Goal: Transaction & Acquisition: Purchase product/service

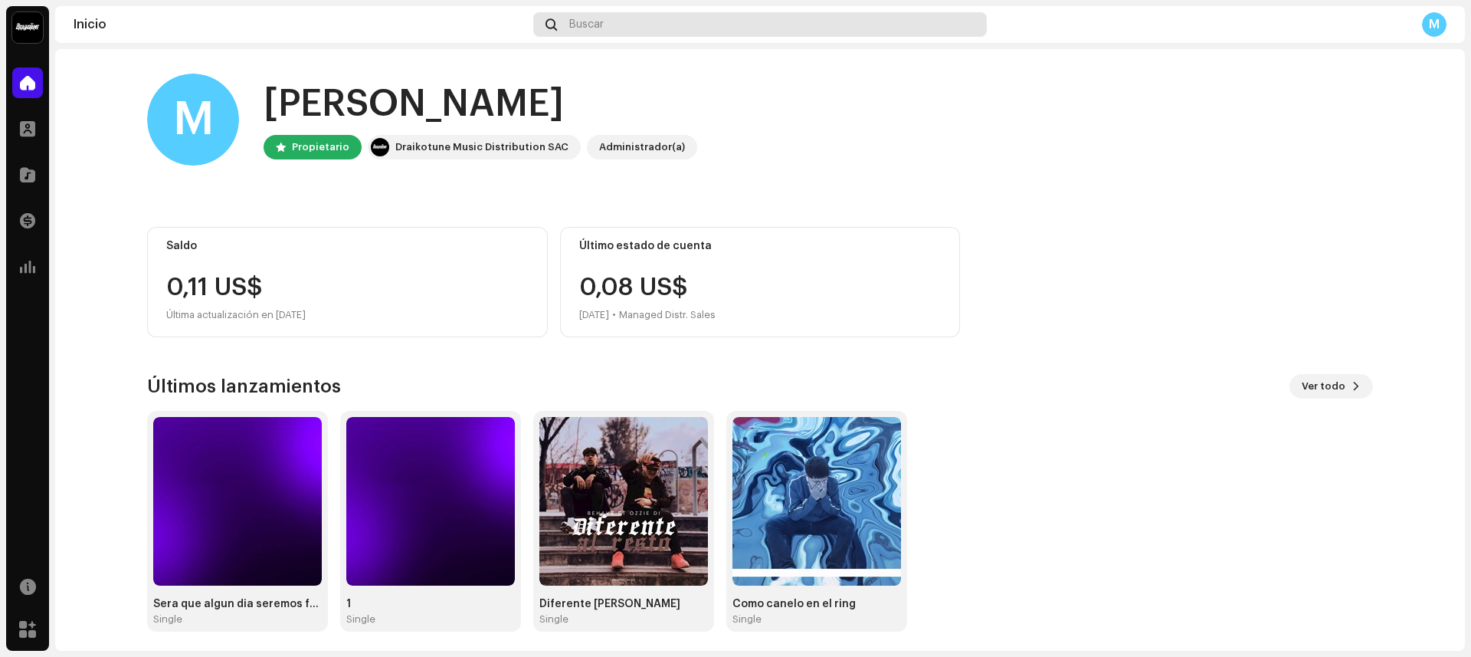
click at [556, 31] on div "Buscar" at bounding box center [760, 24] width 454 height 25
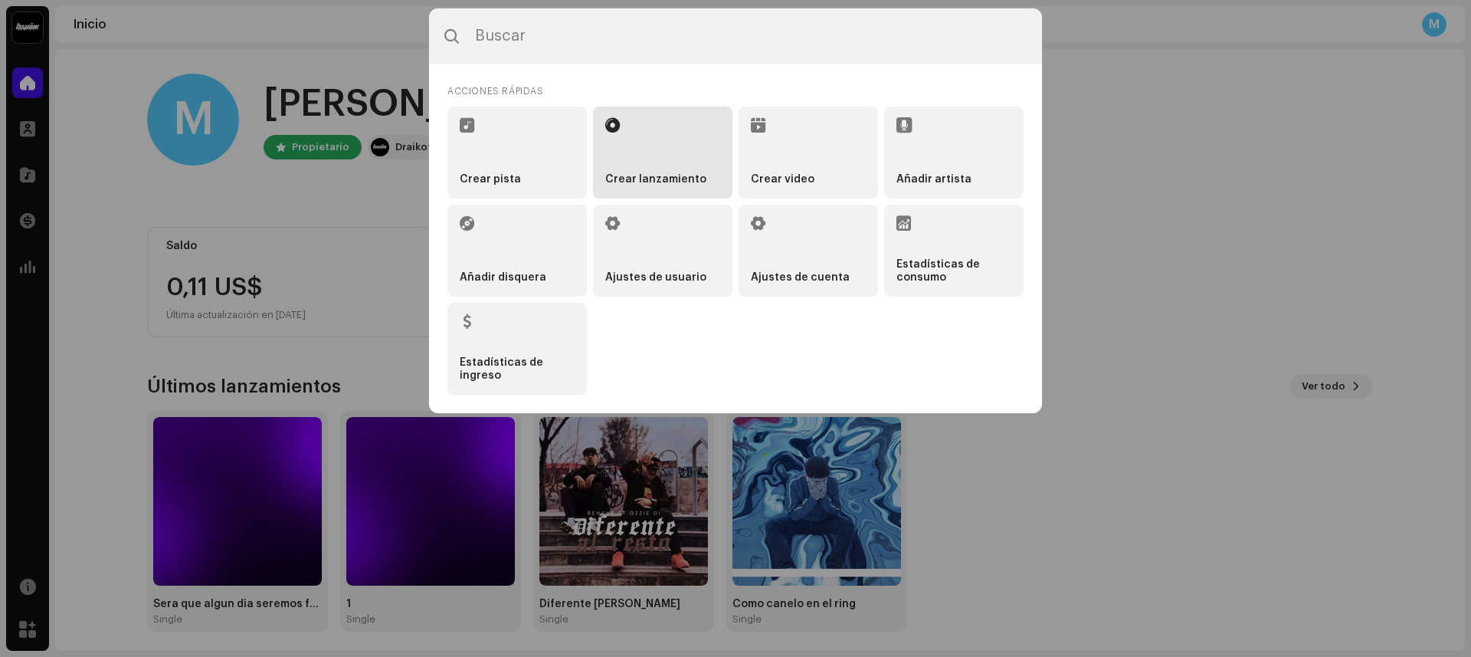
click at [634, 161] on li "Crear lanzamiento" at bounding box center [662, 153] width 139 height 92
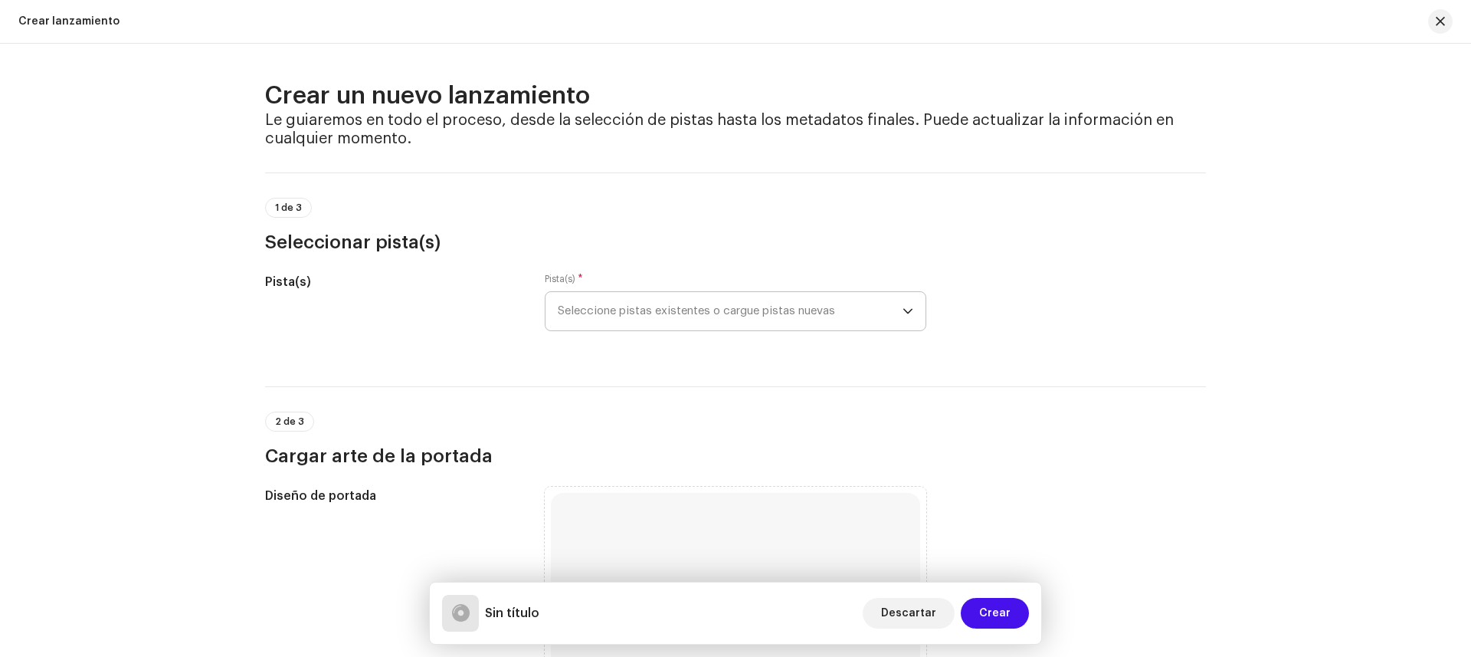
click at [611, 305] on span "Seleccione pistas existentes o cargue pistas nuevas" at bounding box center [730, 311] width 345 height 38
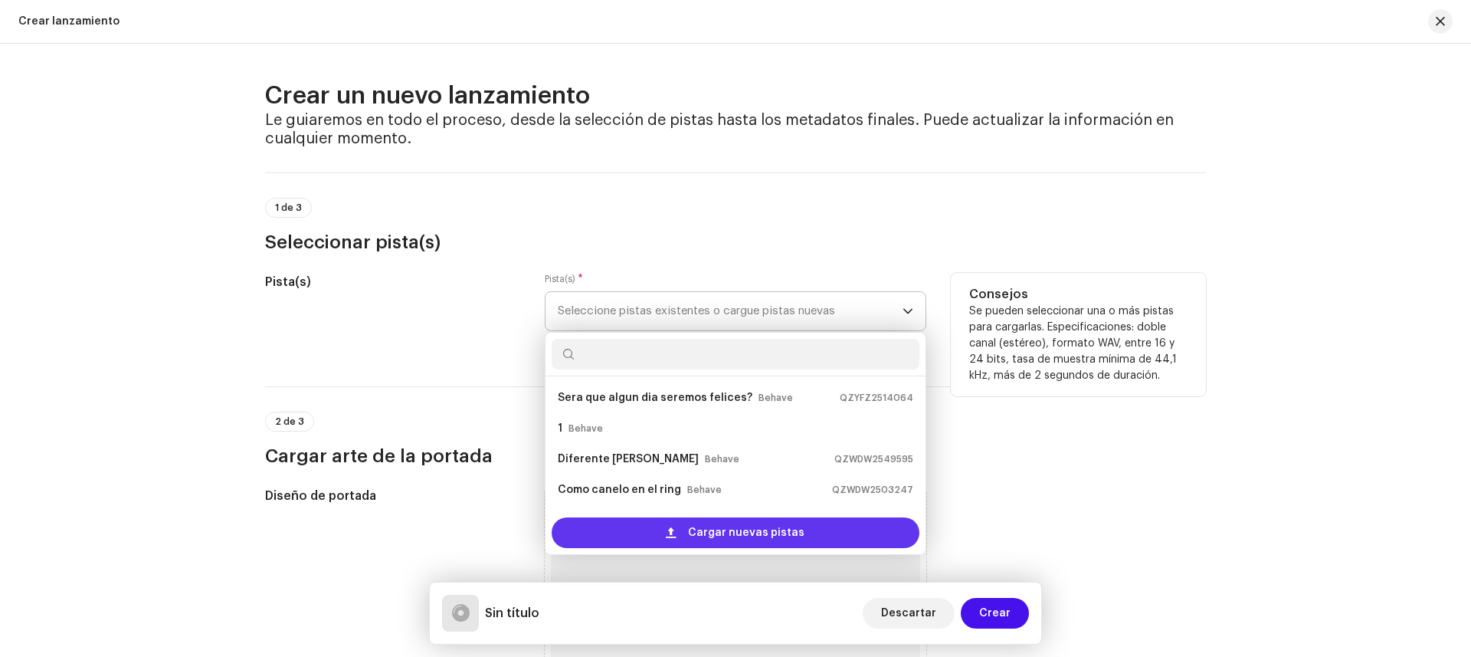
click at [706, 526] on span "Cargar nuevas pistas" at bounding box center [746, 532] width 116 height 31
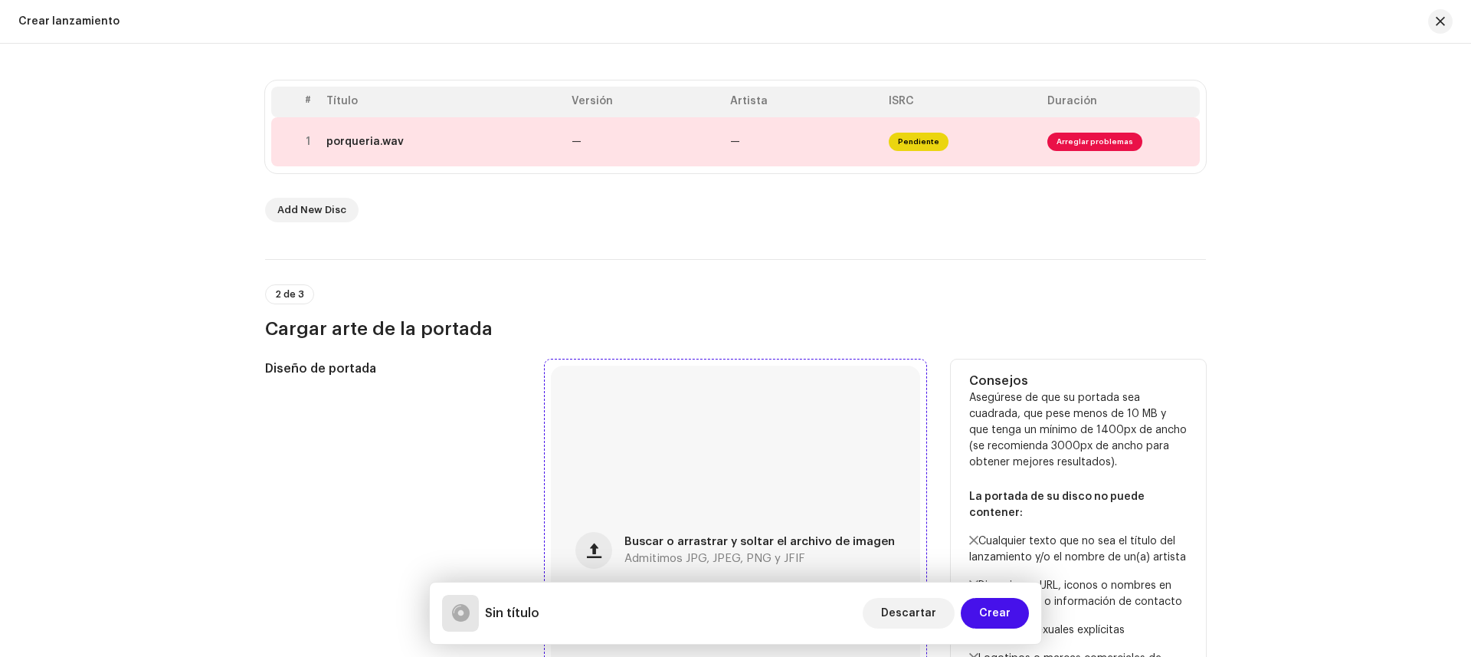
scroll to position [482, 0]
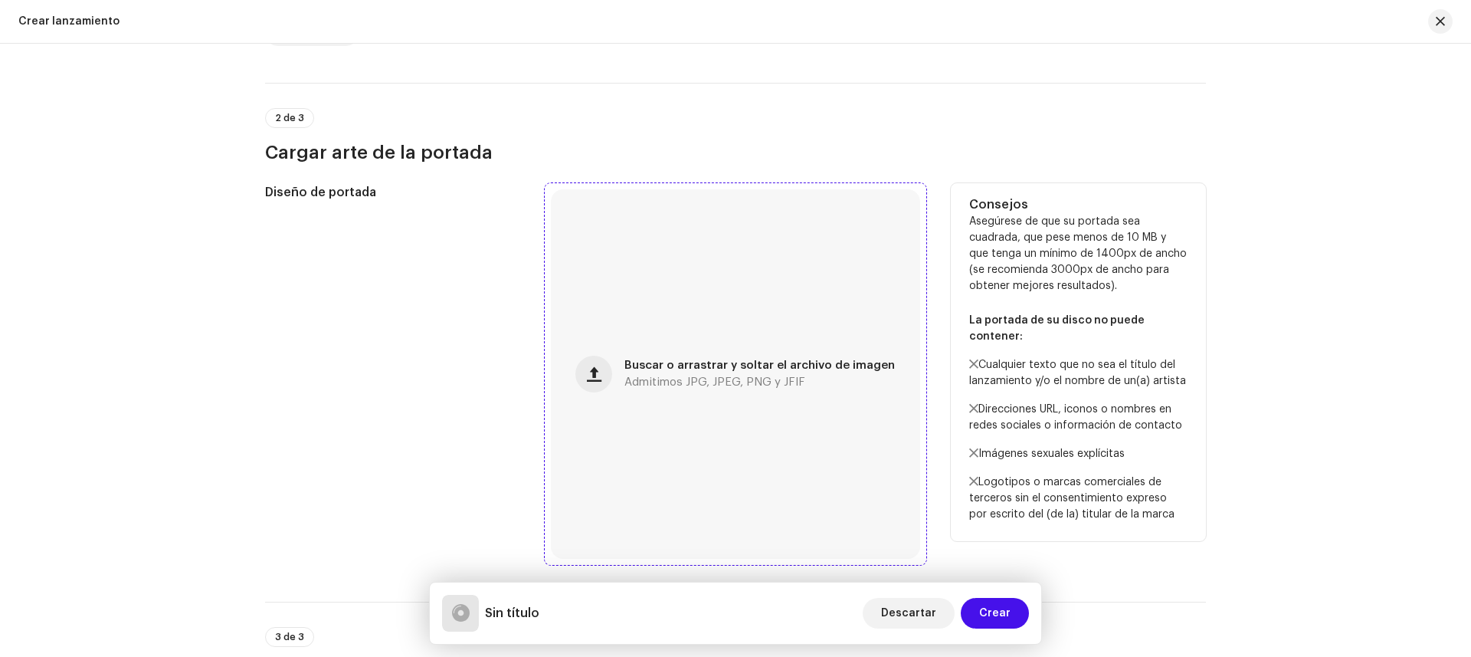
click at [625, 356] on div "Buscar o arrastrar y soltar el archivo de imagen Admitimos JPG, JPEG, PNG y JFIF" at bounding box center [735, 373] width 369 height 369
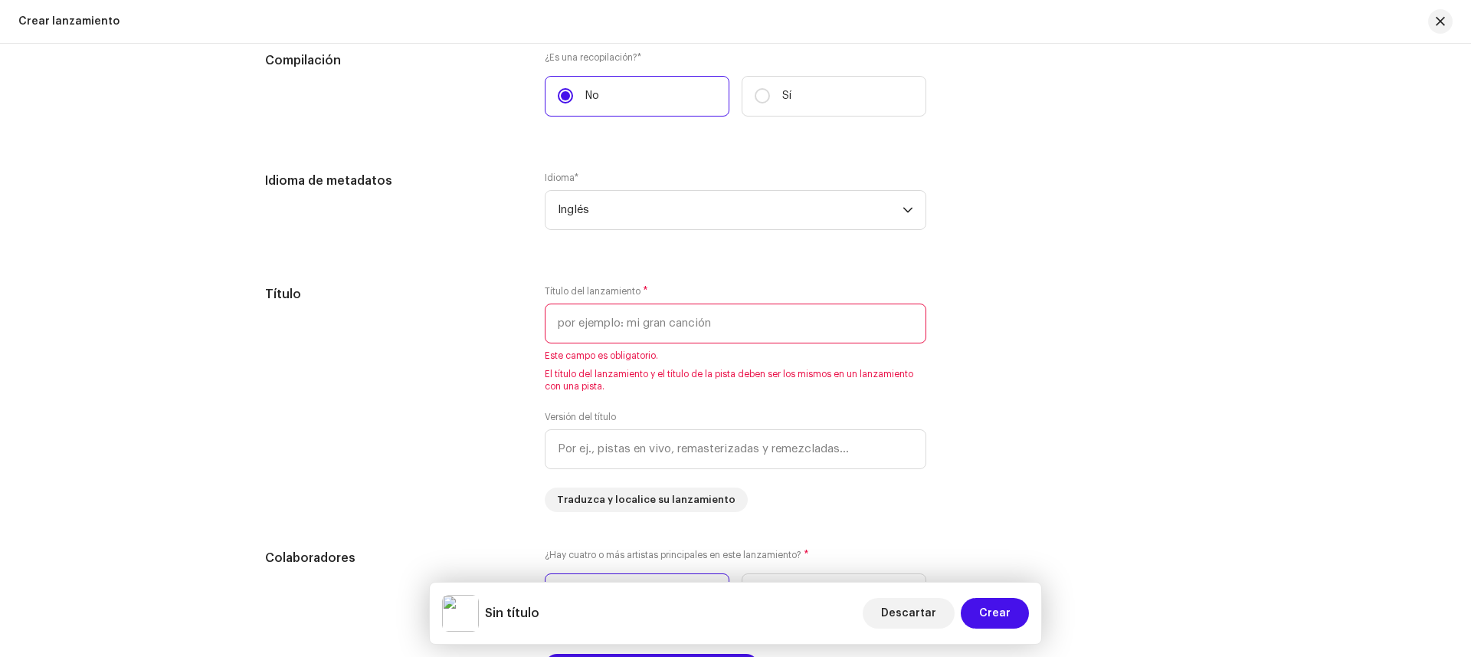
scroll to position [1231, 0]
click at [628, 202] on span "Inglés" at bounding box center [730, 209] width 345 height 38
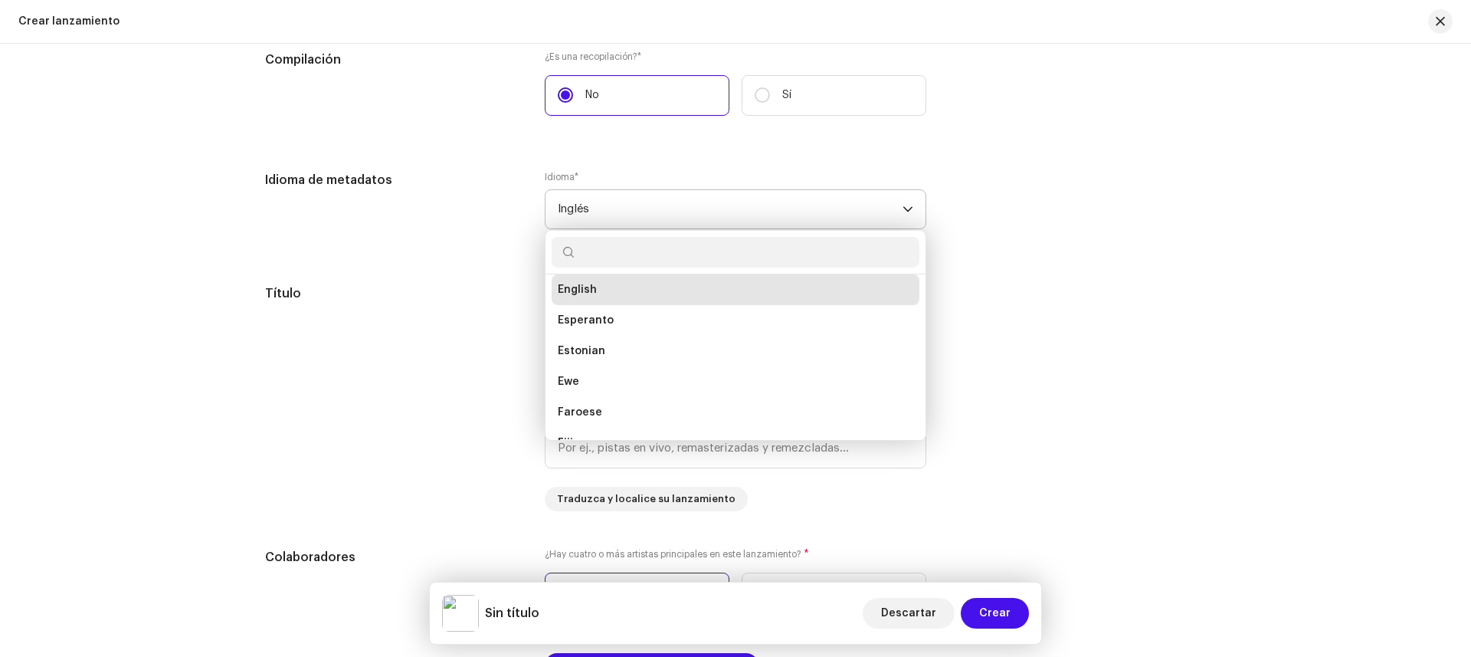
scroll to position [1361, 0]
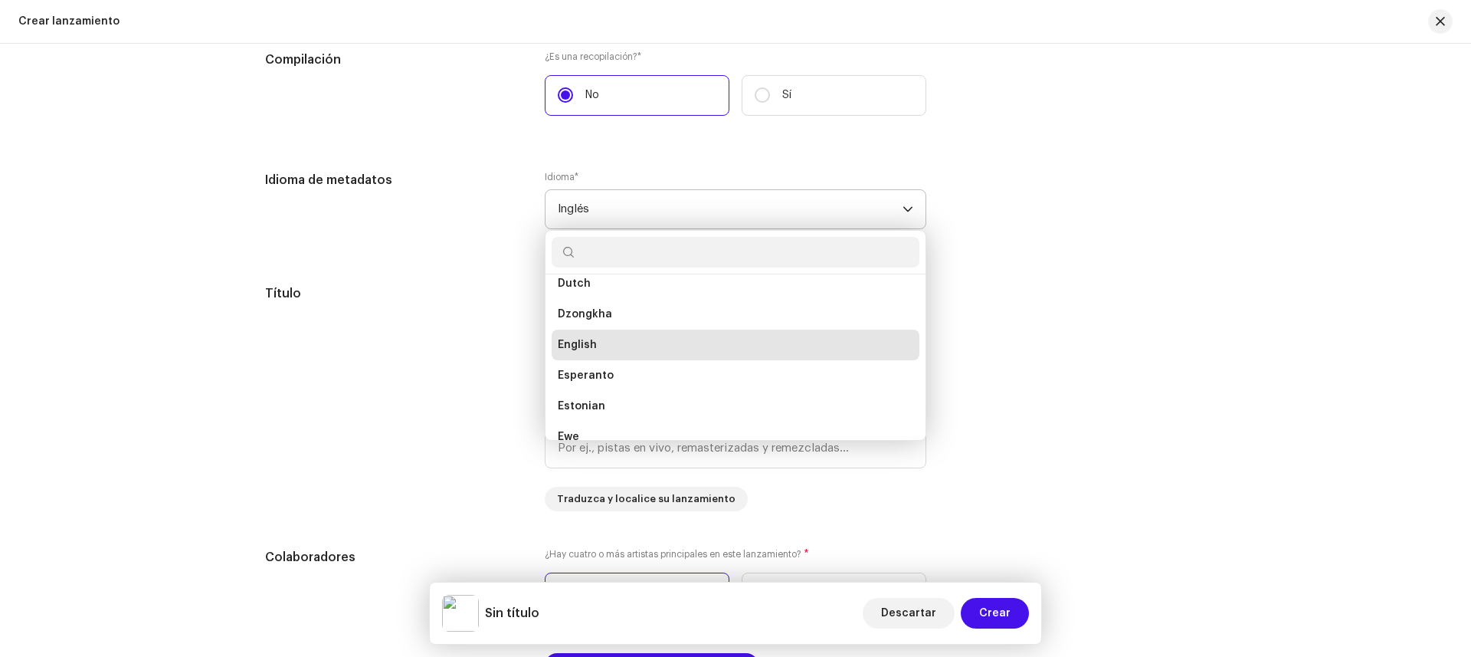
click at [615, 255] on input "text" at bounding box center [736, 252] width 368 height 31
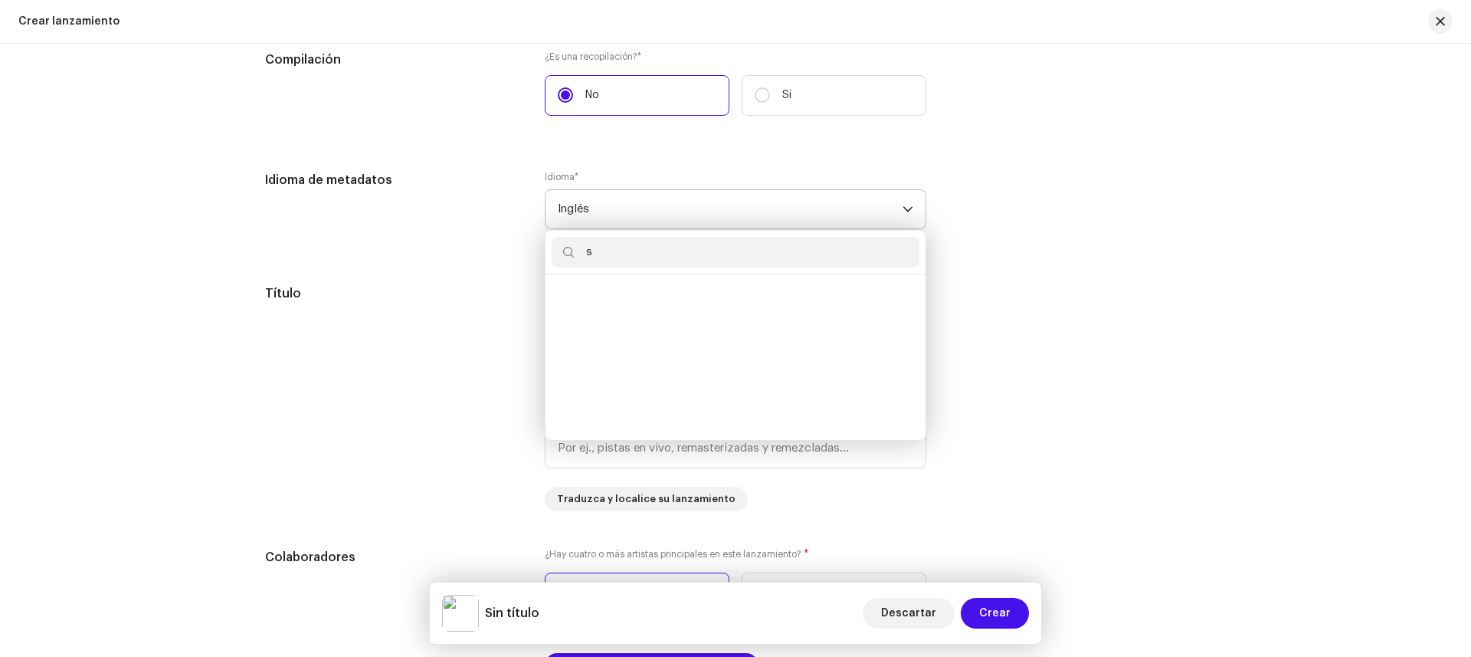
scroll to position [6, 0]
type input "sp"
click at [638, 362] on span "Spanish ([GEOGRAPHIC_DATA])" at bounding box center [641, 356] width 166 height 15
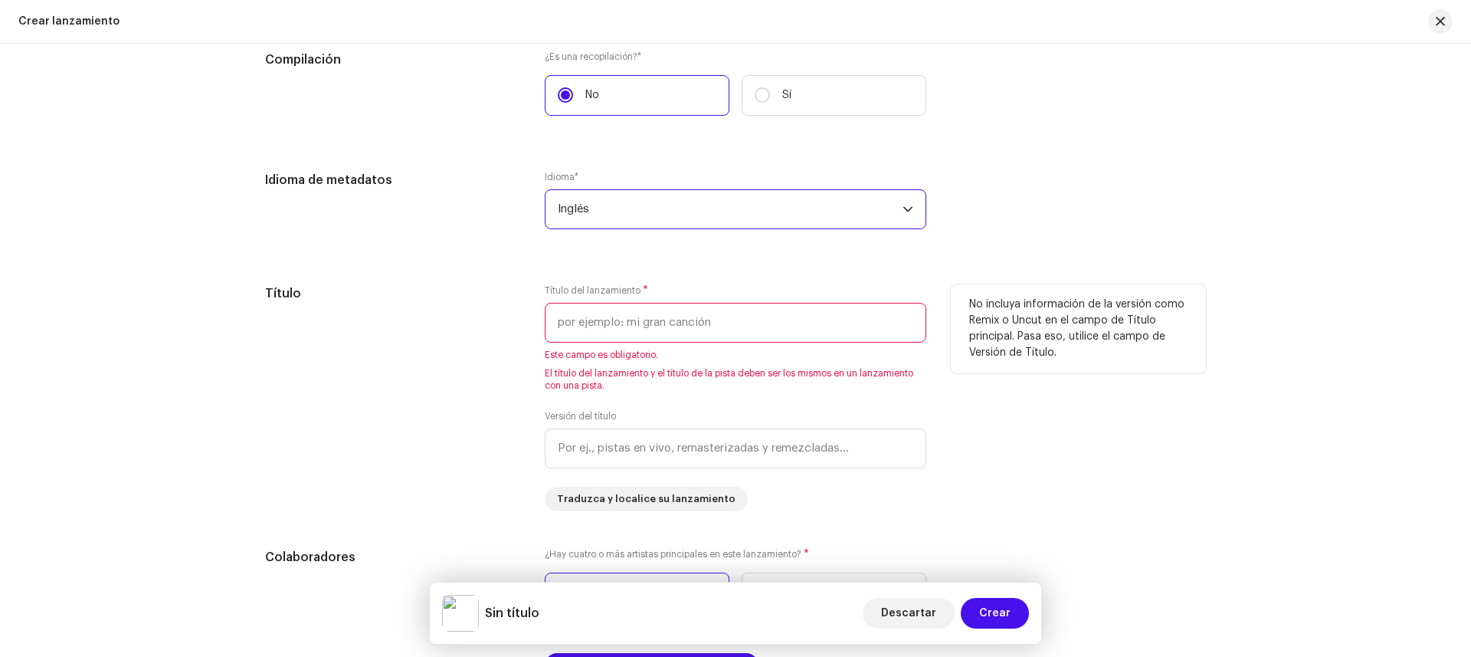
click at [608, 330] on input "text" at bounding box center [736, 323] width 382 height 40
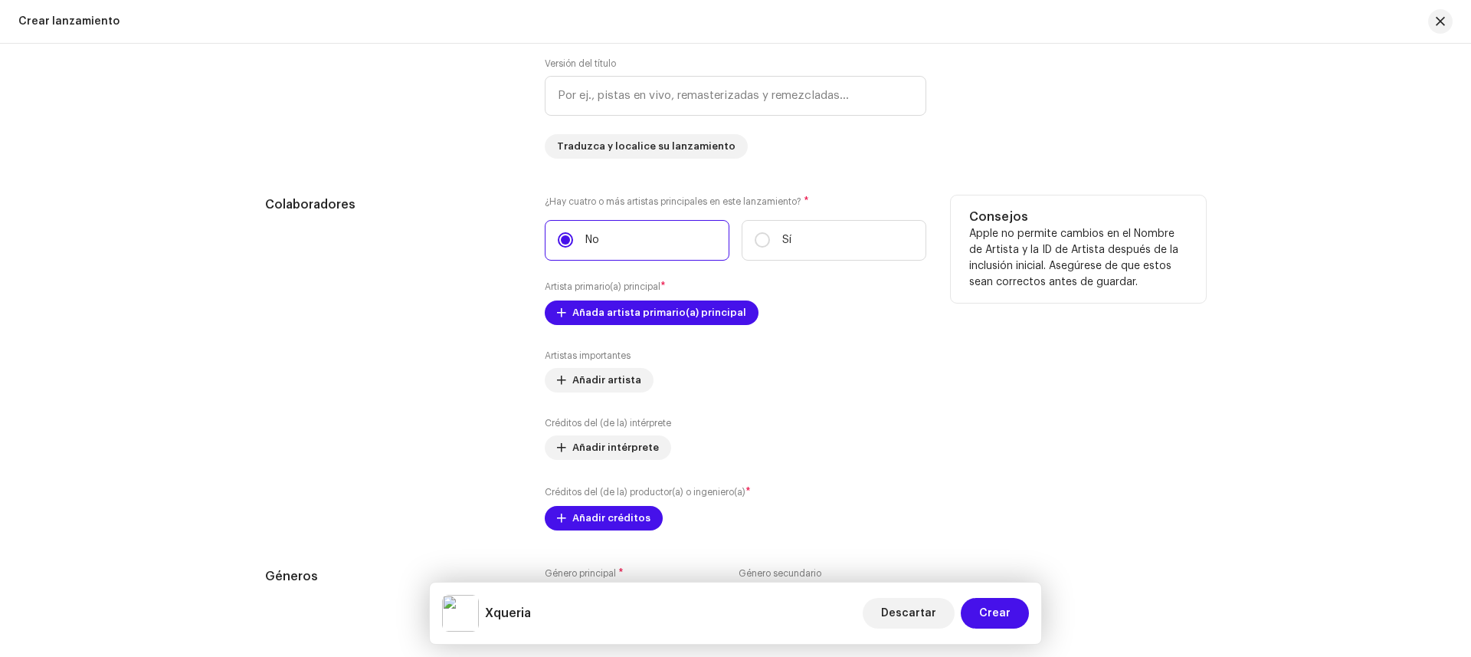
scroll to position [1566, 0]
type input "Xqueria"
click at [664, 305] on span "Añada artista primario(a) principal" at bounding box center [659, 312] width 174 height 31
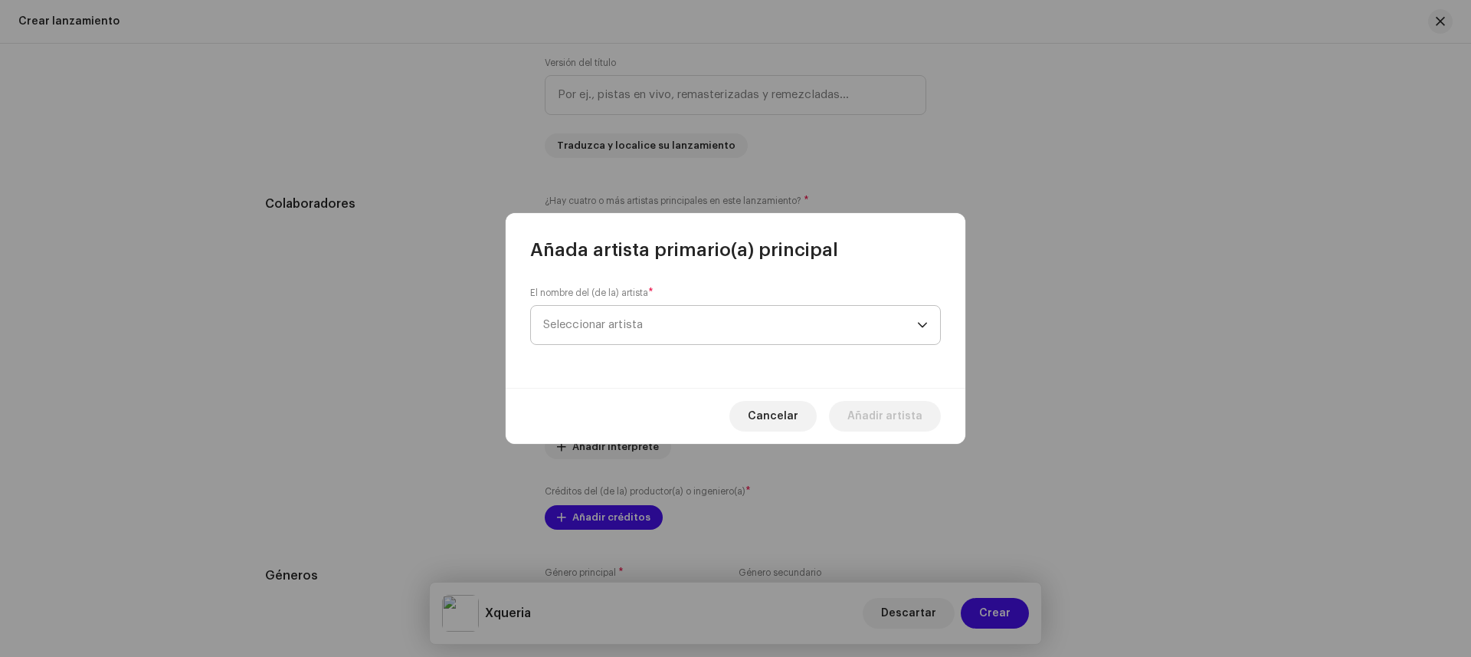
click at [673, 330] on span "Seleccionar artista" at bounding box center [730, 325] width 374 height 38
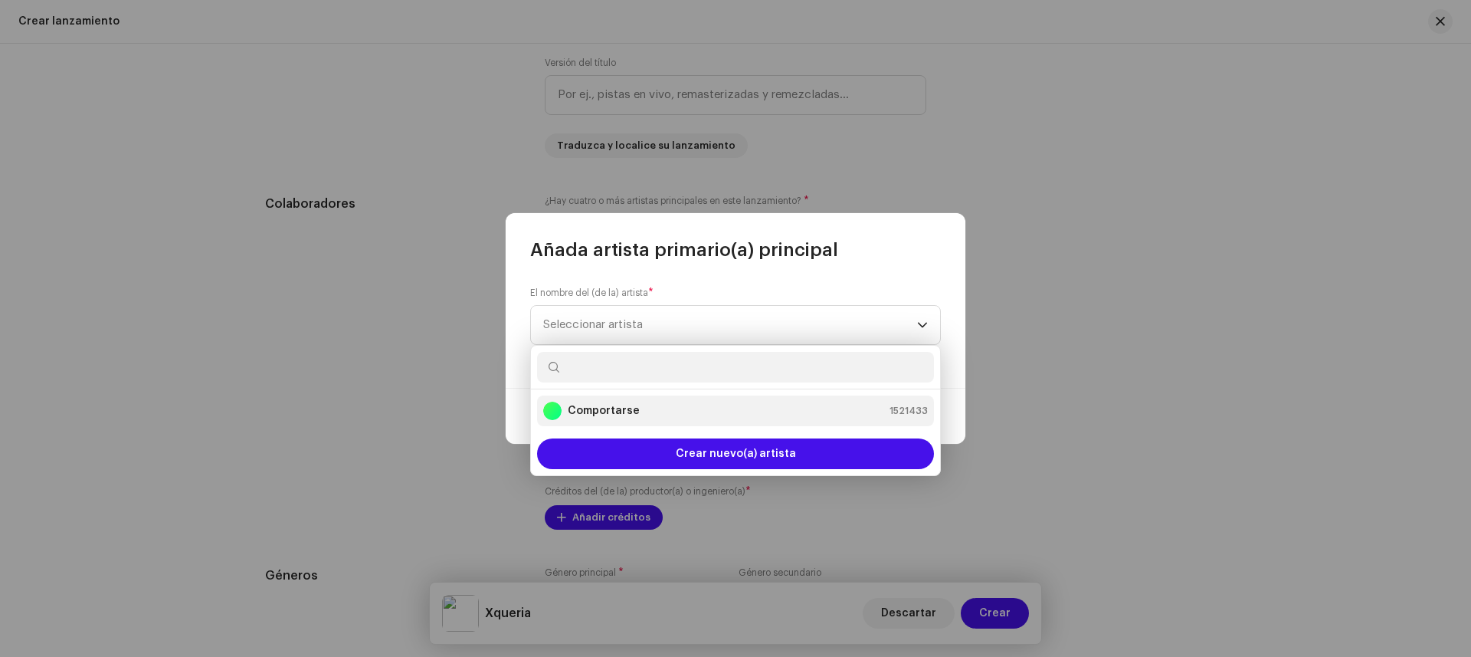
click at [667, 405] on div "Comportarse 1521433" at bounding box center [735, 411] width 385 height 18
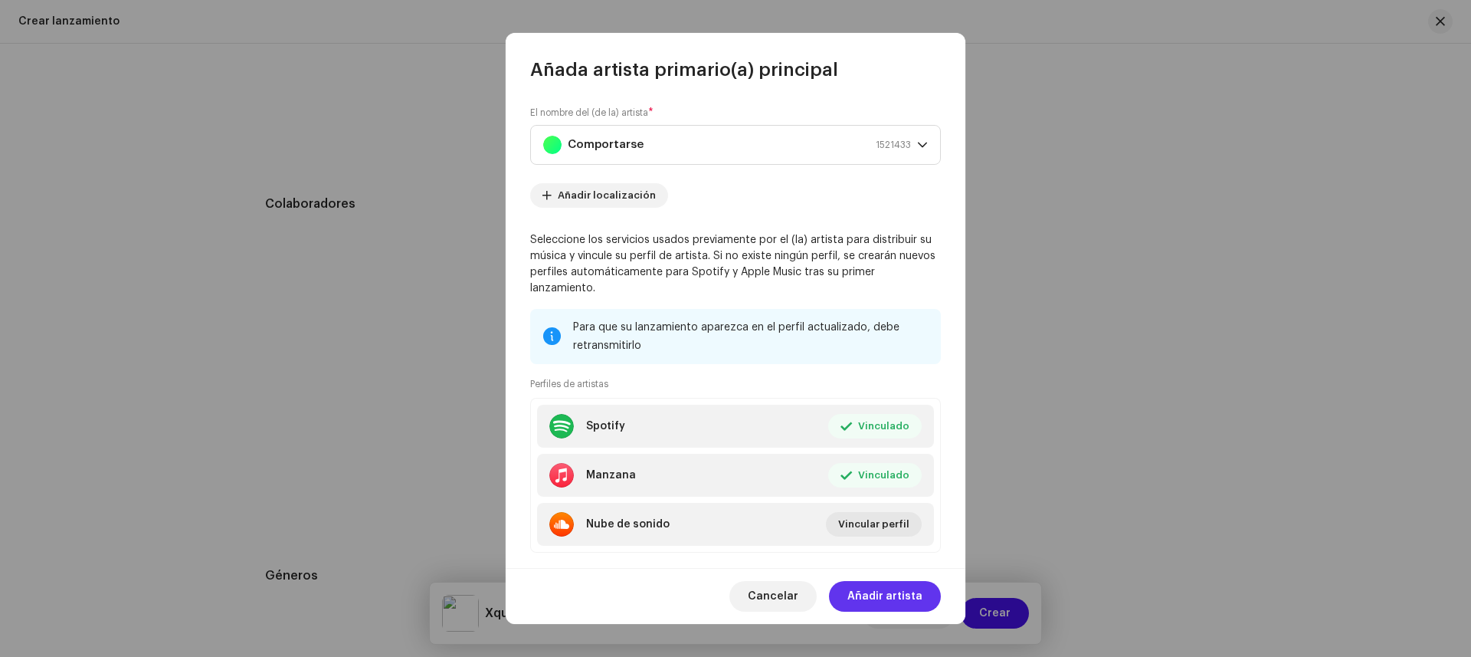
click at [879, 594] on font "Añadir artista" at bounding box center [884, 596] width 75 height 11
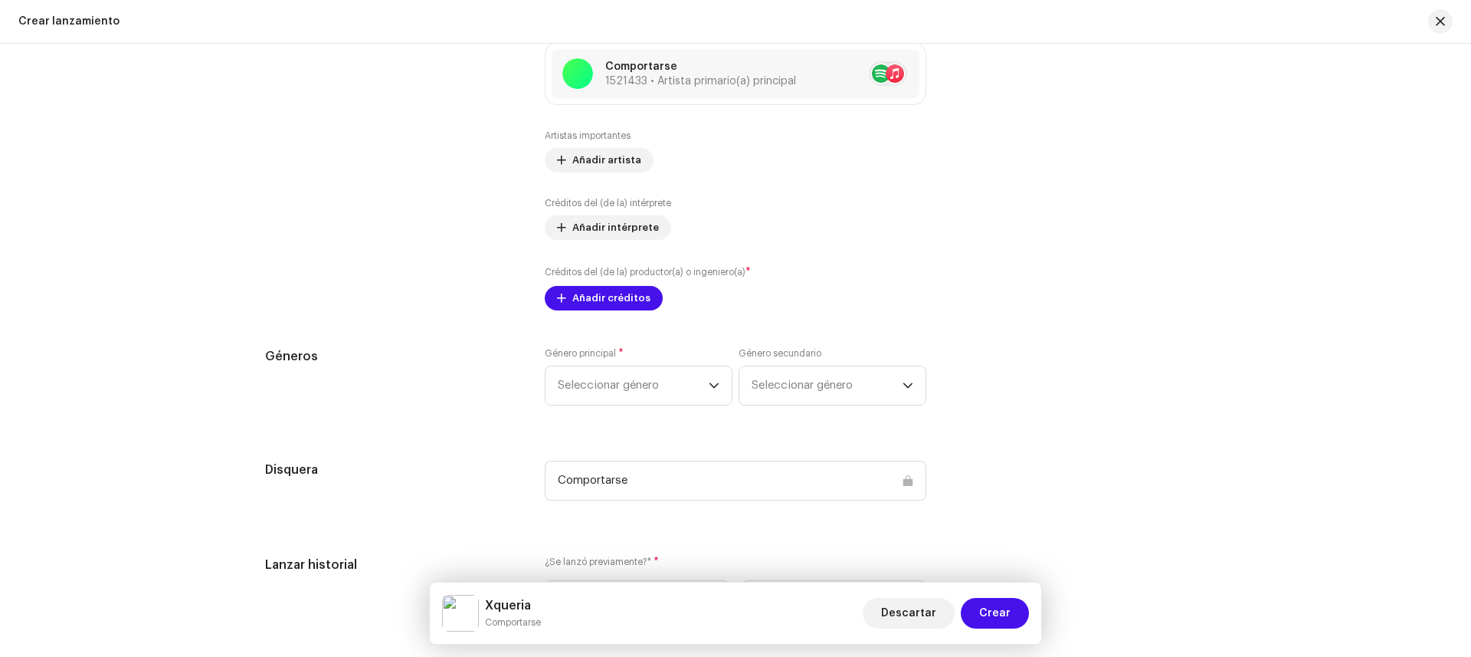
scroll to position [1830, 0]
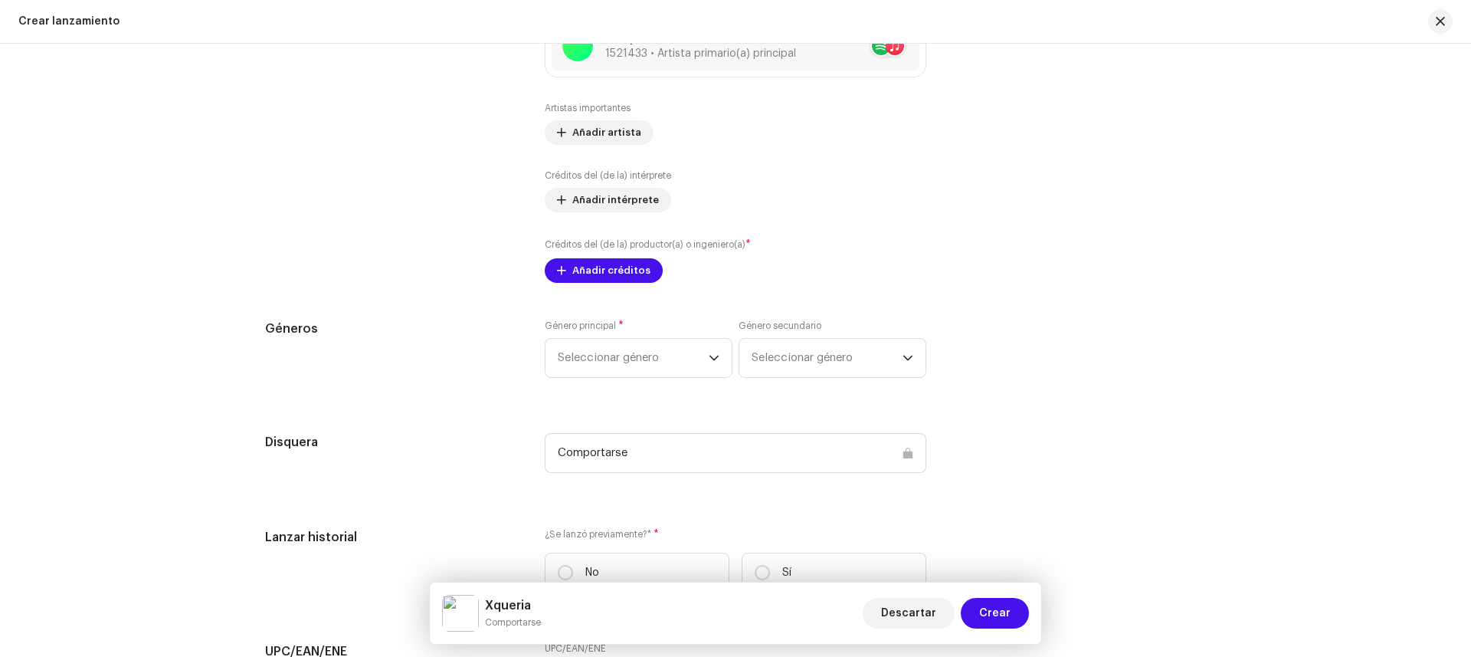
click at [612, 362] on span "Seleccionar género" at bounding box center [633, 358] width 151 height 38
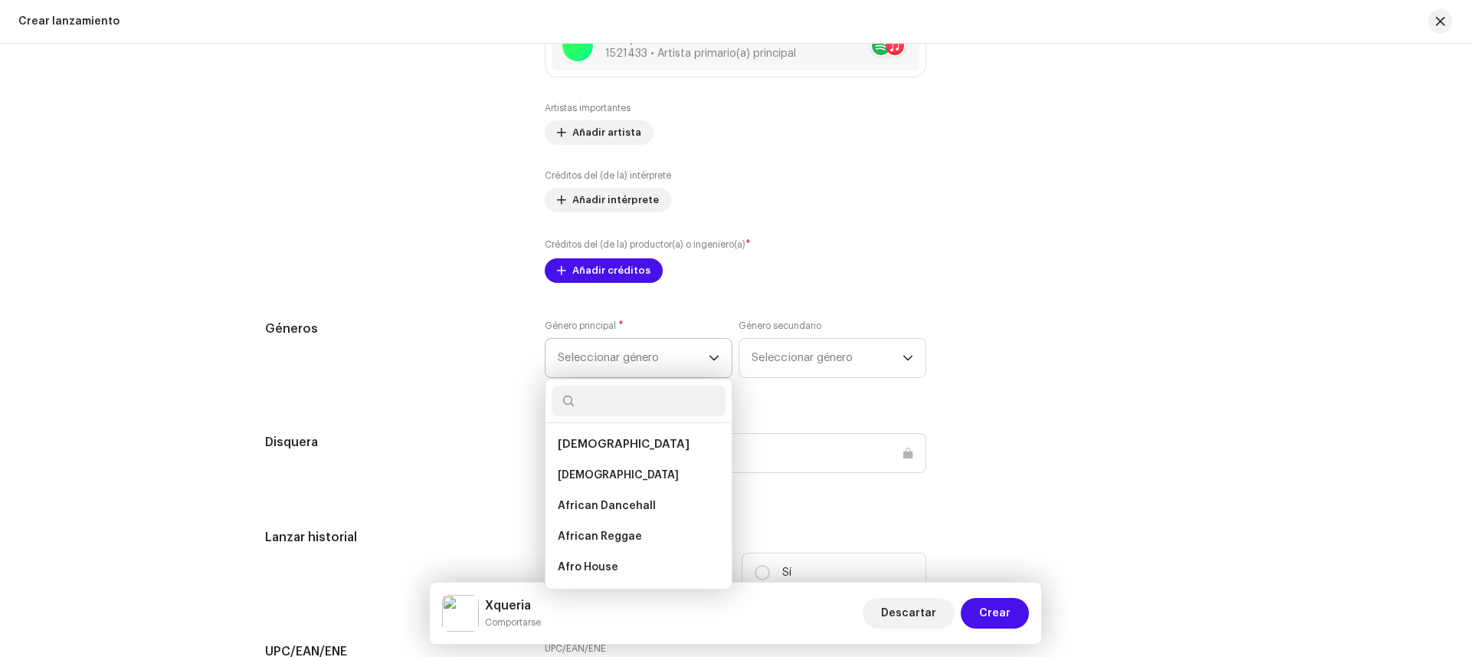
click at [629, 394] on input "text" at bounding box center [639, 400] width 174 height 31
type input "p"
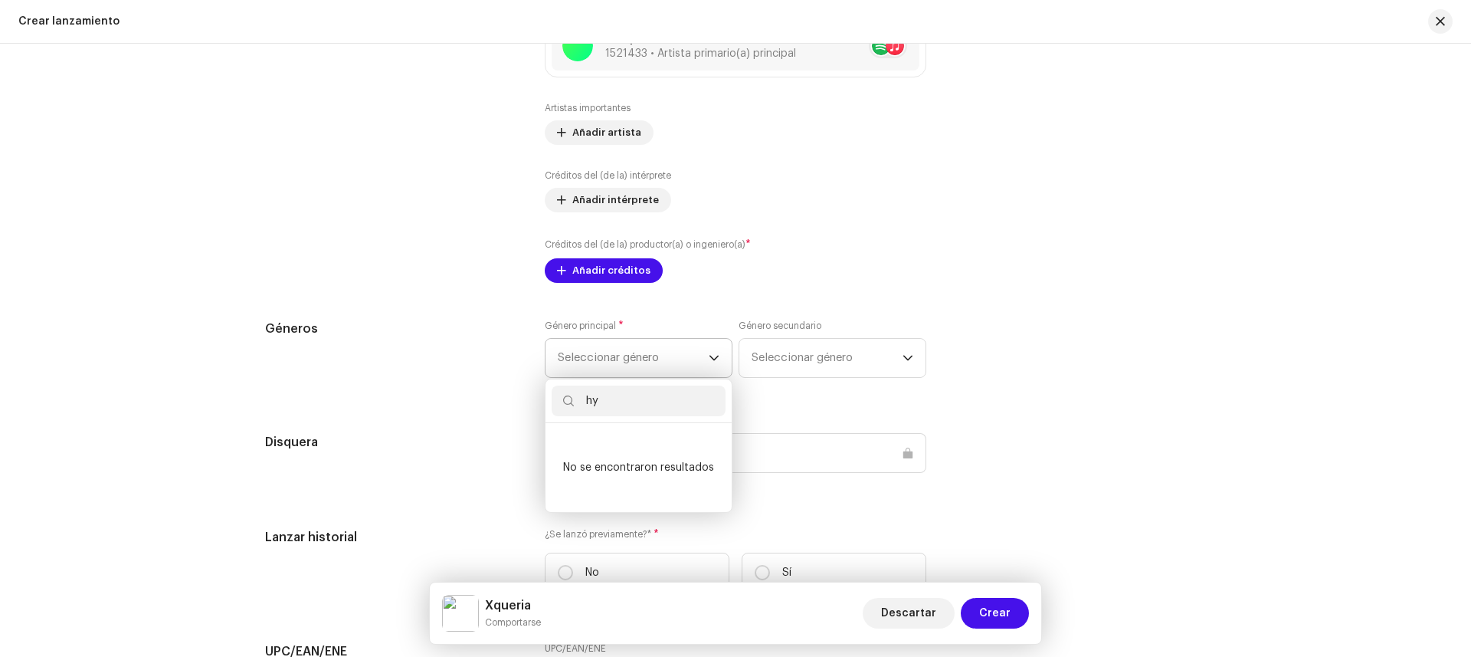
type input "h"
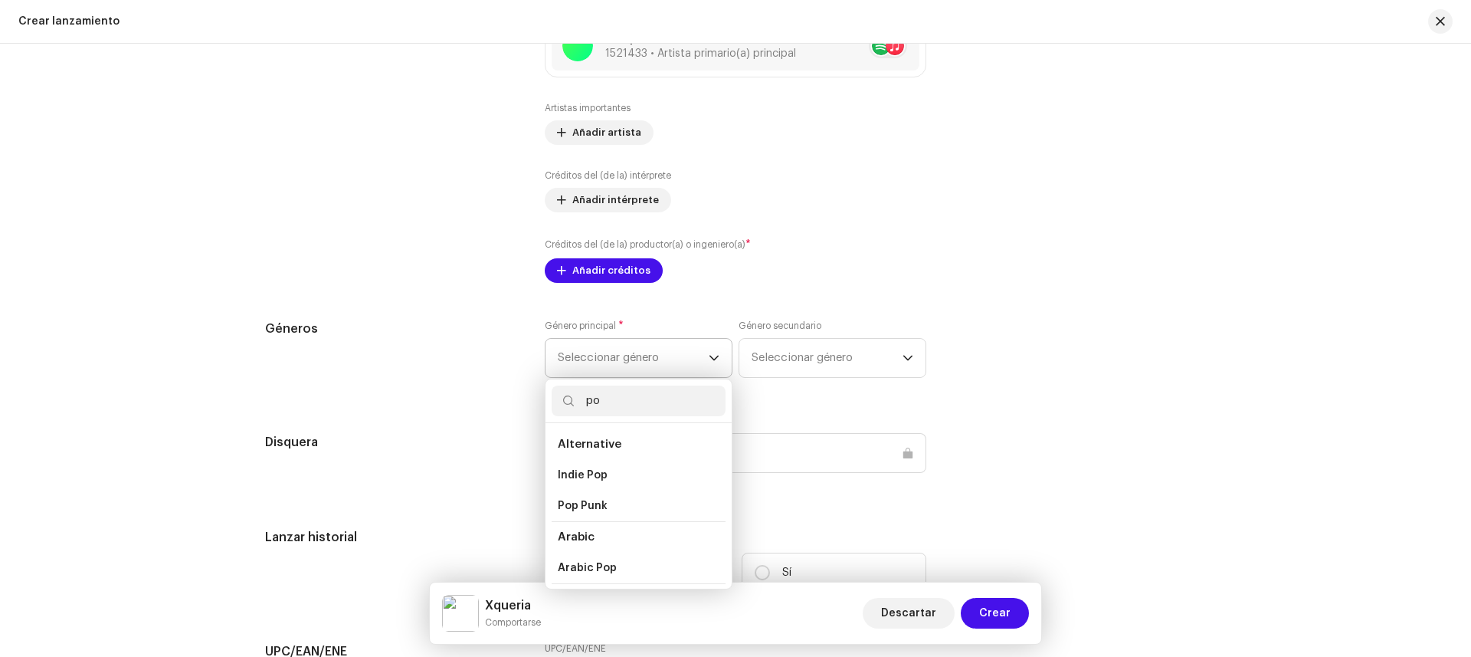
type input "pop"
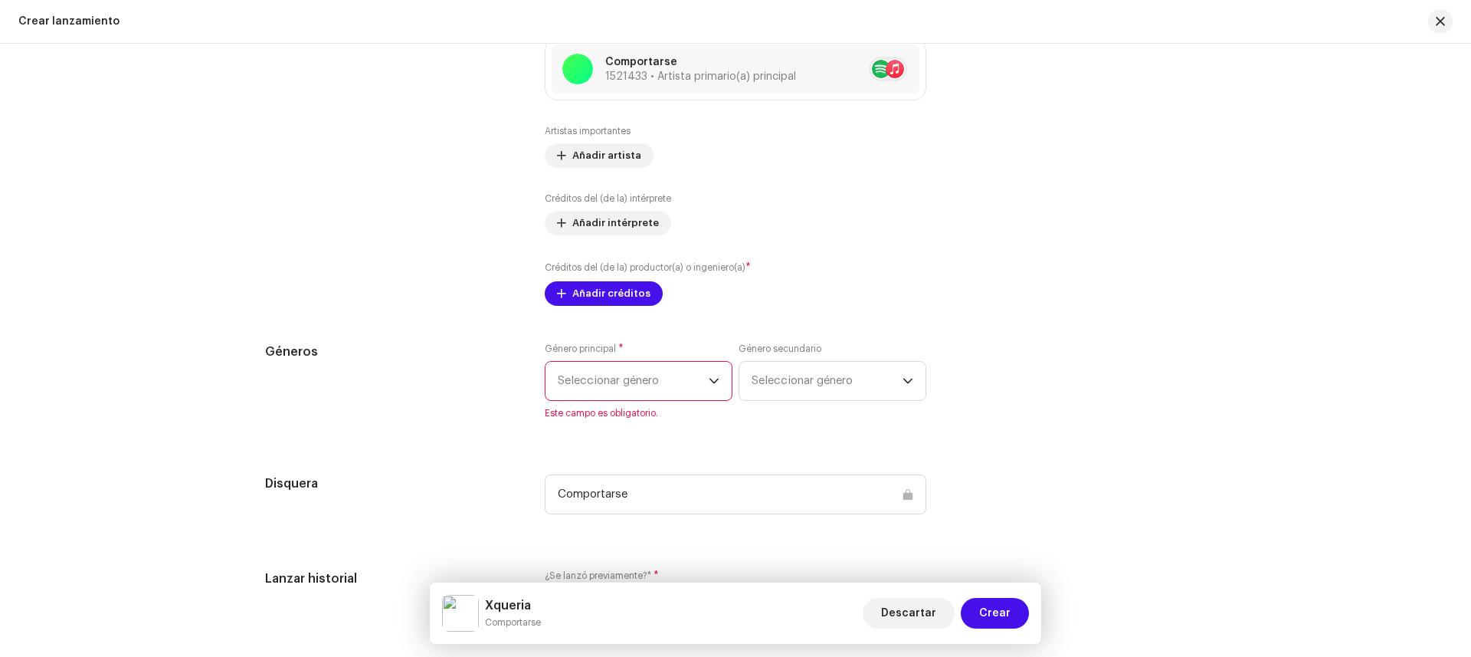
scroll to position [1772, 0]
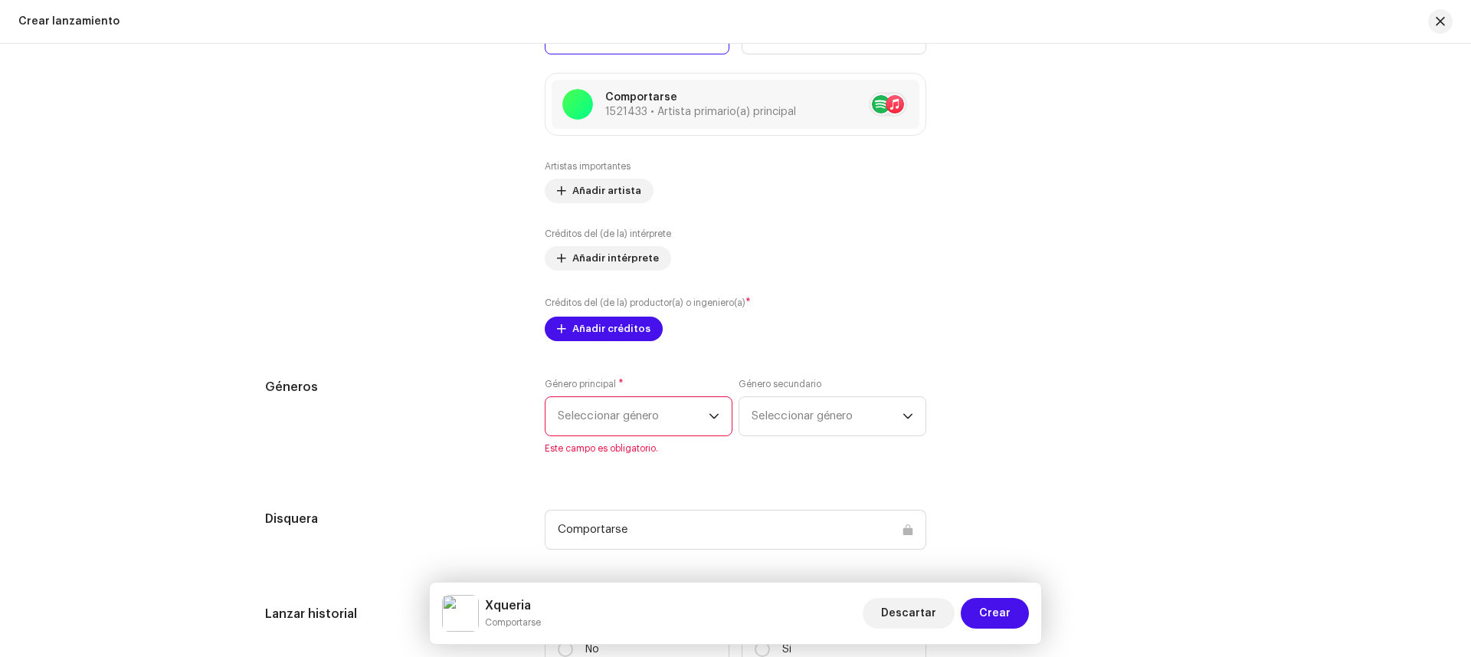
click at [615, 429] on span "Seleccionar género" at bounding box center [633, 416] width 151 height 38
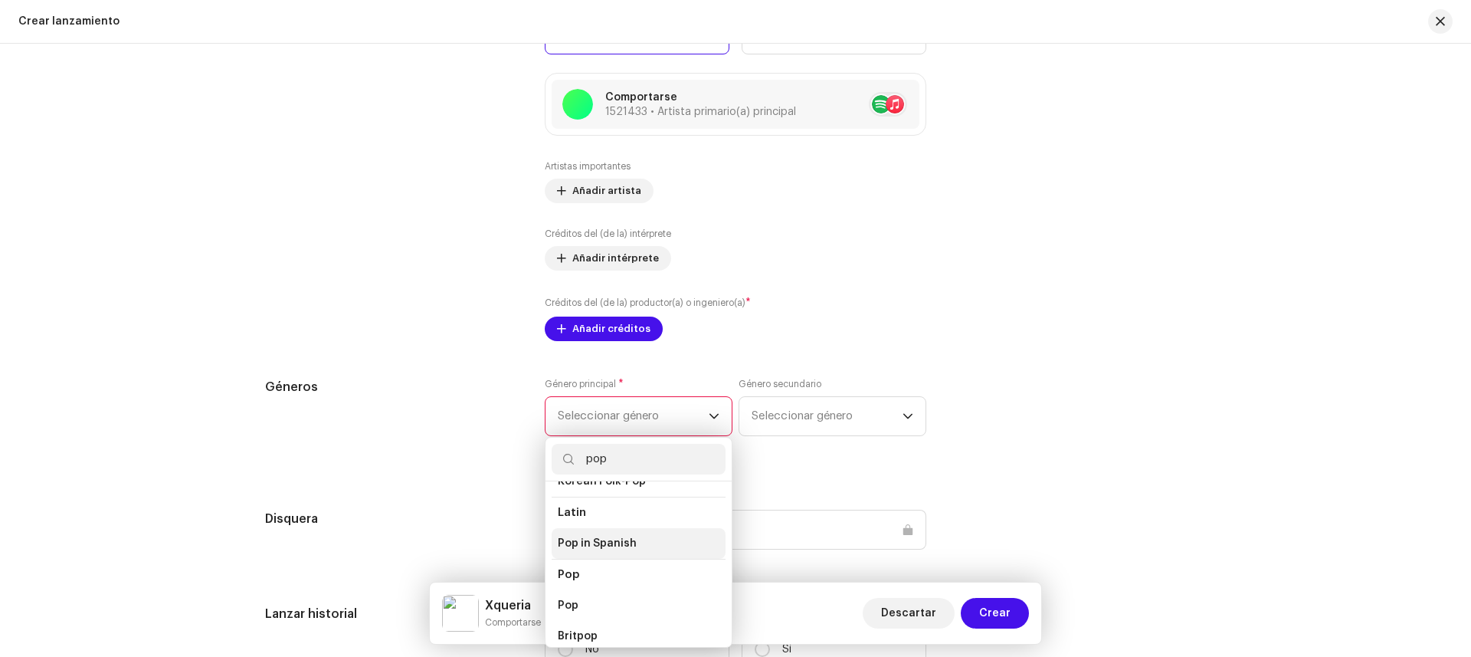
scroll to position [497, 0]
type input "pop"
click at [628, 536] on span "Pop in Spanish" at bounding box center [597, 543] width 79 height 15
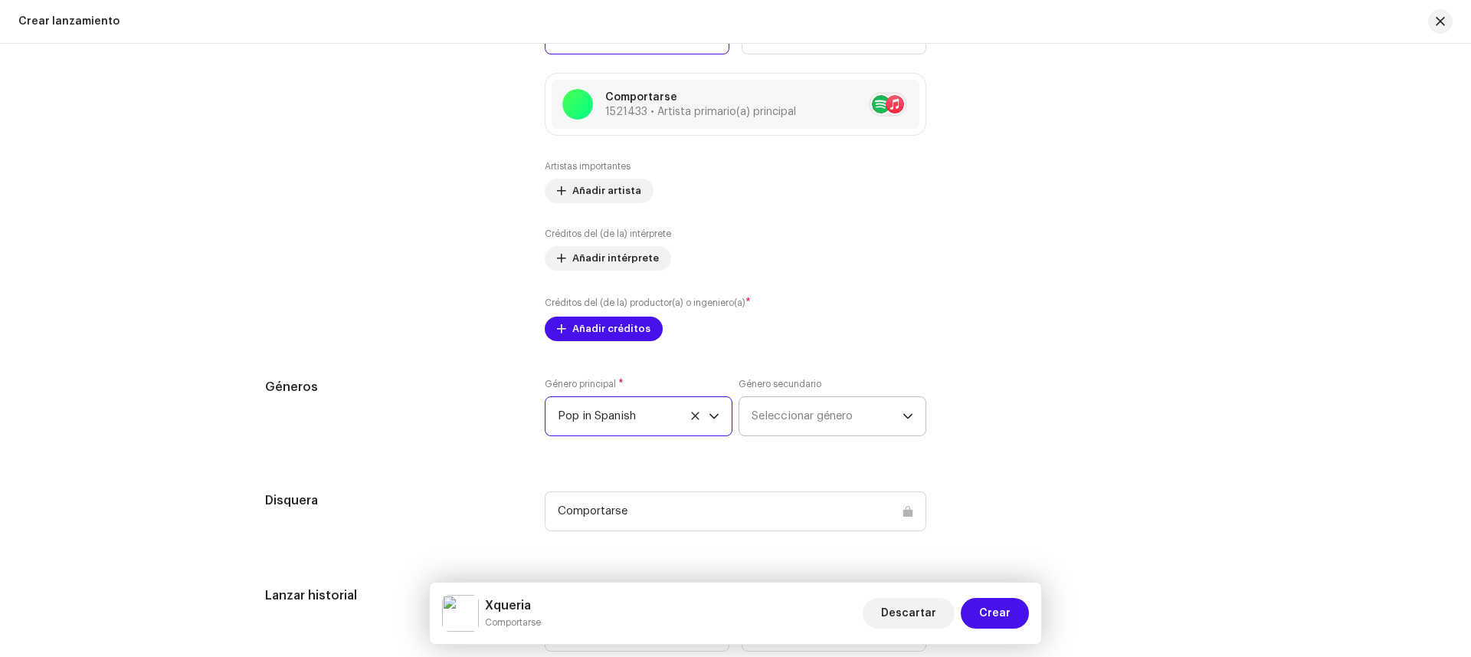
click at [785, 429] on span "Seleccionar género" at bounding box center [827, 416] width 151 height 38
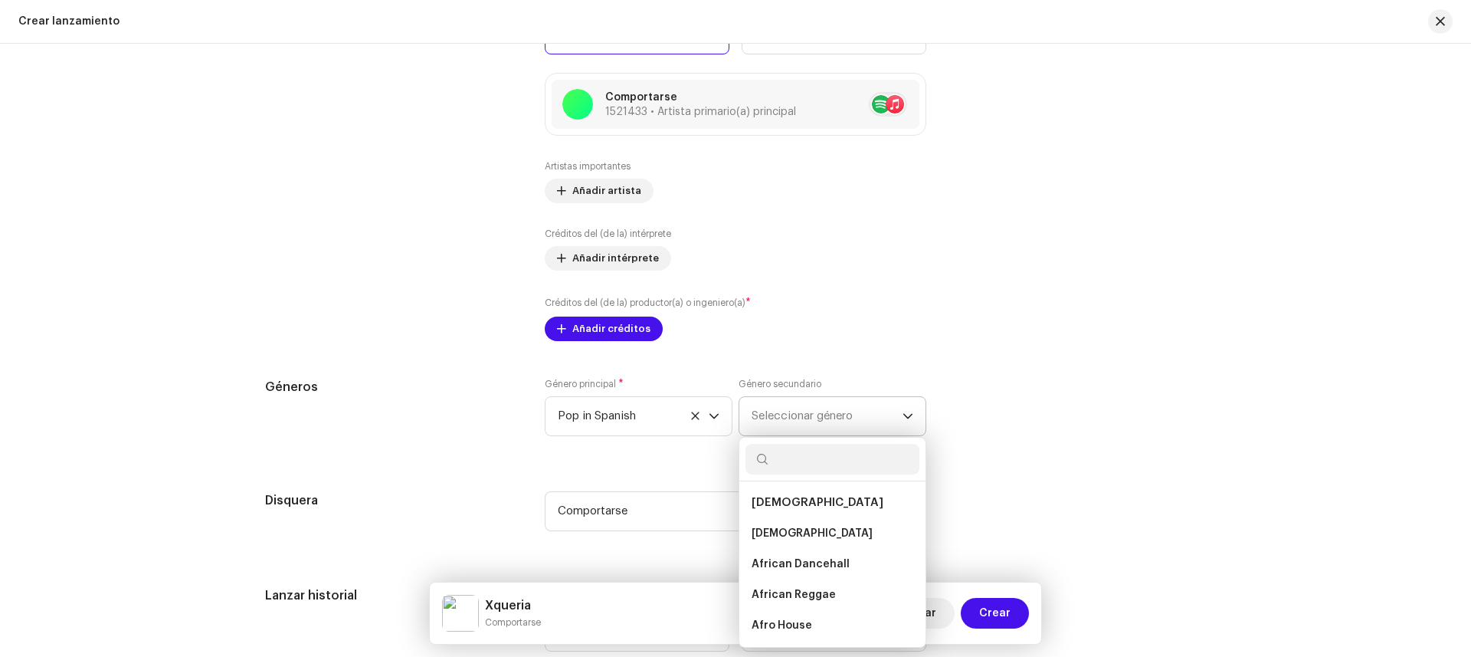
click at [785, 449] on input "text" at bounding box center [833, 459] width 174 height 31
type input "h"
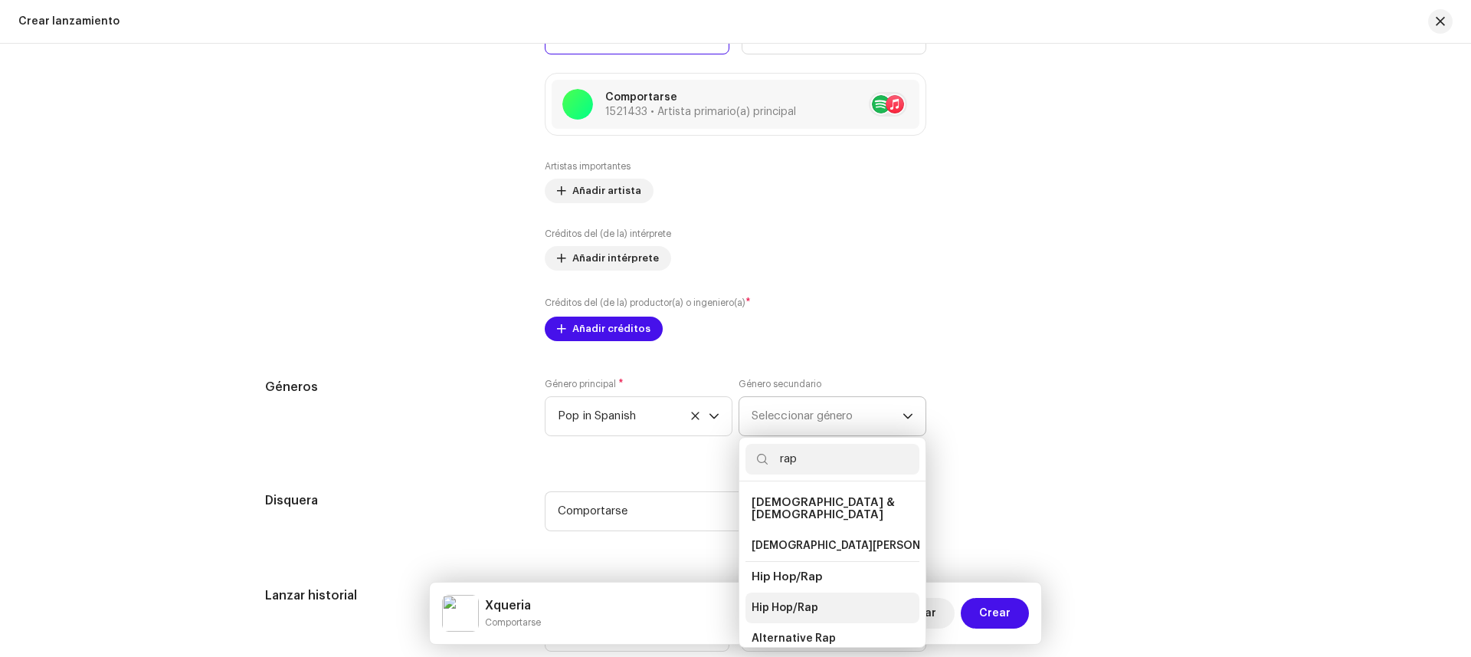
type input "rap"
click at [812, 601] on span "Hip Hop/Rap" at bounding box center [785, 607] width 67 height 15
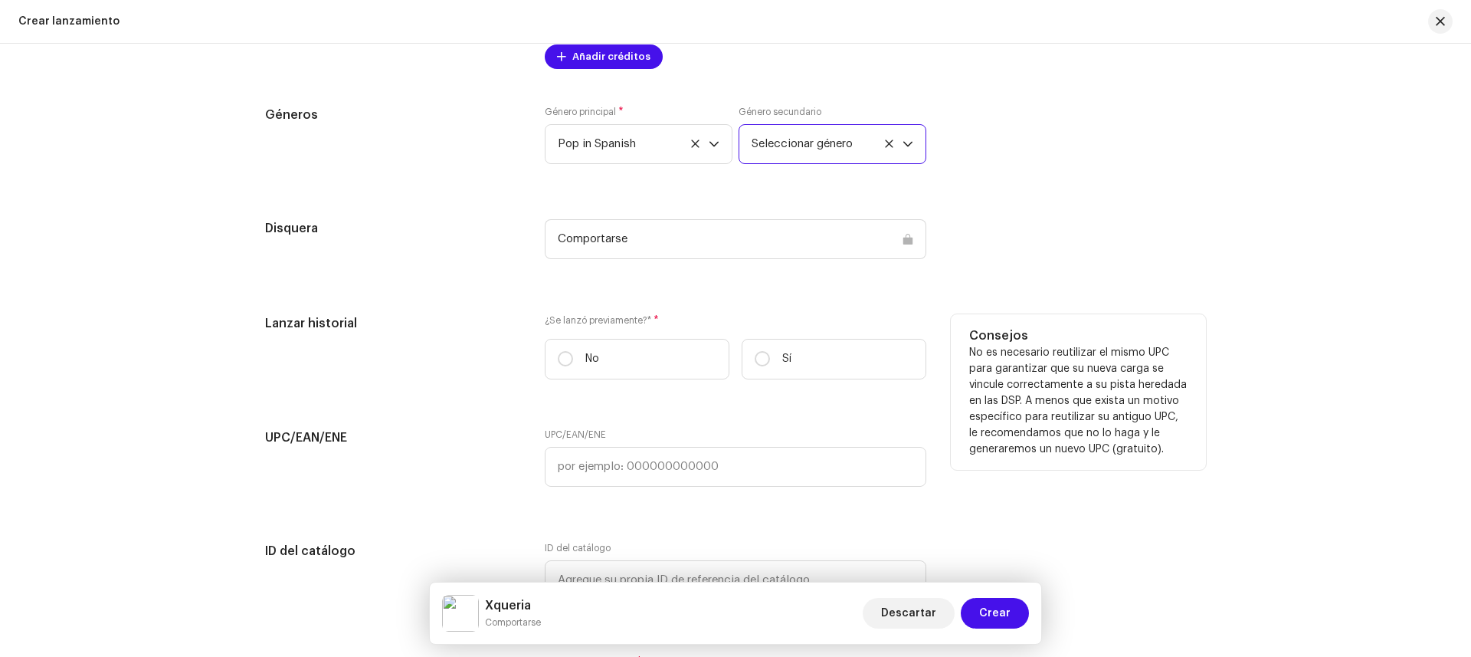
scroll to position [2044, 0]
click at [559, 364] on input "No" at bounding box center [565, 357] width 15 height 15
radio input "true"
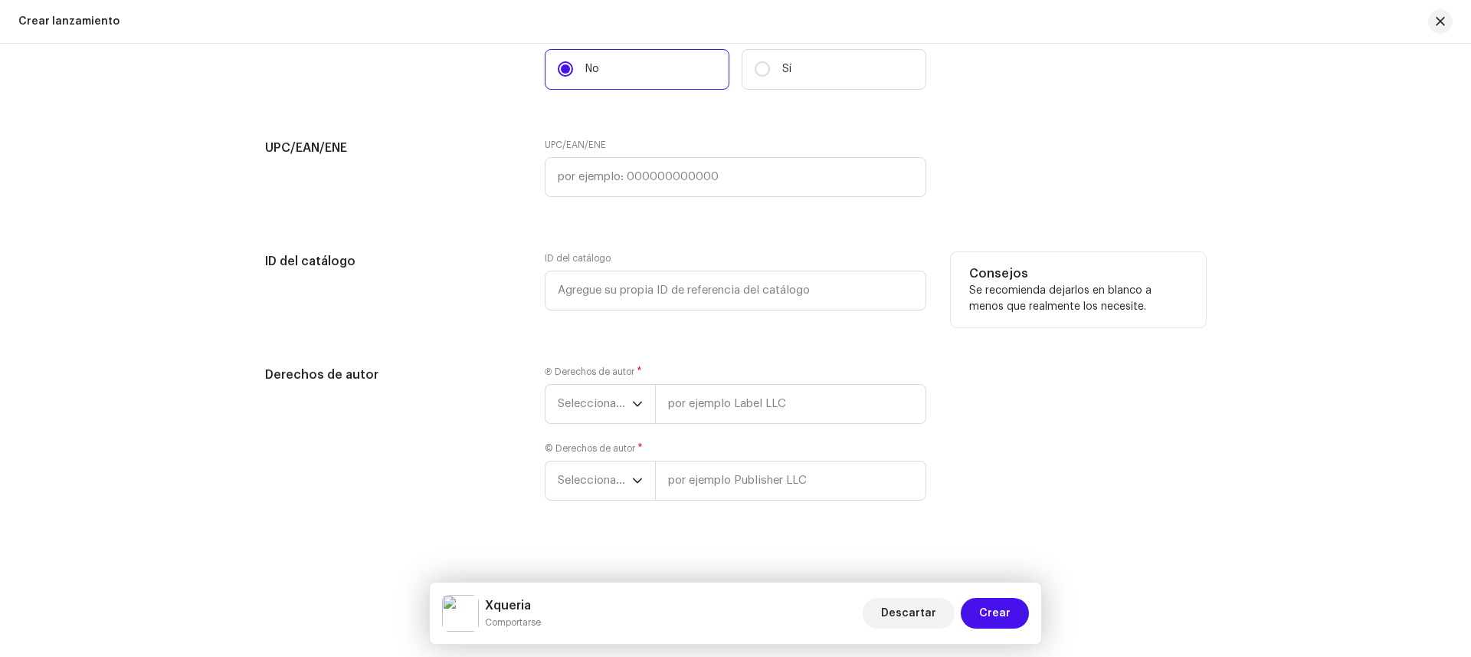
scroll to position [2342, 0]
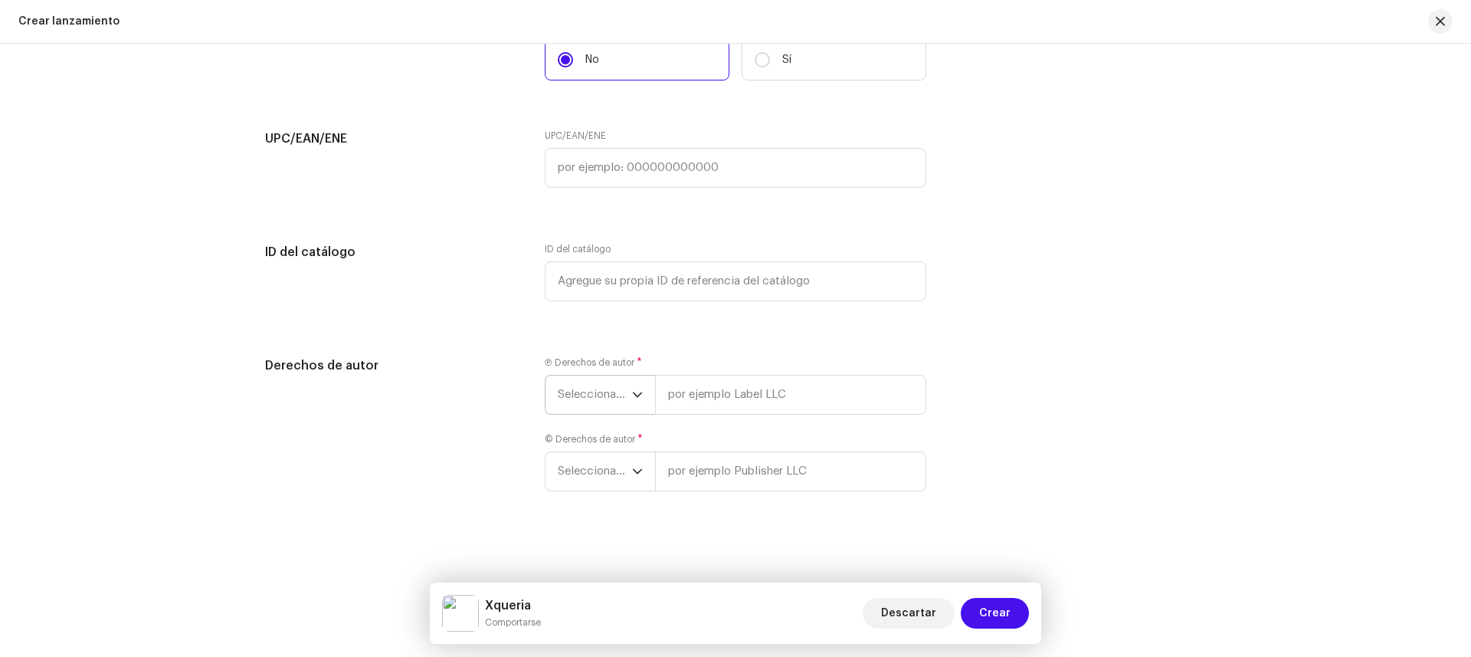
click at [633, 392] on icon "disparador desplegable" at bounding box center [637, 394] width 9 height 5
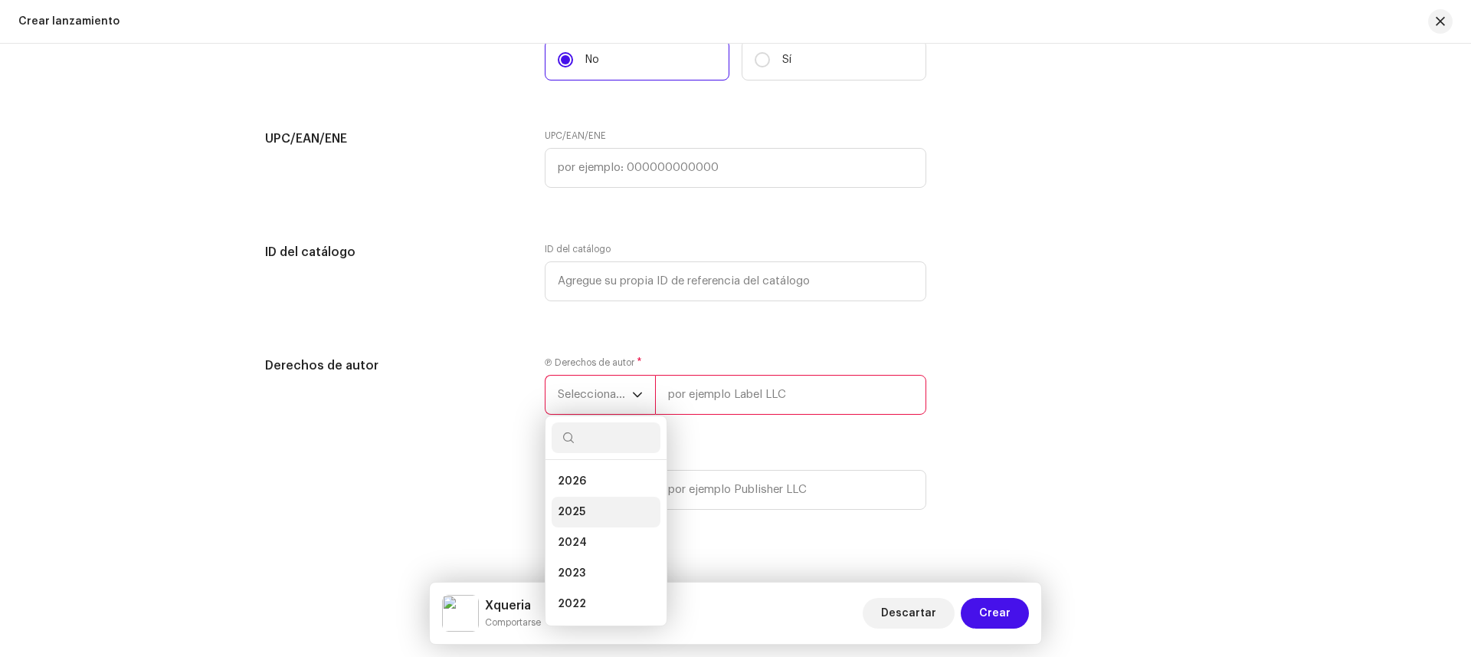
click at [601, 503] on li "2025" at bounding box center [606, 512] width 109 height 31
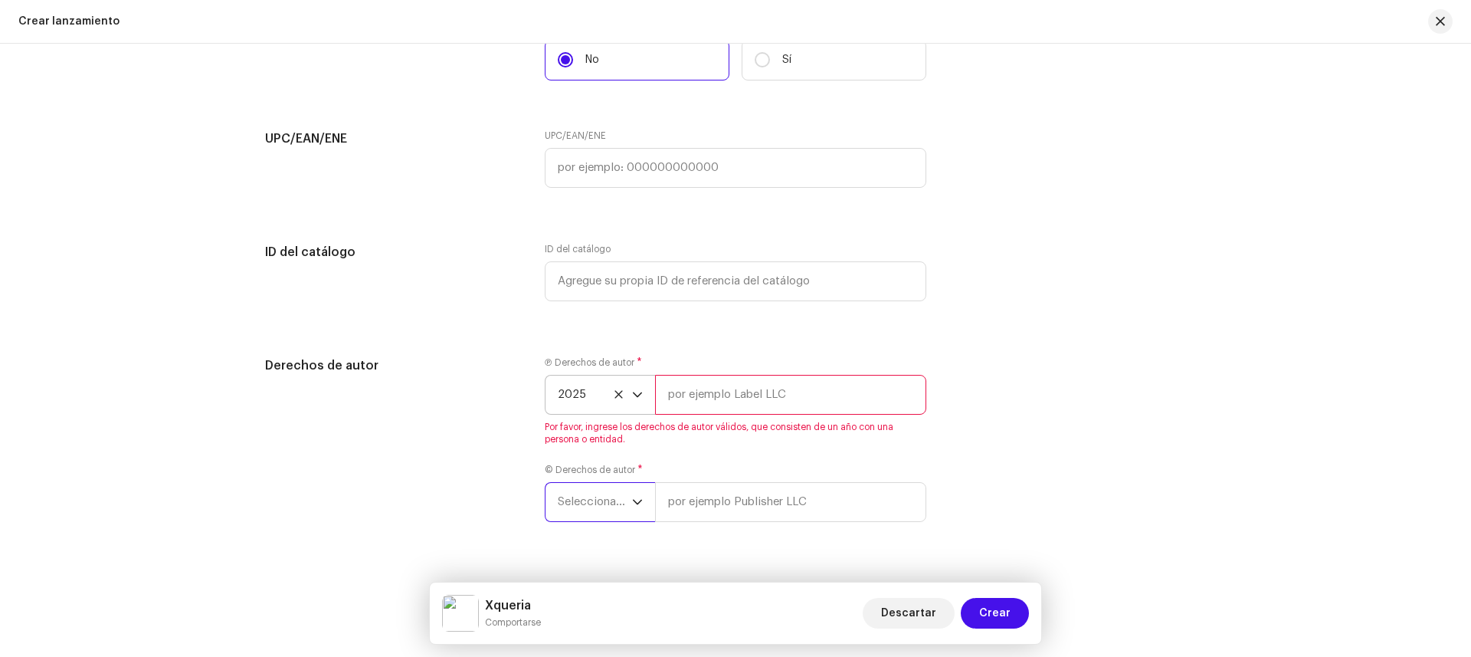
click at [604, 503] on font "Seleccionar año" at bounding box center [600, 501] width 84 height 11
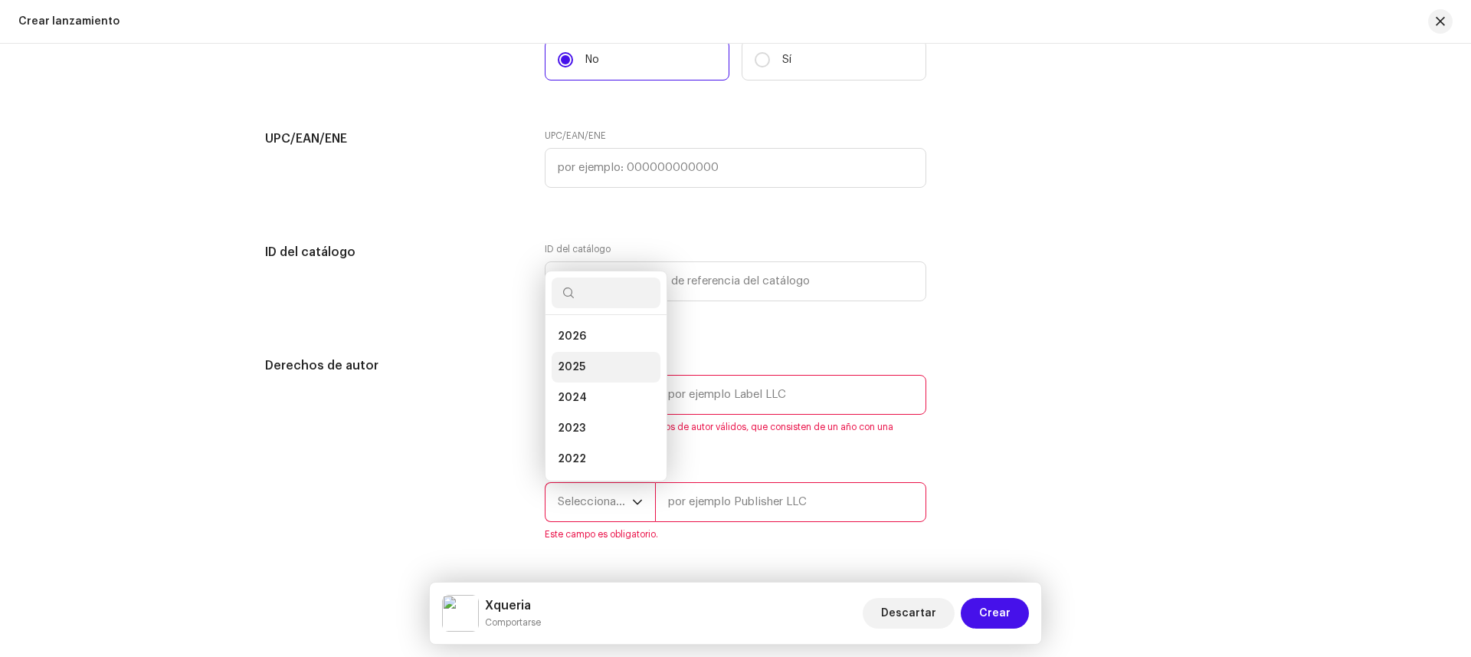
scroll to position [25, 0]
click at [592, 348] on li "2025" at bounding box center [606, 342] width 109 height 31
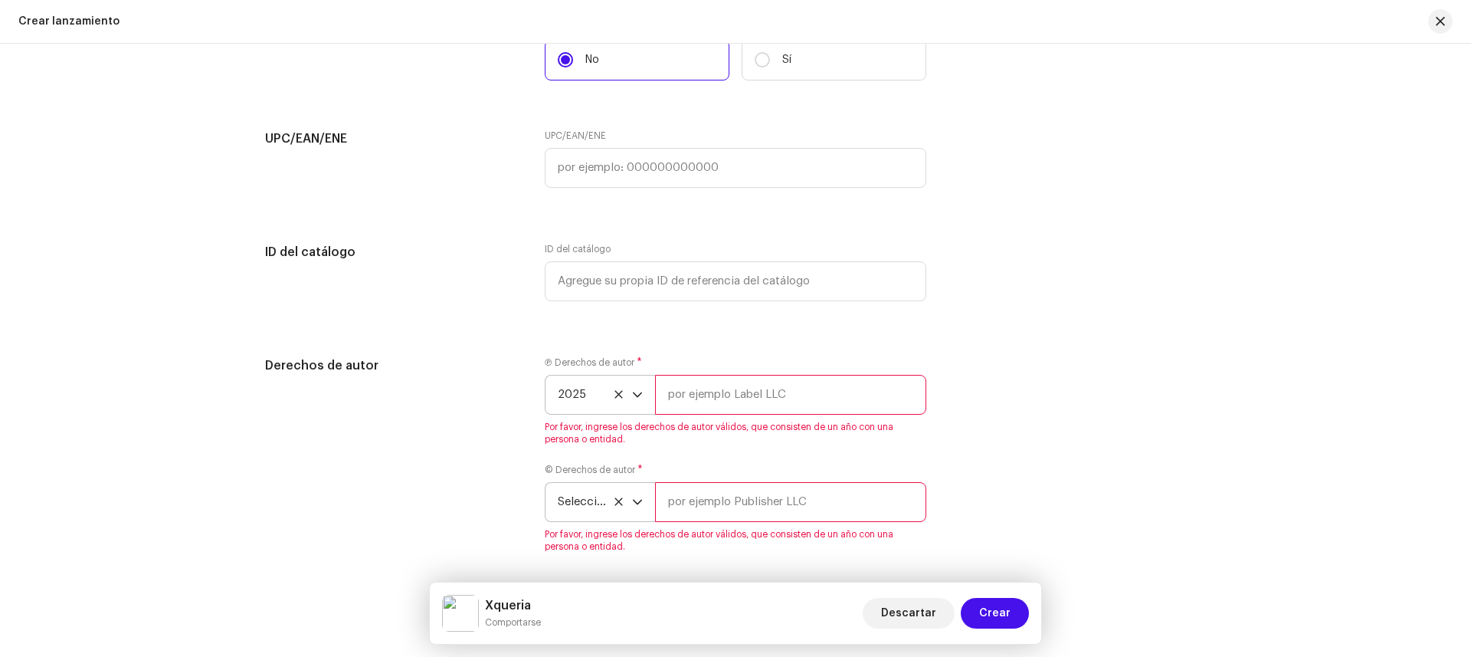
click at [707, 391] on input "text" at bounding box center [790, 395] width 271 height 40
type input "[PERSON_NAME]"
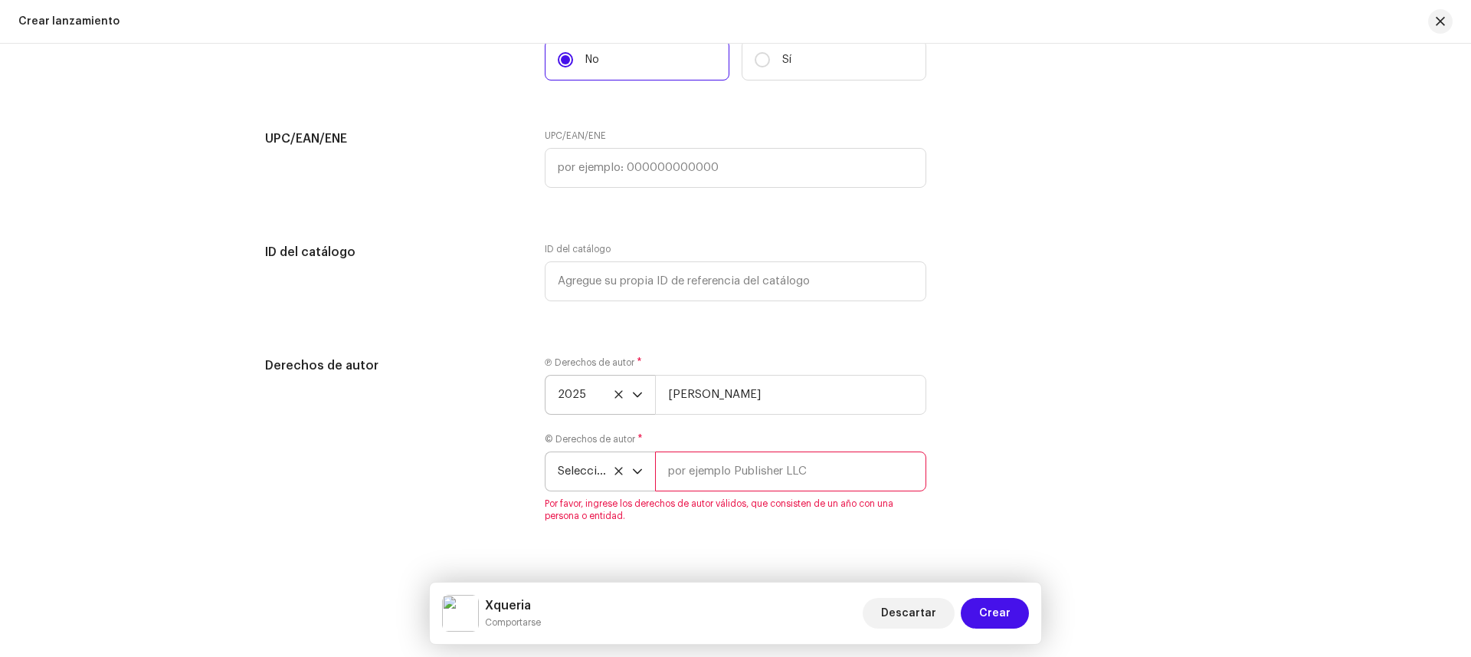
click at [699, 466] on input "text" at bounding box center [790, 471] width 271 height 40
type input "[PERSON_NAME]"
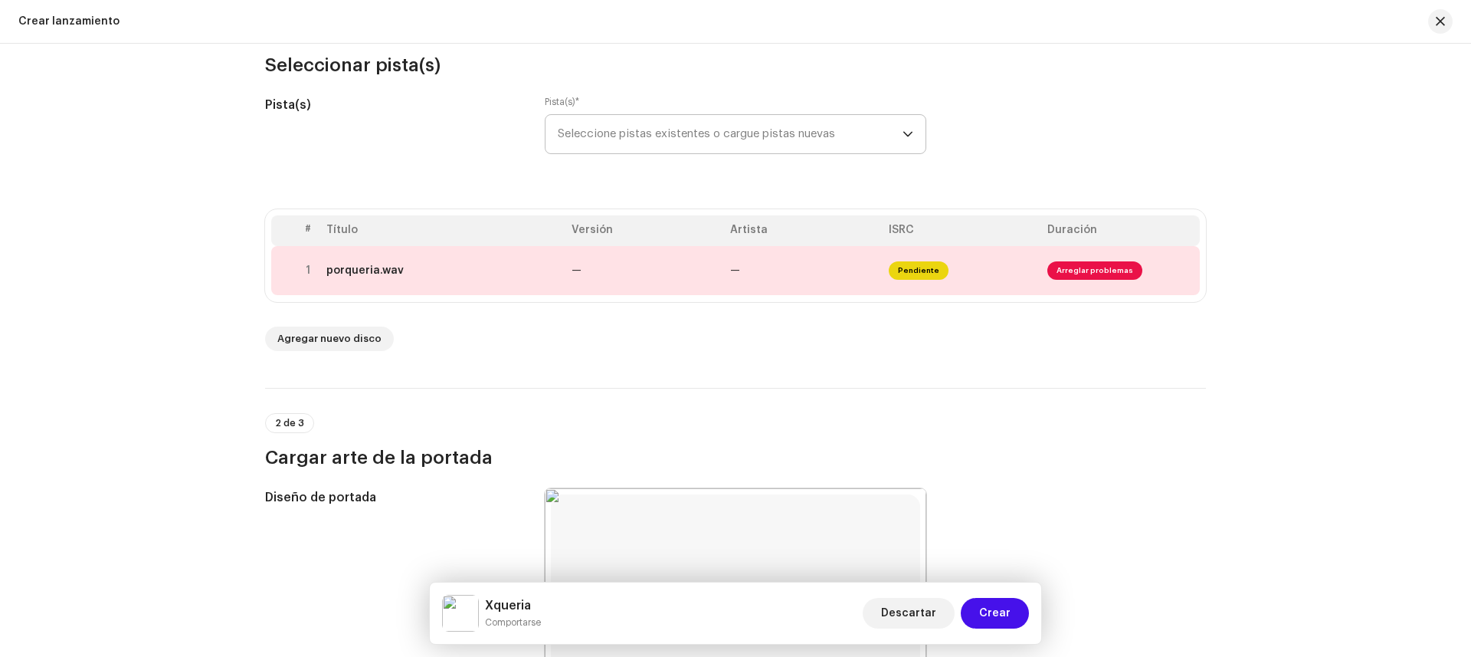
scroll to position [176, 0]
click at [1096, 262] on span "Arreglar problemas" at bounding box center [1094, 271] width 95 height 18
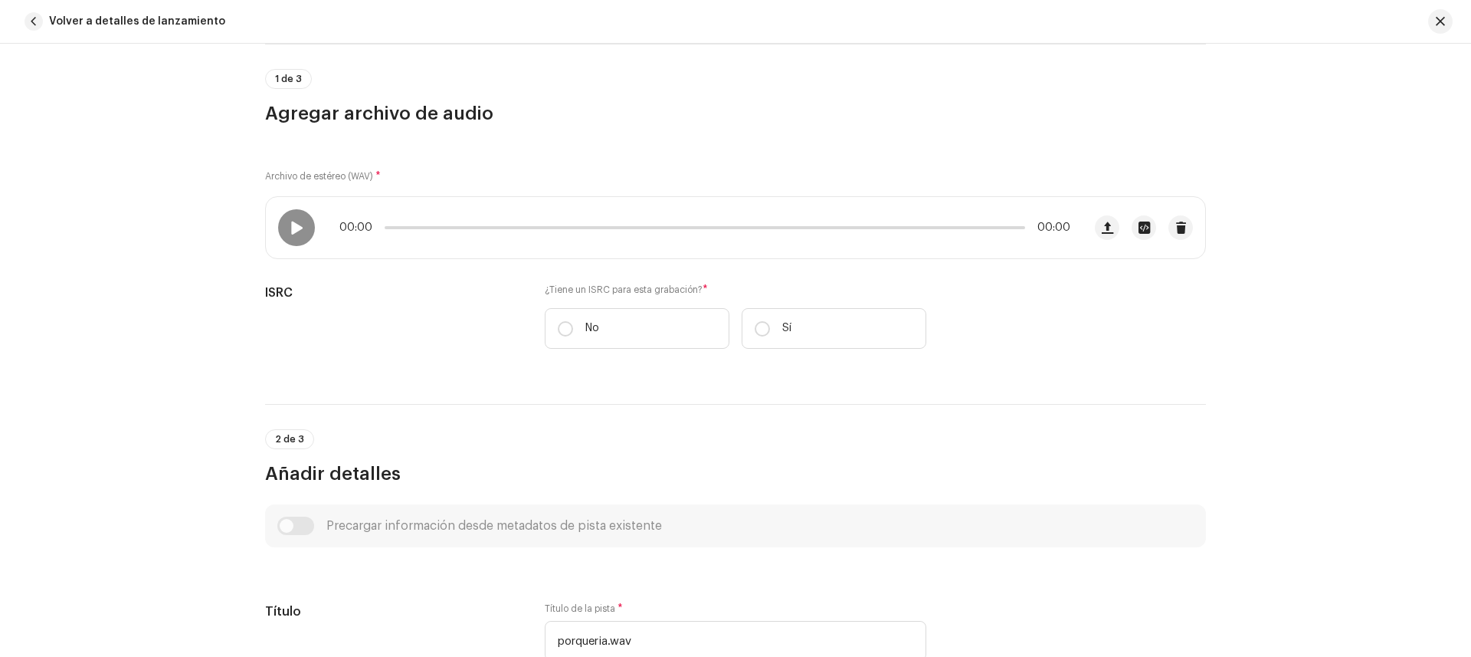
scroll to position [124, 0]
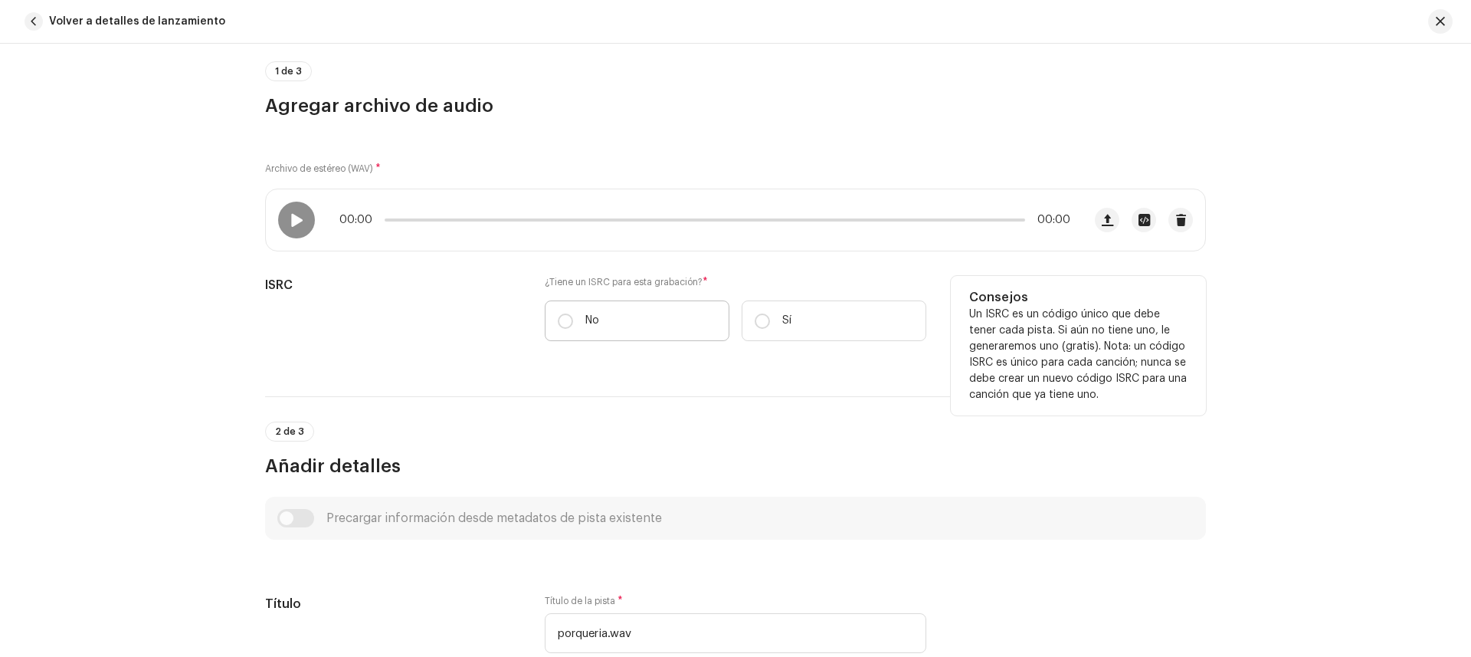
click at [565, 329] on label "No" at bounding box center [637, 320] width 185 height 41
click at [565, 329] on input "No" at bounding box center [565, 320] width 15 height 15
radio input "true"
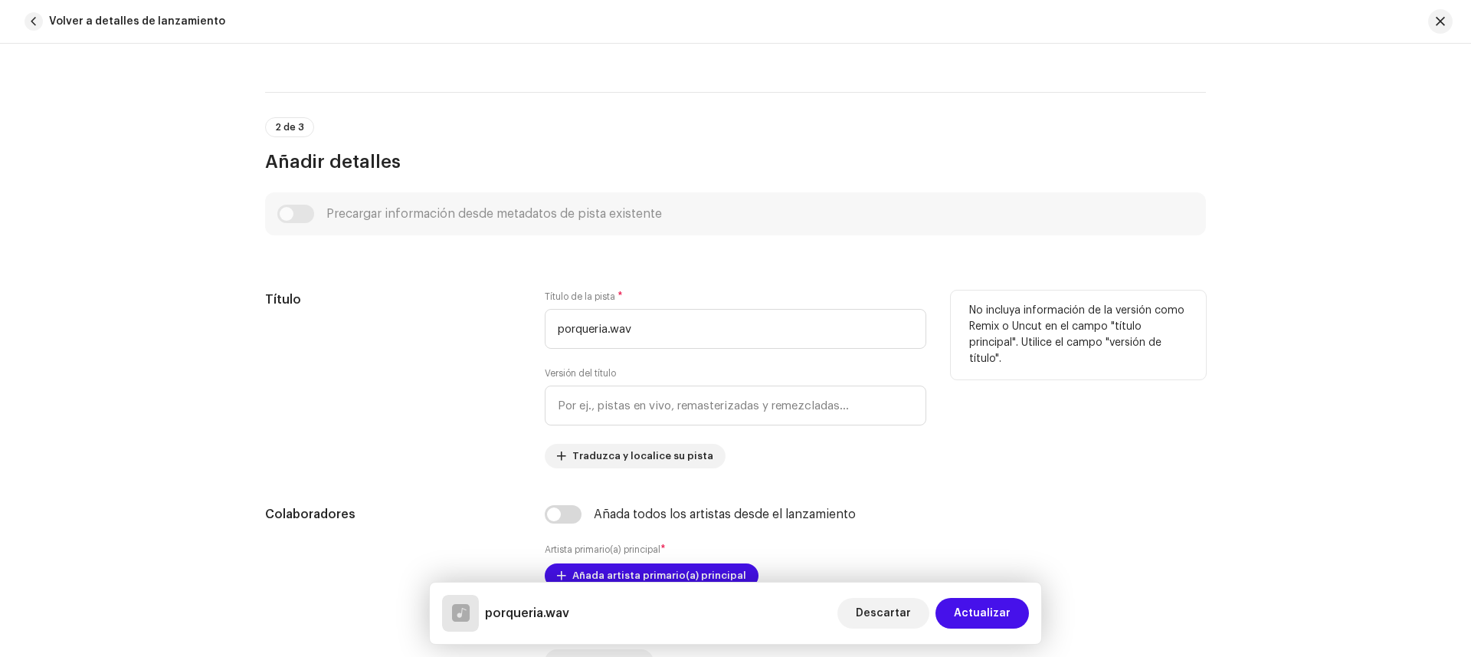
scroll to position [493, 0]
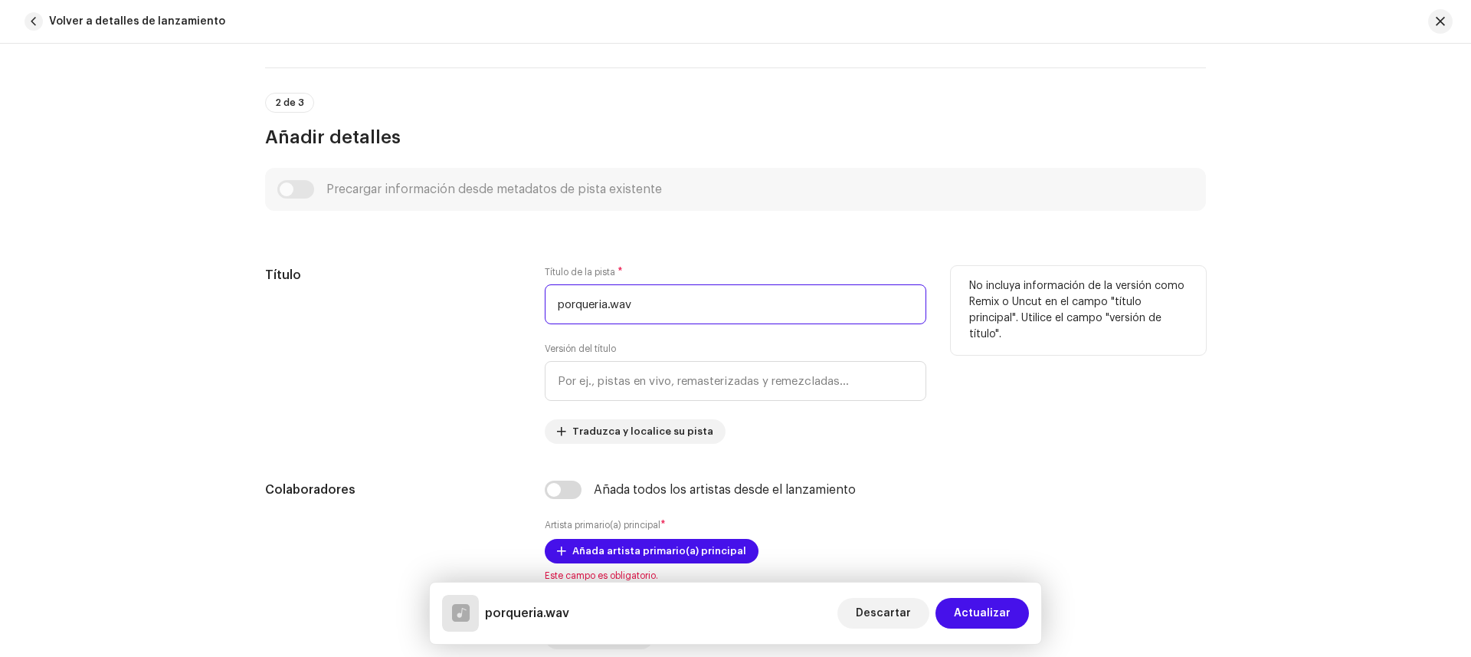
click at [641, 301] on input "porqueria.wav" at bounding box center [736, 304] width 382 height 40
type input "p"
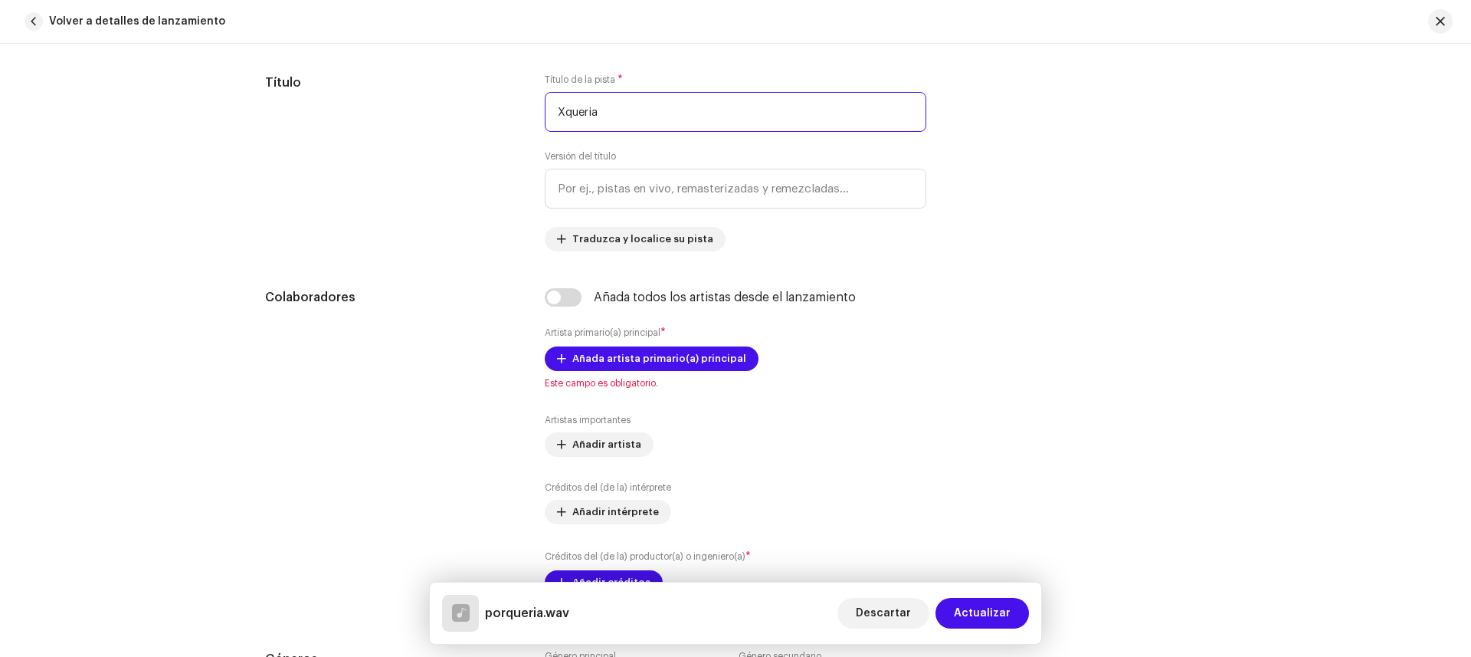
scroll to position [688, 0]
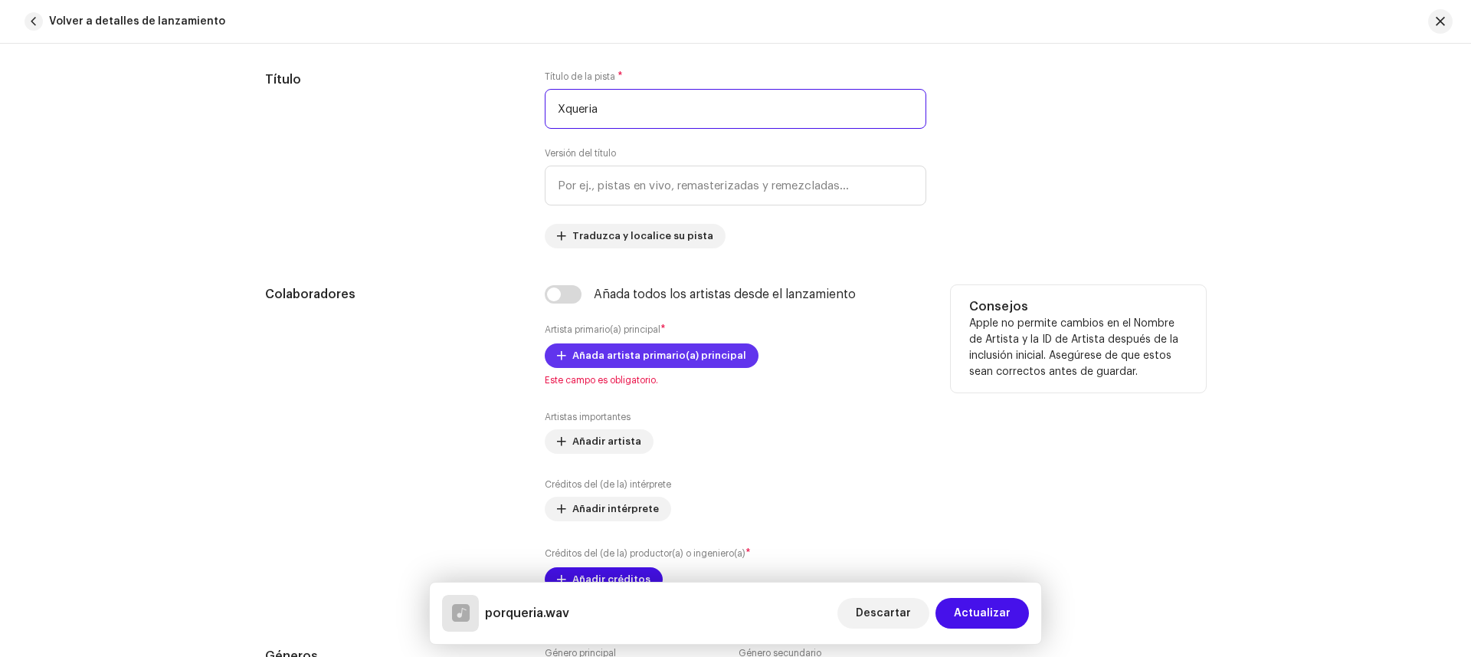
type input "Xqueria"
click at [620, 351] on font "Añada artista primario(a) principal" at bounding box center [659, 355] width 174 height 10
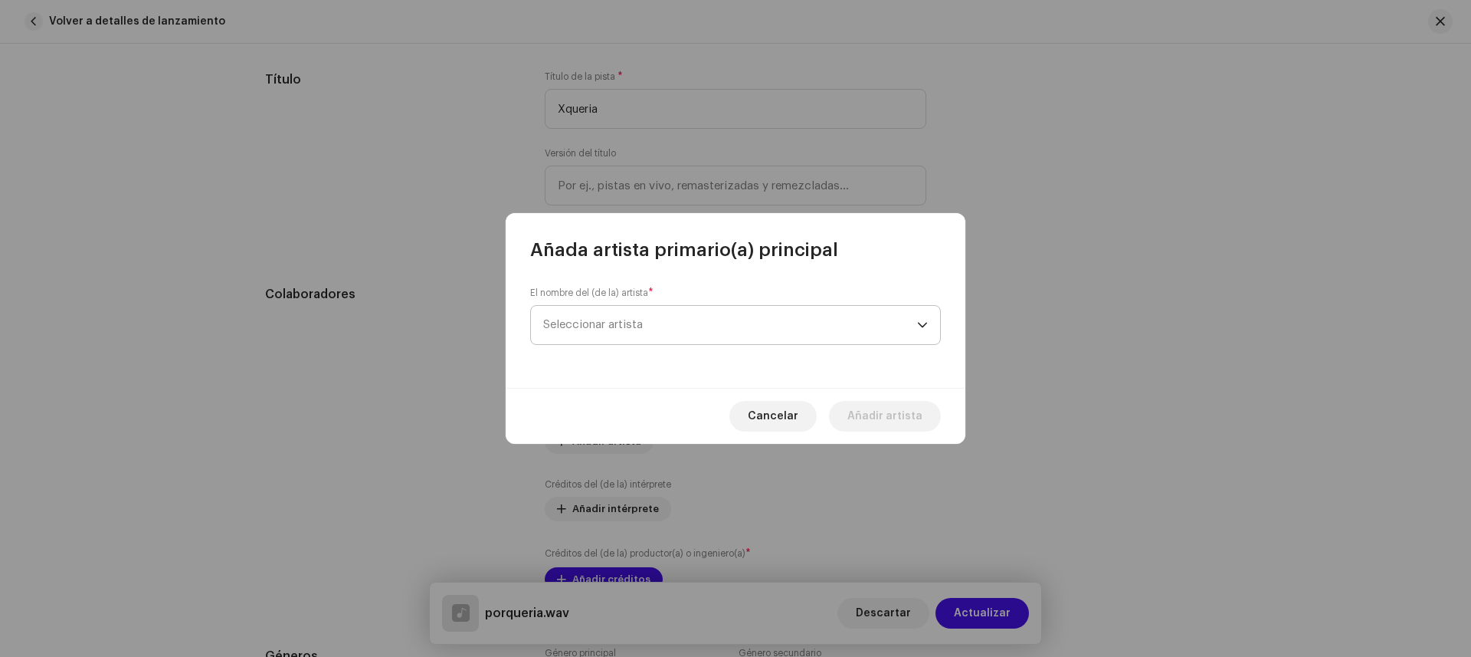
click at [726, 326] on span "Seleccionar artista" at bounding box center [730, 325] width 374 height 38
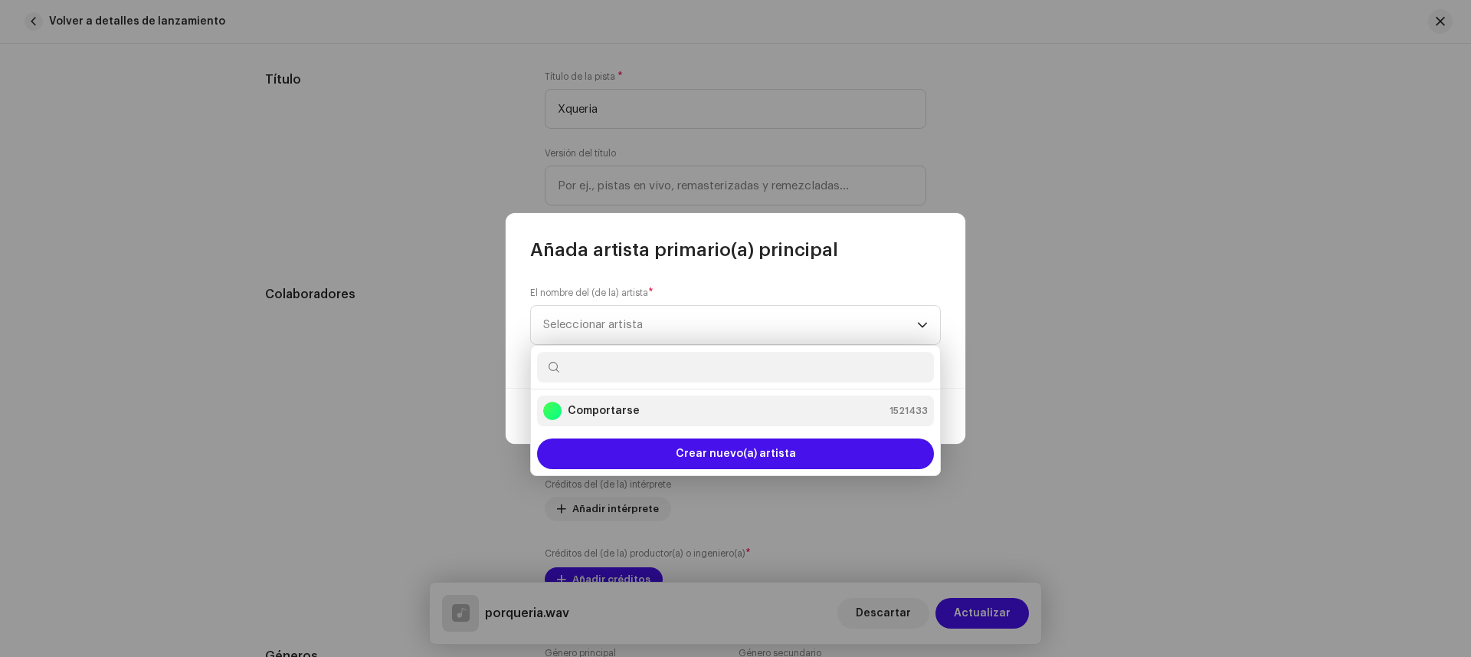
click at [706, 410] on div "Comportarse 1521433" at bounding box center [735, 411] width 385 height 18
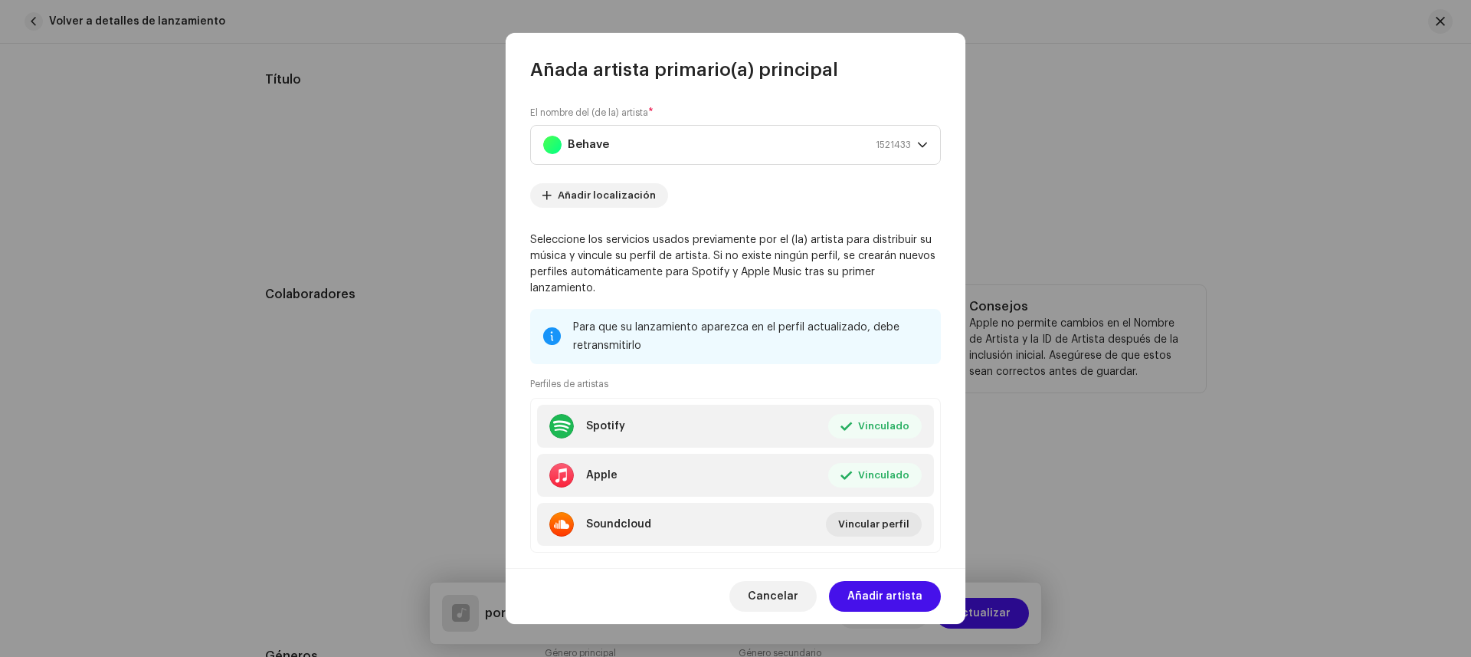
click at [865, 585] on span "Añadir artista" at bounding box center [884, 596] width 75 height 31
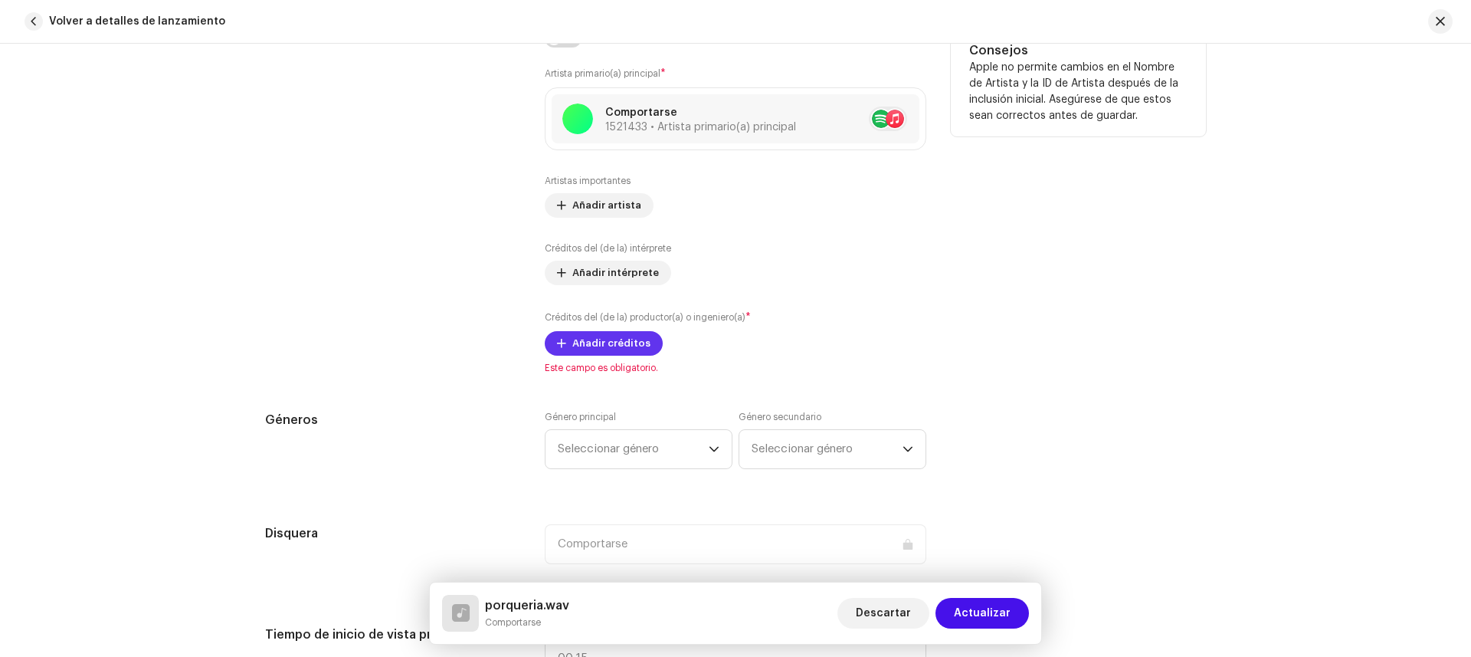
scroll to position [959, 0]
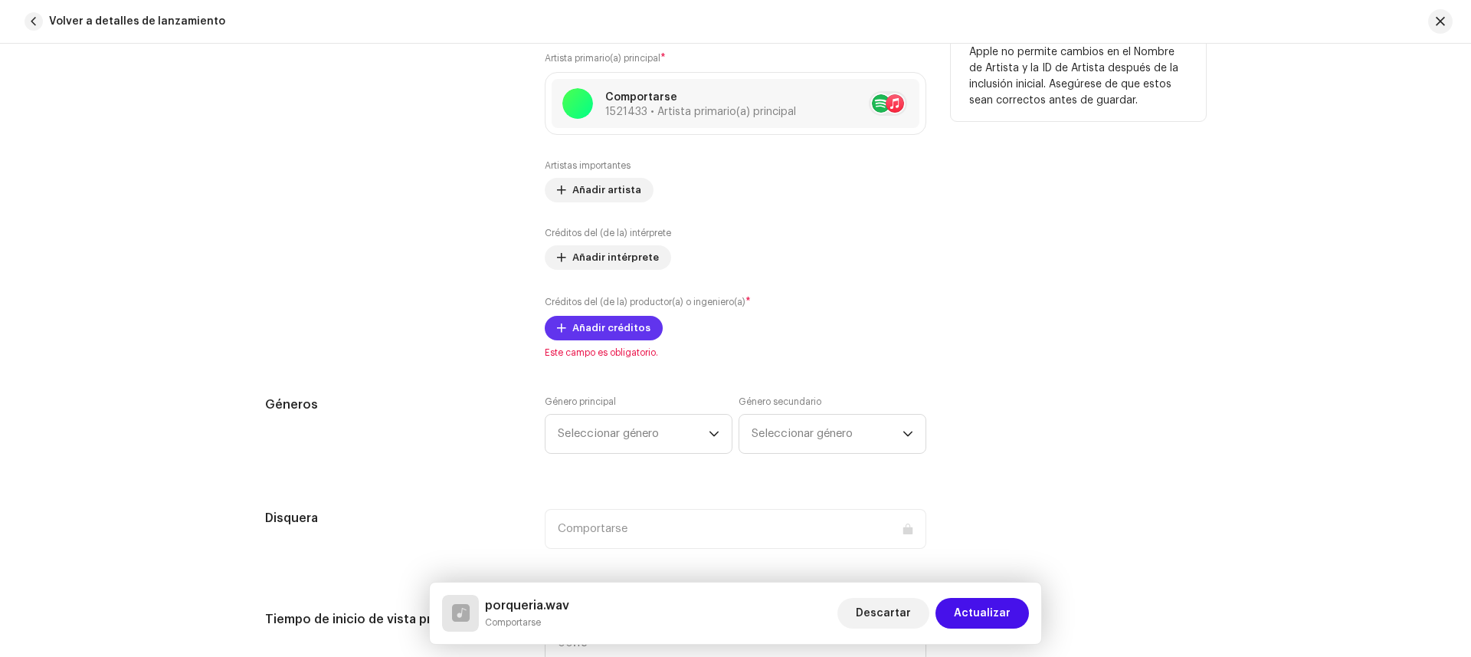
click at [624, 334] on span "Añadir créditos" at bounding box center [611, 328] width 78 height 31
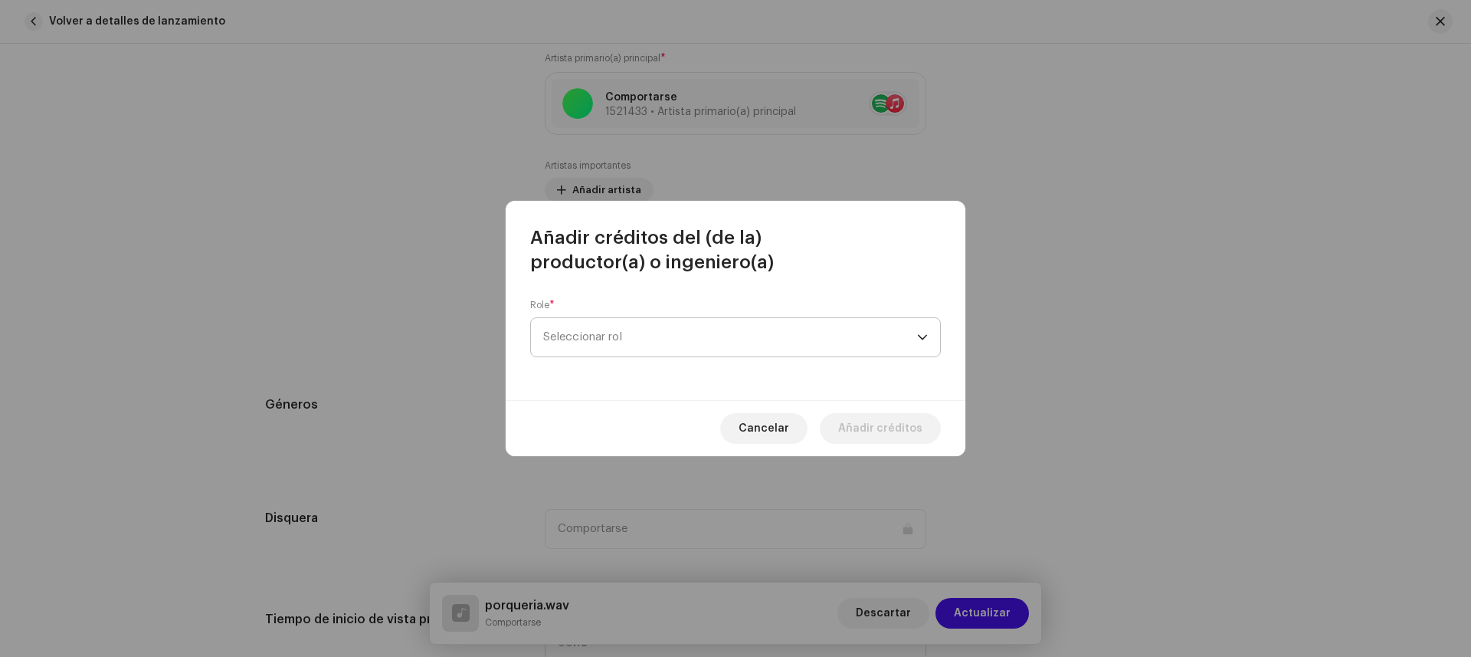
click at [627, 332] on span "Seleccionar rol" at bounding box center [730, 337] width 374 height 38
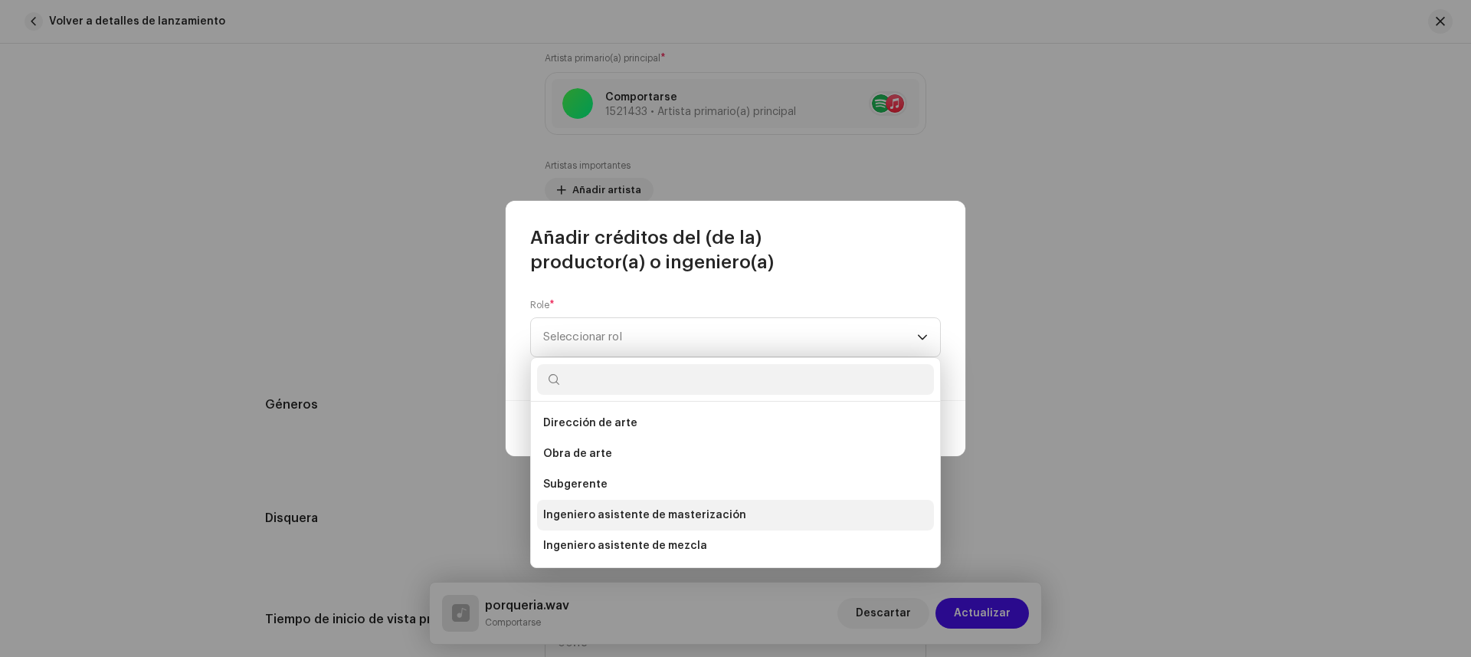
click at [676, 516] on font "Ingeniero asistente de masterización" at bounding box center [644, 515] width 203 height 11
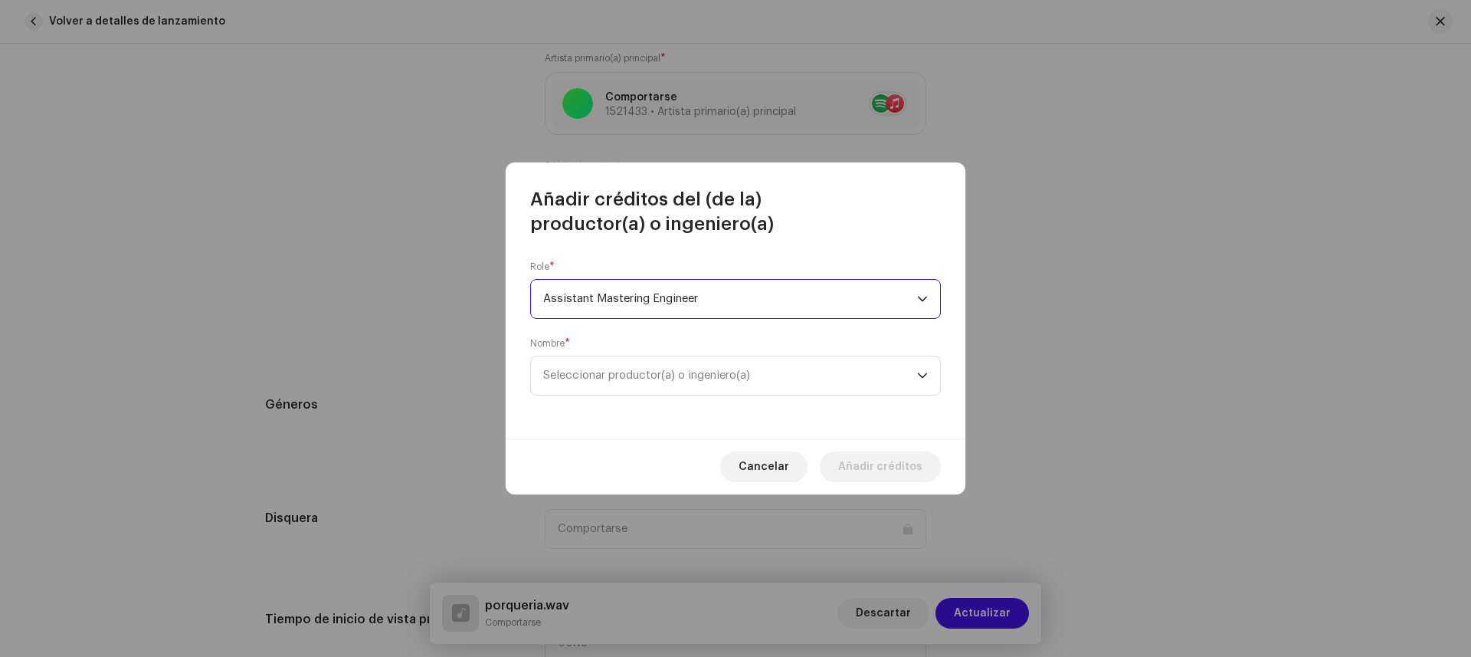
click at [634, 306] on span "Assistant Mastering Engineer" at bounding box center [730, 299] width 374 height 38
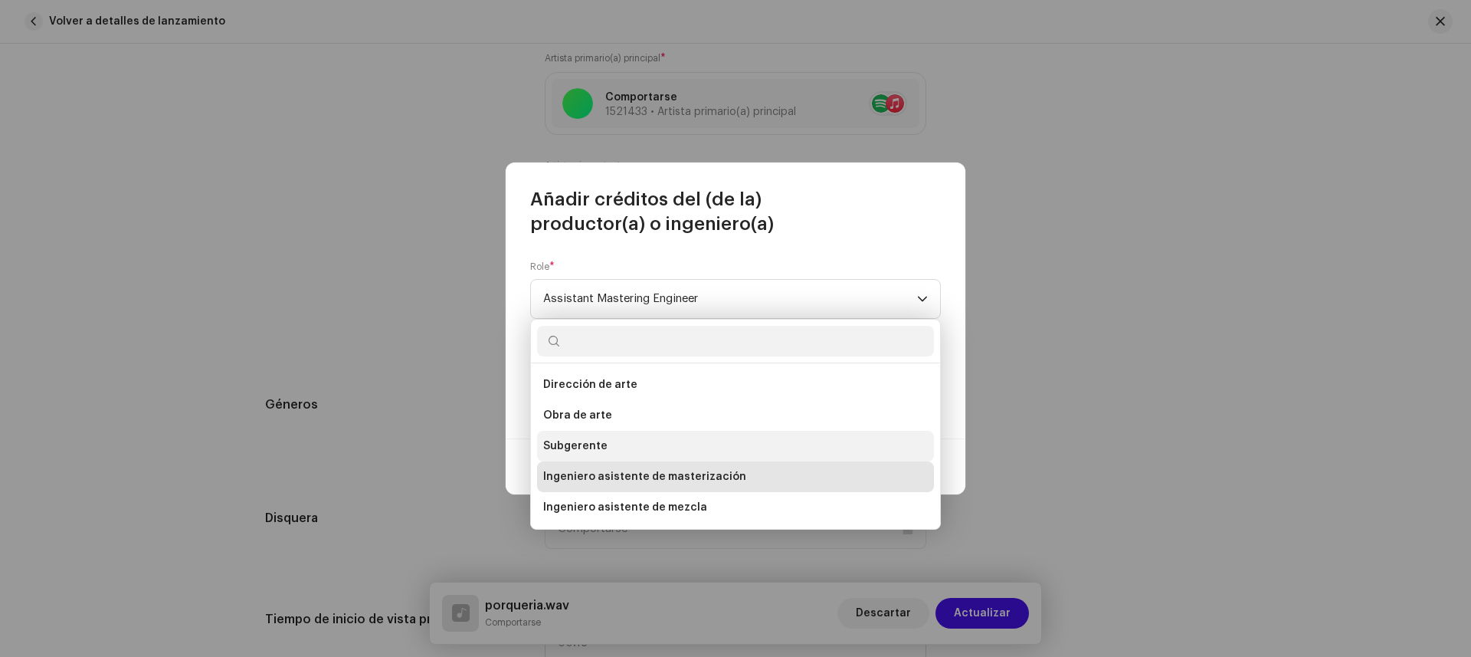
scroll to position [275, 0]
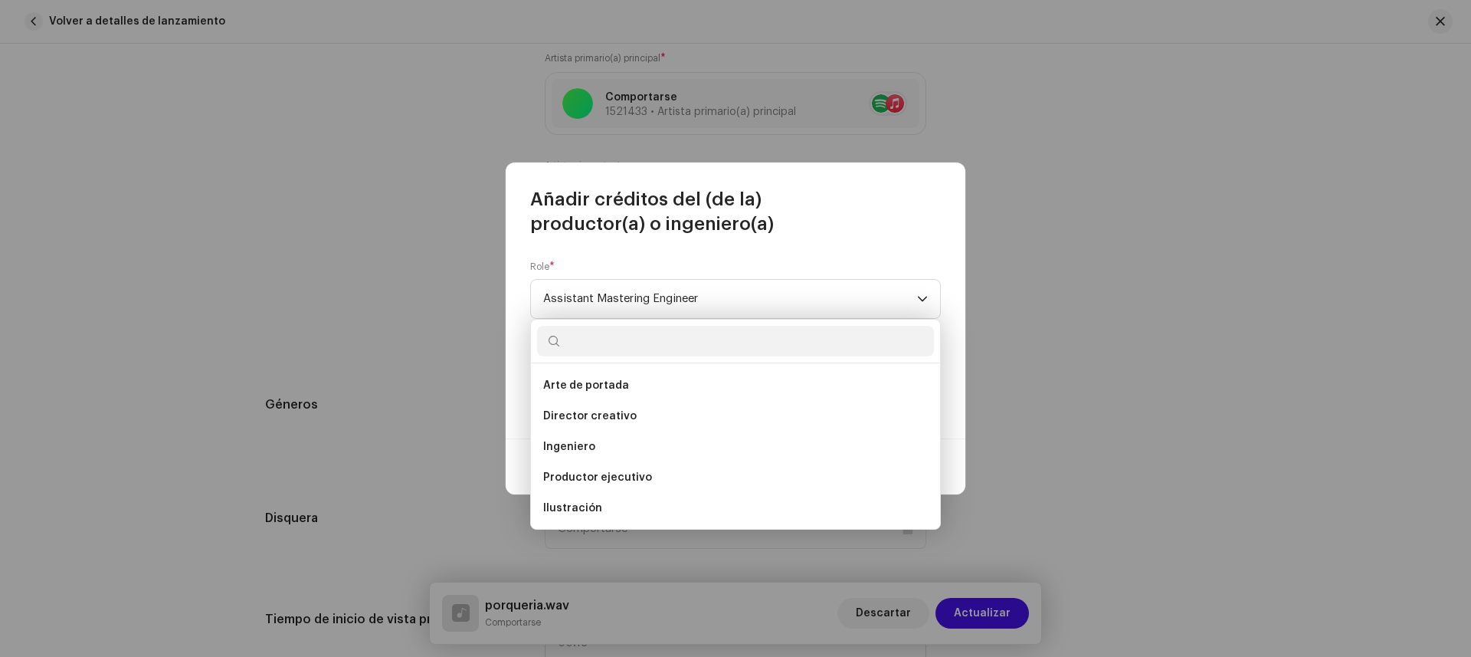
click at [632, 444] on li "Ingeniero" at bounding box center [735, 446] width 397 height 31
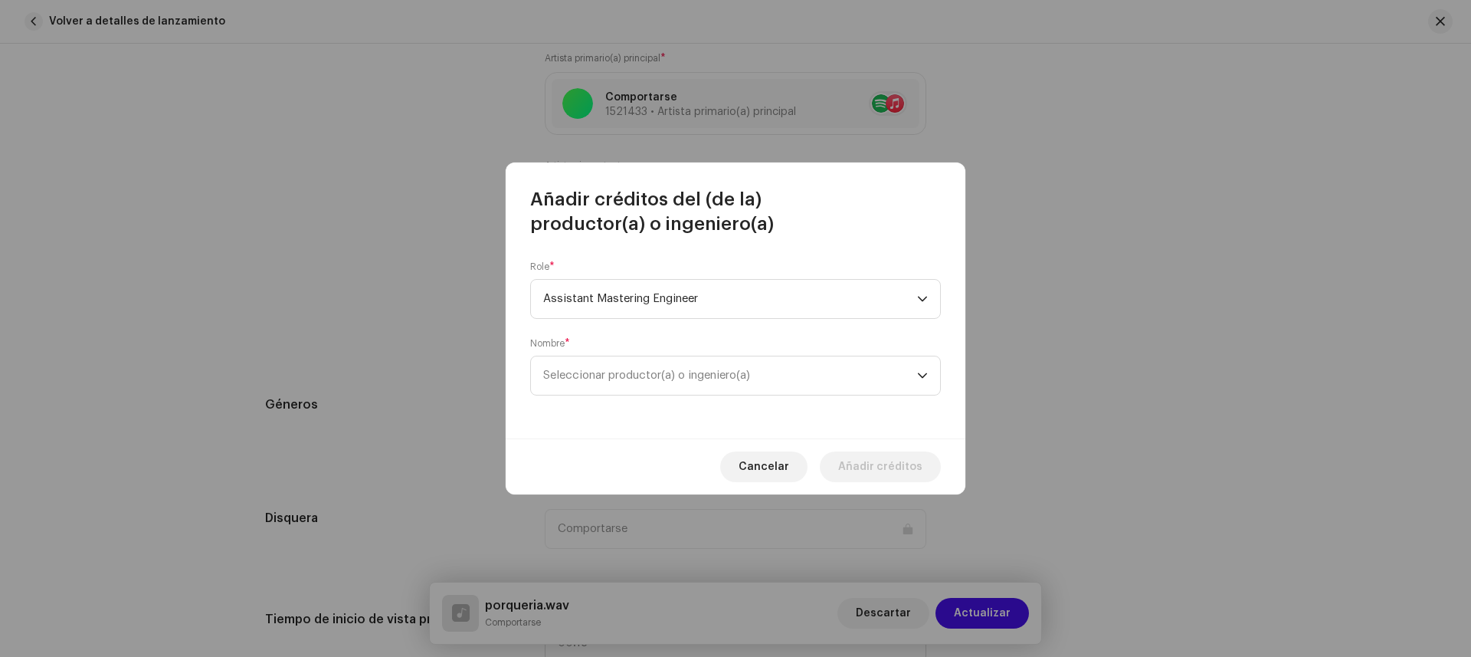
scroll to position [98, 0]
click at [637, 377] on span "Seleccionar productor(a) o ingeniero(a)" at bounding box center [646, 374] width 207 height 11
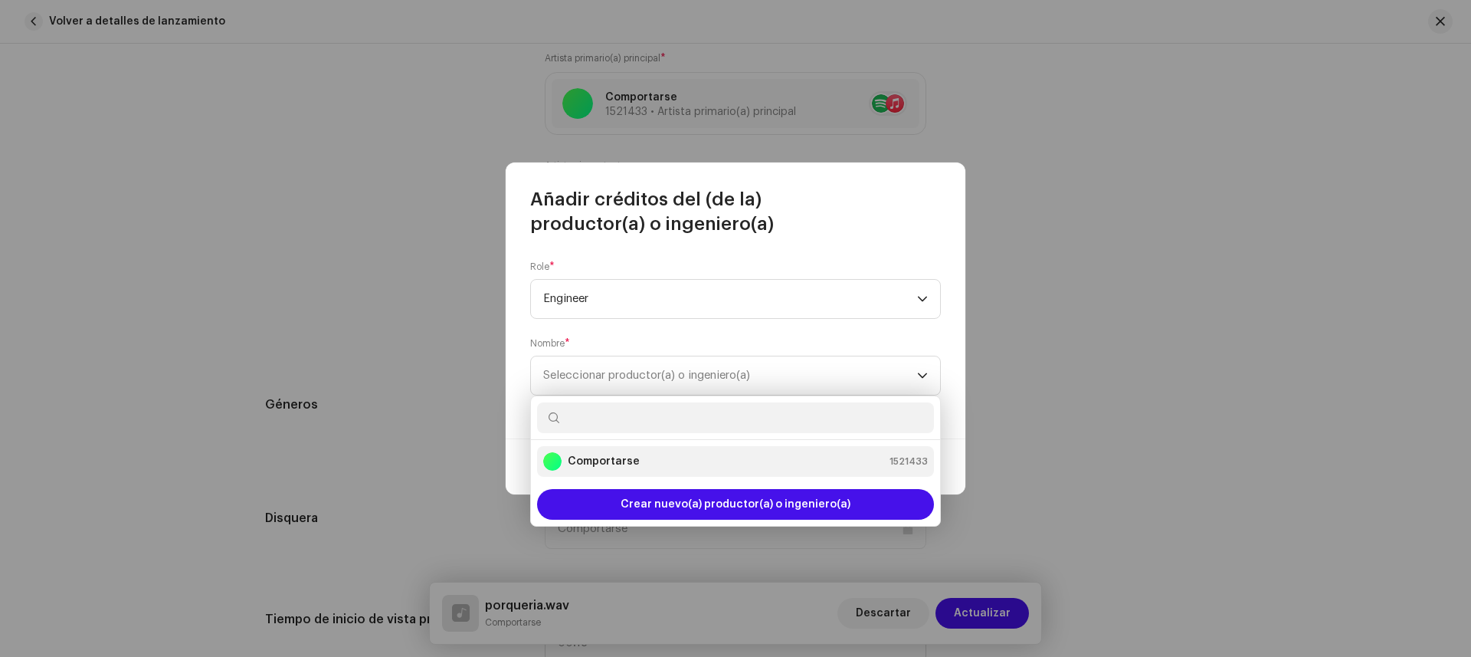
click at [664, 464] on div "Comportarse 1521433" at bounding box center [735, 461] width 385 height 18
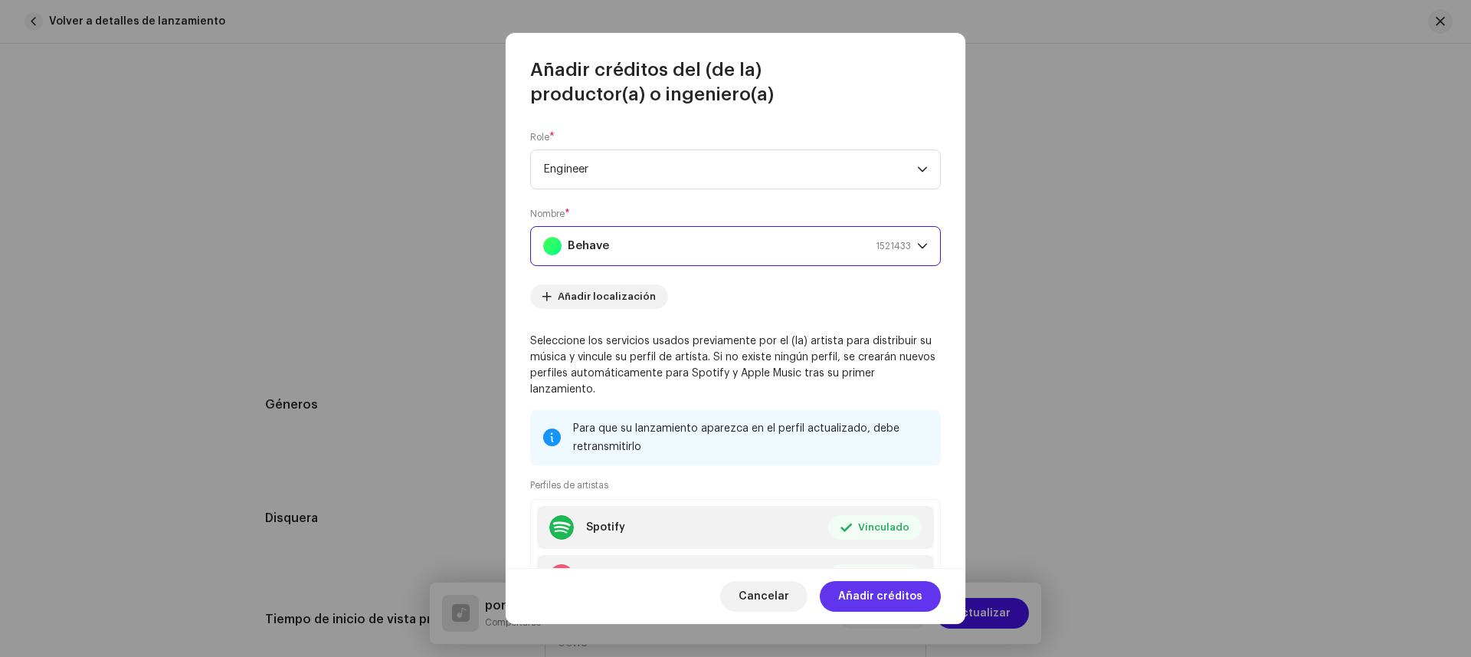
click at [881, 596] on font "Añadir créditos" at bounding box center [880, 596] width 84 height 11
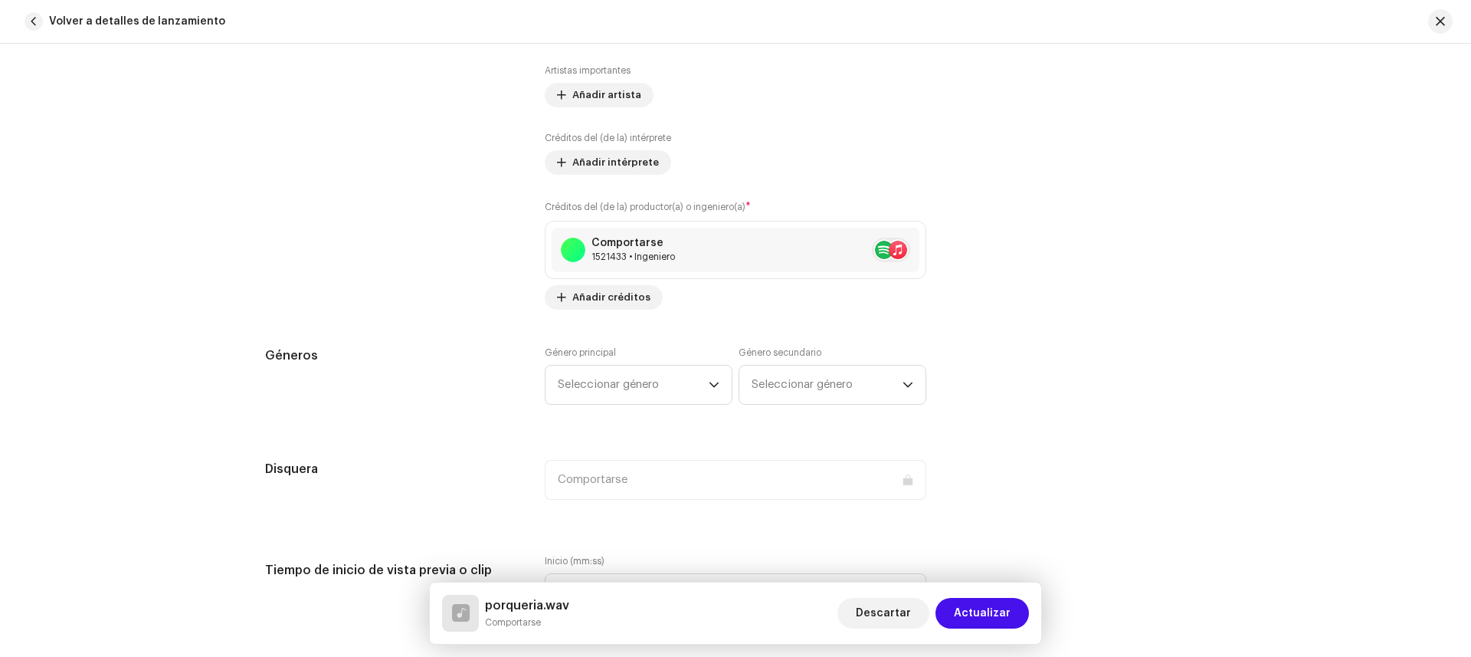
scroll to position [1093, 0]
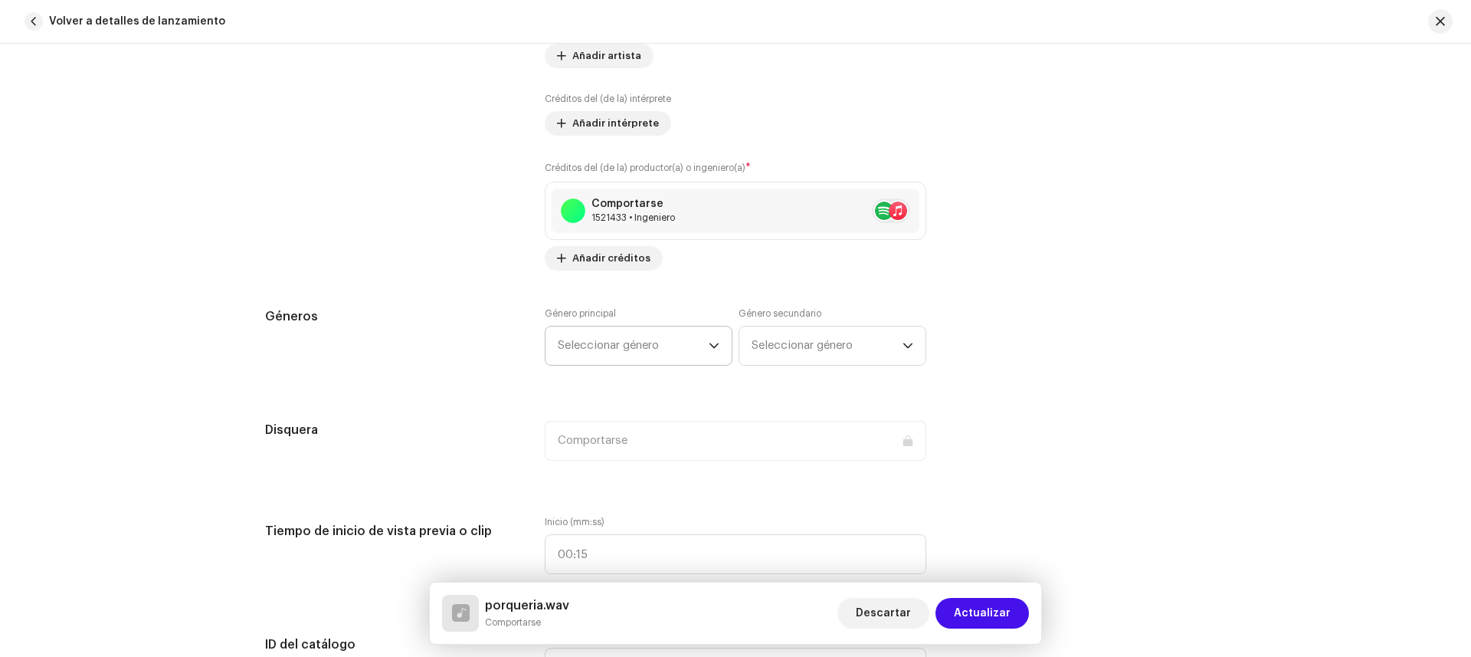
click at [602, 343] on font "Seleccionar género" at bounding box center [608, 344] width 101 height 11
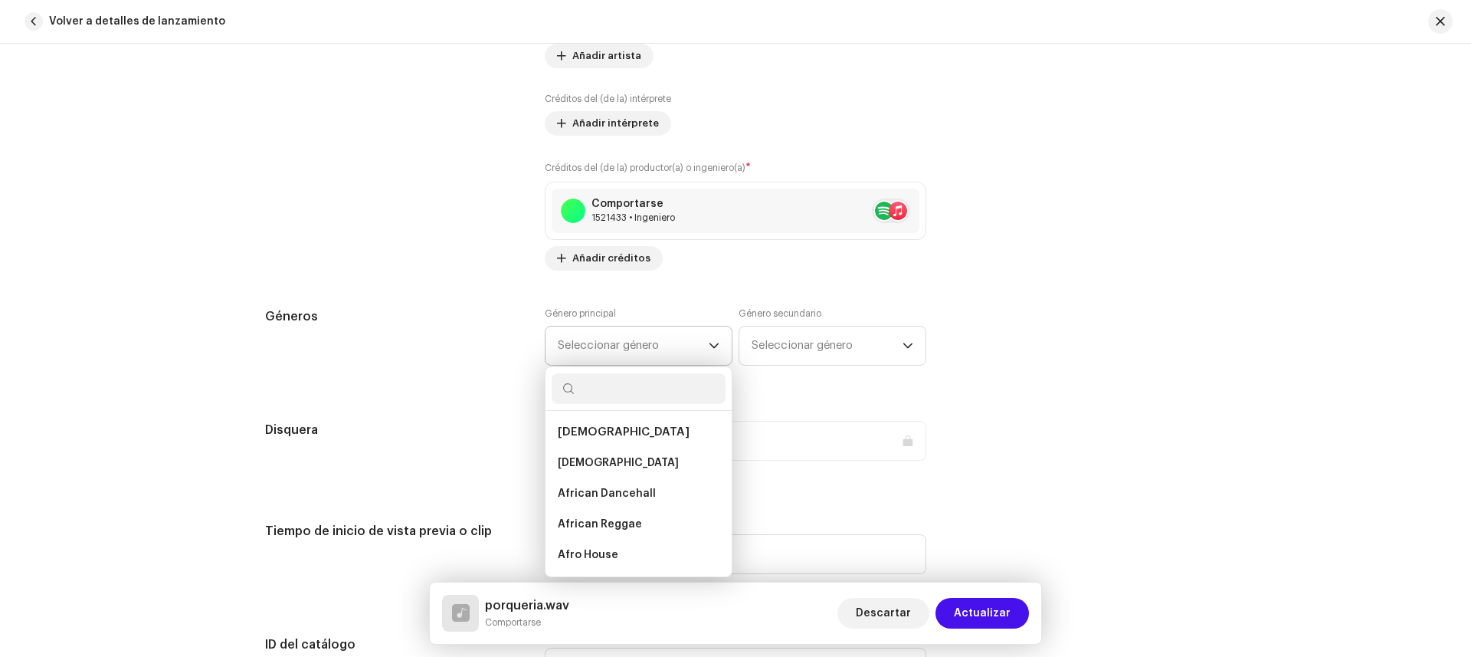
click at [602, 382] on input "text" at bounding box center [639, 388] width 174 height 31
type input "pop"
click at [618, 518] on li "Pop in Spanish" at bounding box center [639, 533] width 174 height 31
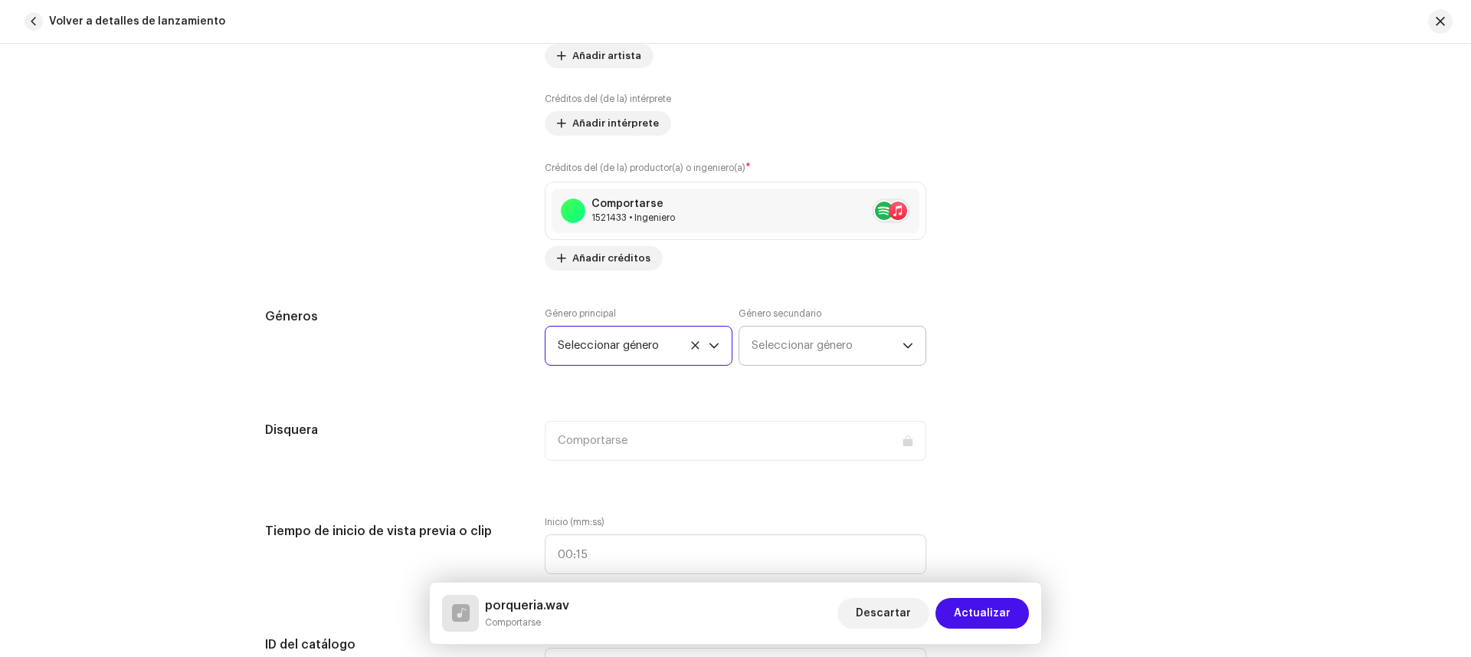
click at [822, 356] on span "Seleccionar género" at bounding box center [827, 345] width 151 height 38
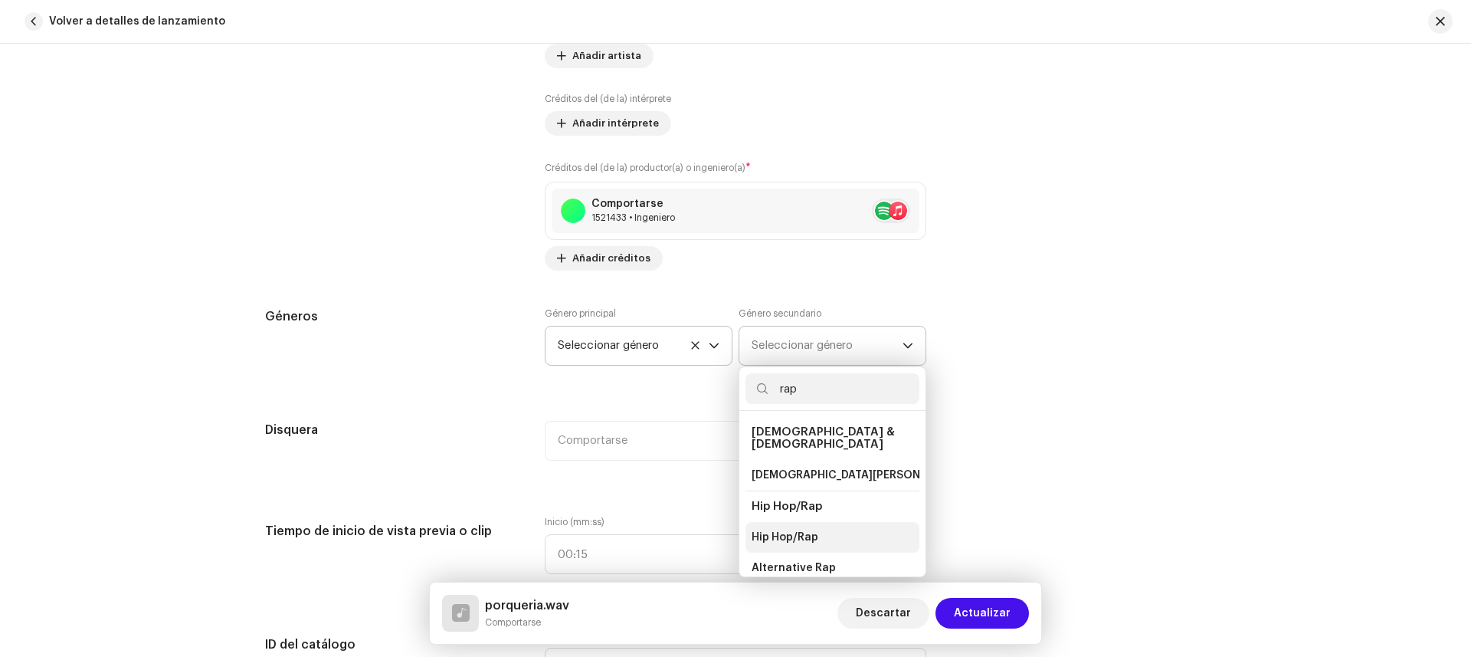
type input "rap"
click at [796, 529] on span "Hip Hop/Rap" at bounding box center [785, 536] width 67 height 15
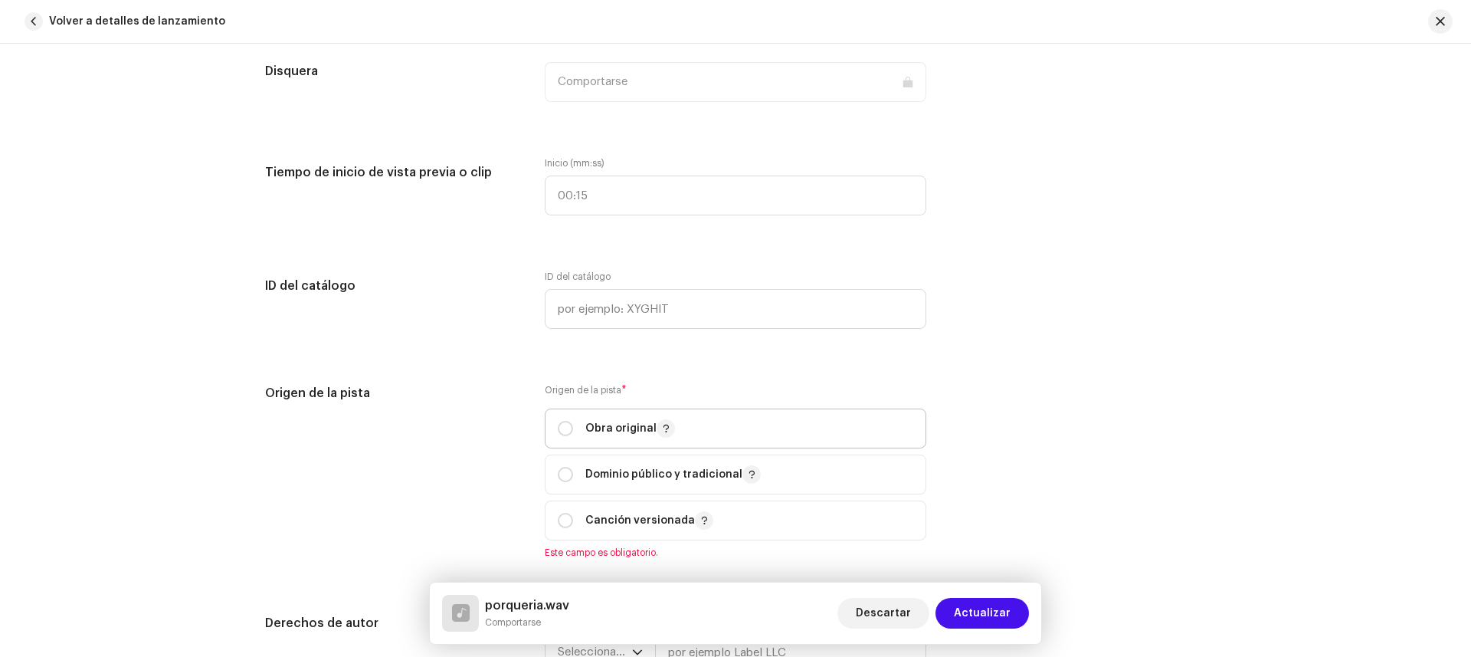
scroll to position [1455, 0]
click at [563, 428] on input "radio" at bounding box center [565, 425] width 15 height 15
radio input "true"
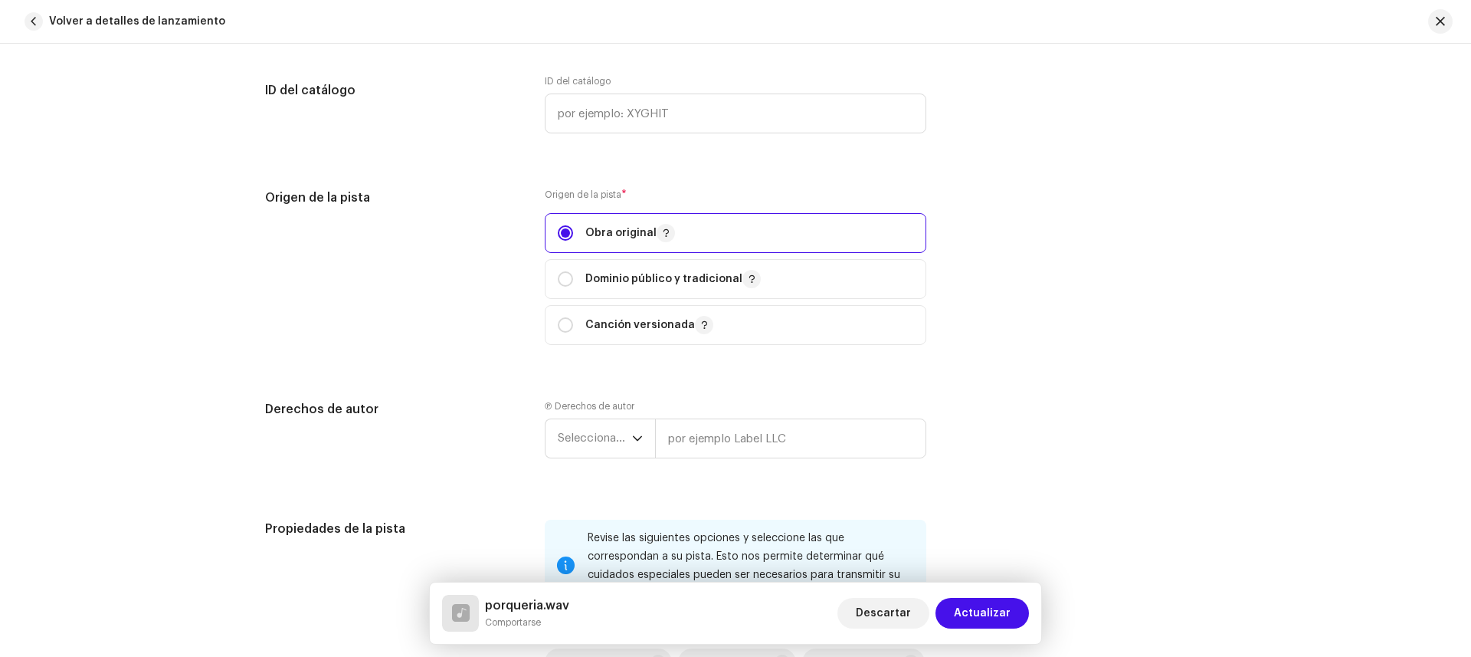
scroll to position [1675, 0]
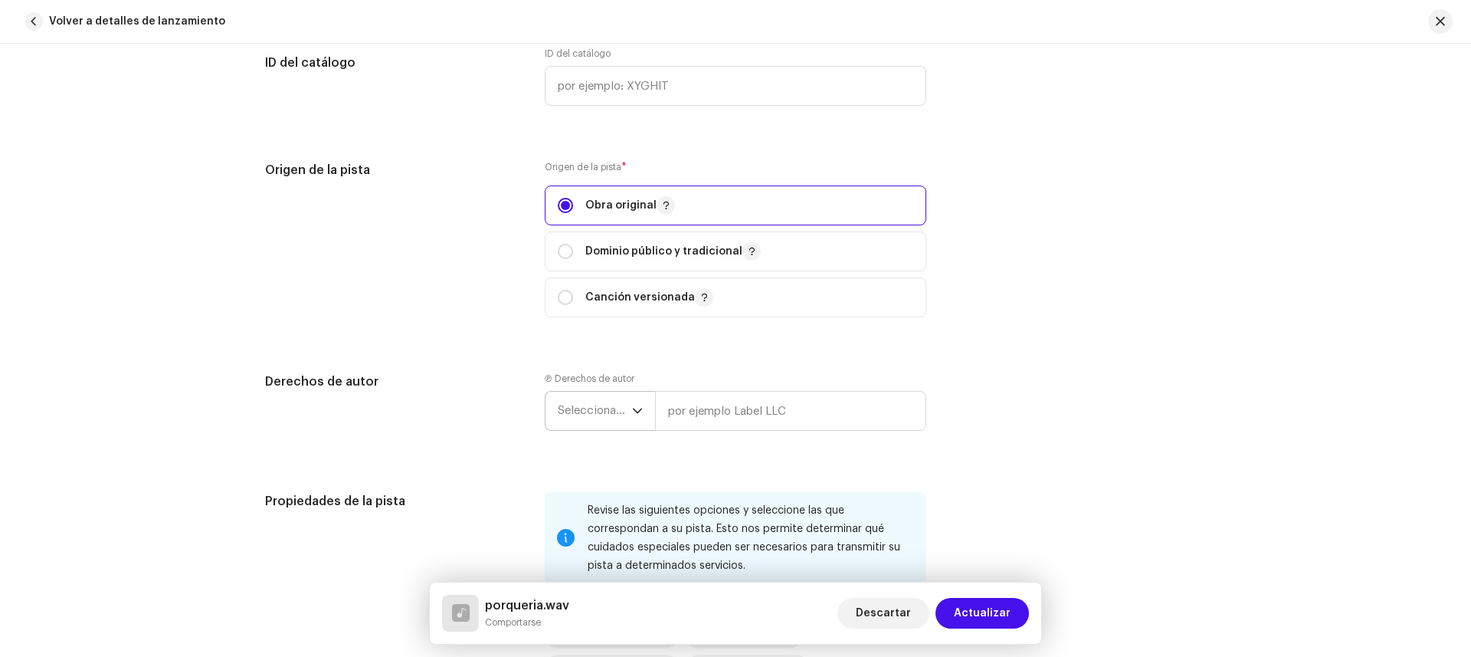
click at [584, 418] on span "Seleccionar año" at bounding box center [595, 411] width 74 height 38
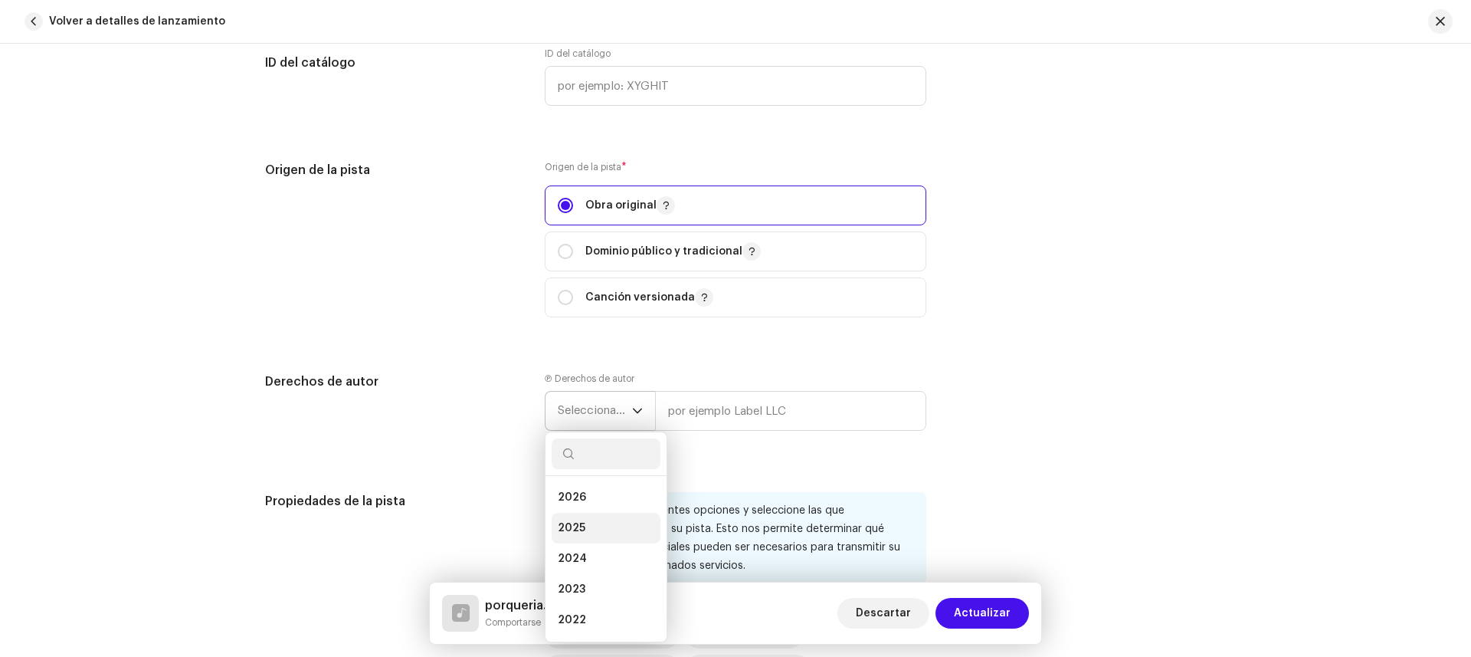
click at [598, 526] on li "2025" at bounding box center [606, 528] width 109 height 31
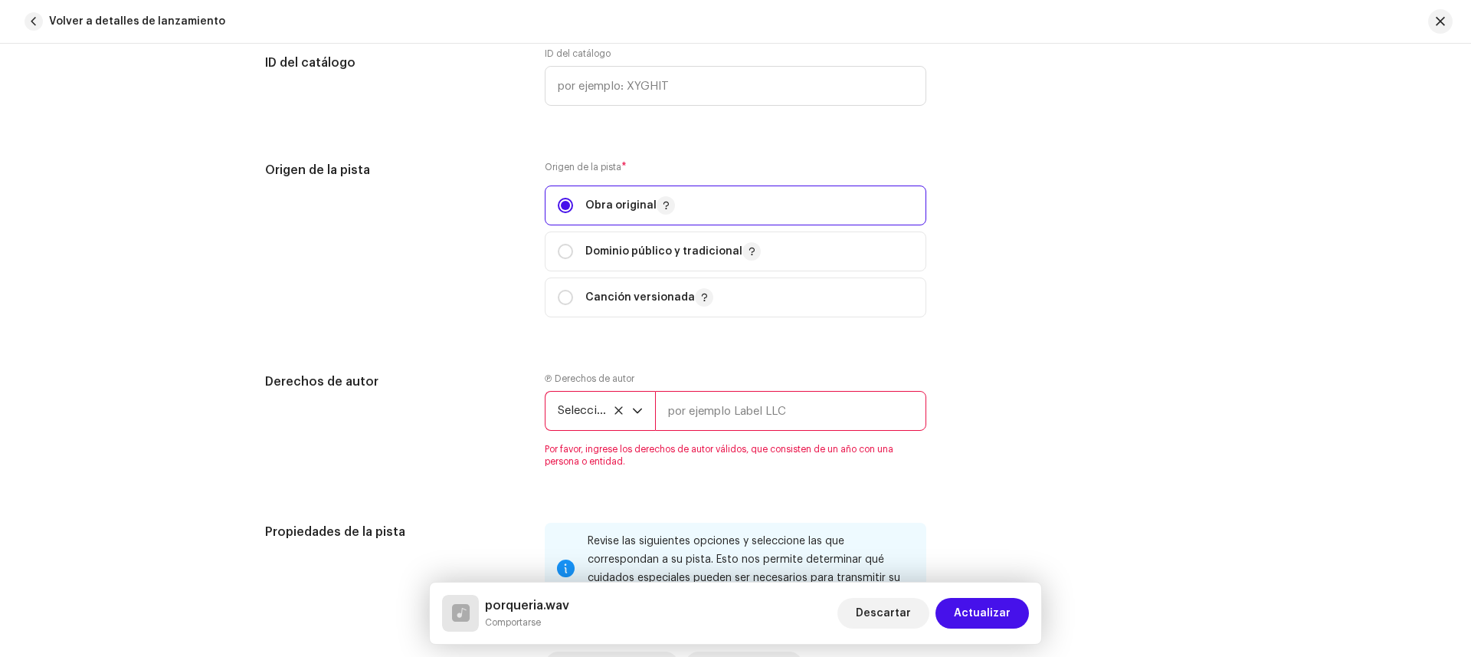
click at [700, 406] on input "text" at bounding box center [790, 411] width 271 height 40
type input "[PERSON_NAME]"
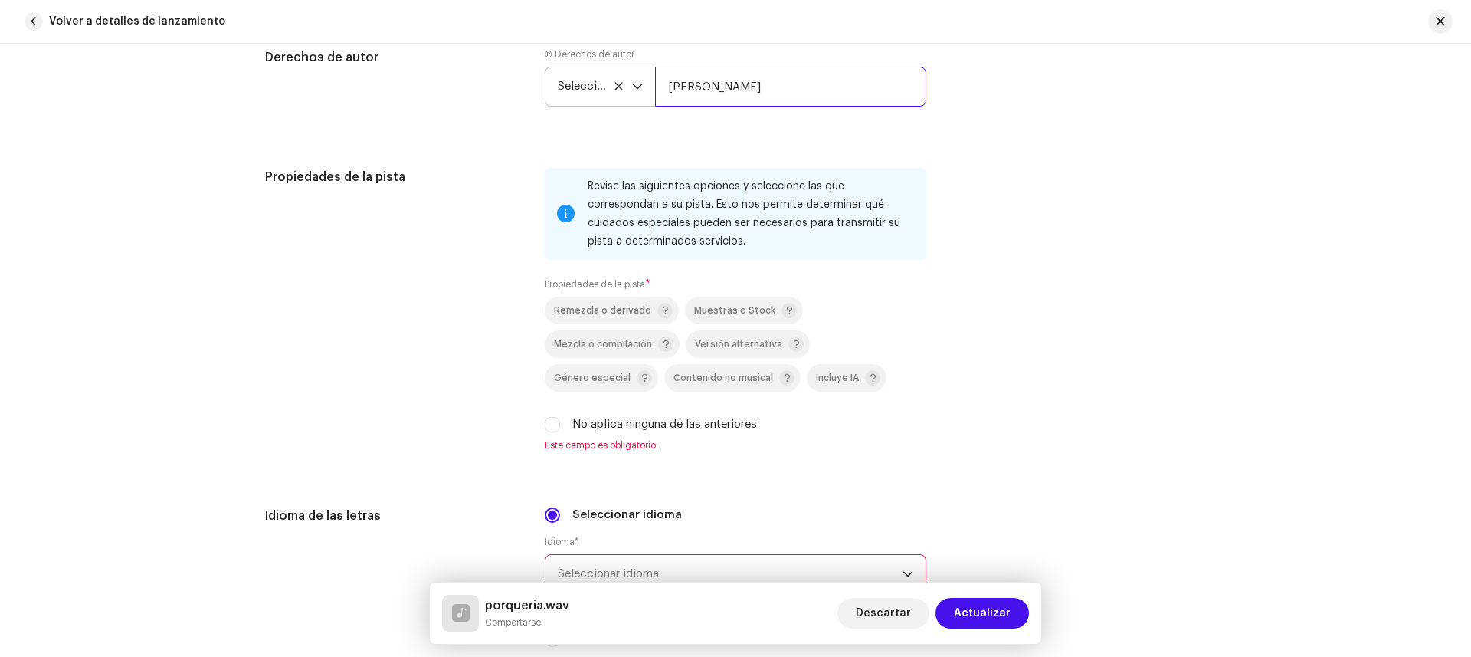
scroll to position [2011, 0]
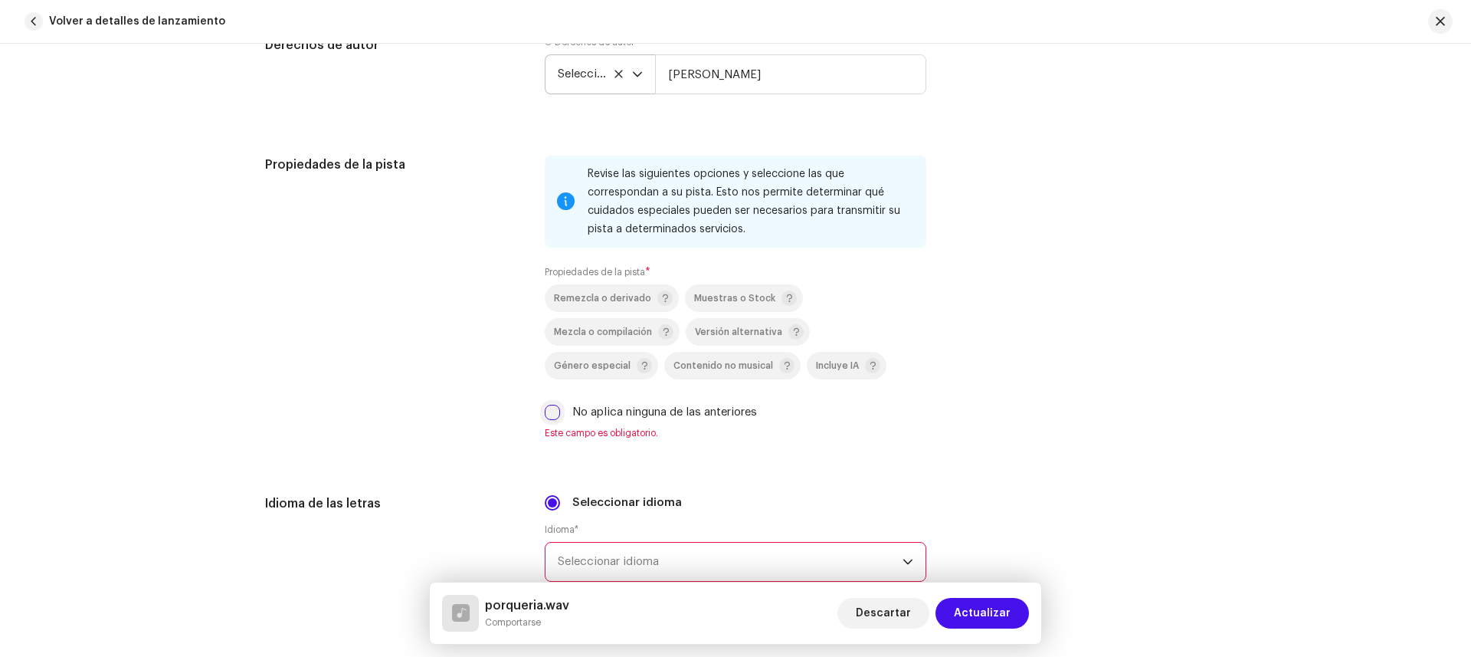
click at [552, 414] on input "No aplica ninguna de las anteriores" at bounding box center [552, 412] width 15 height 15
checkbox input "true"
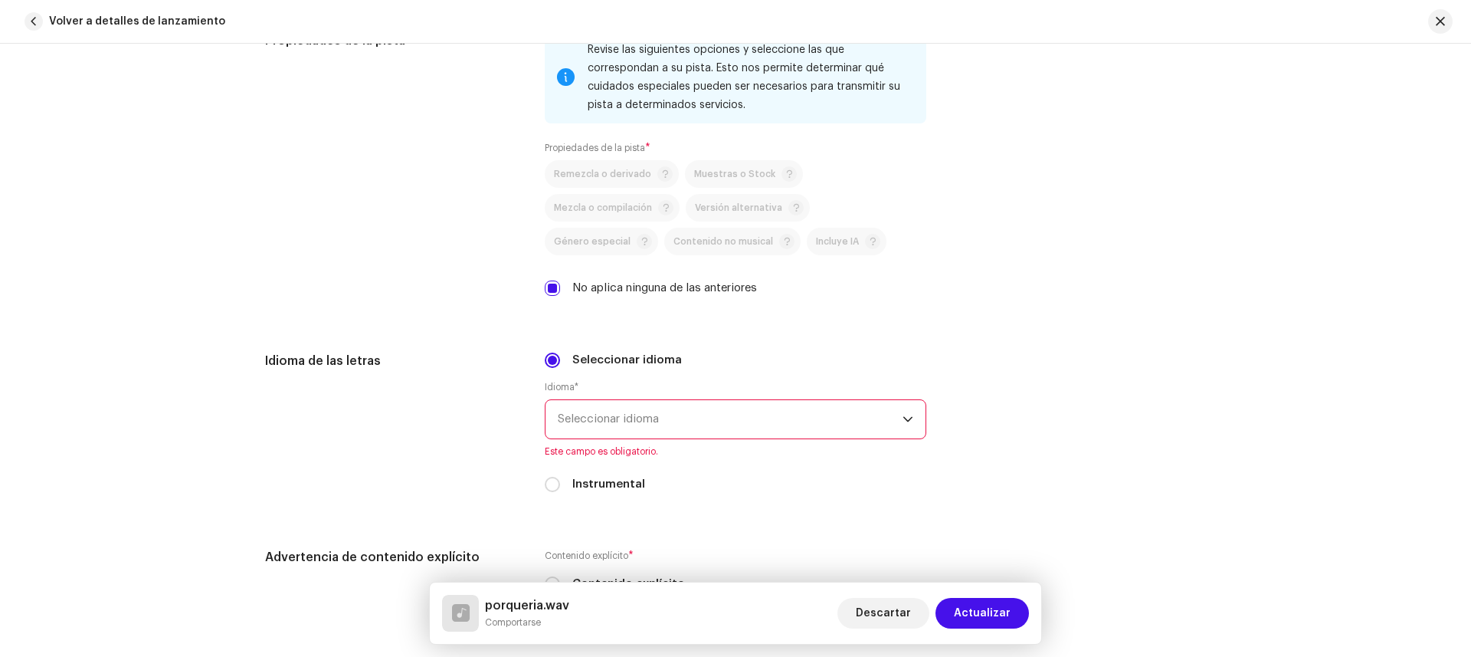
scroll to position [2231, 0]
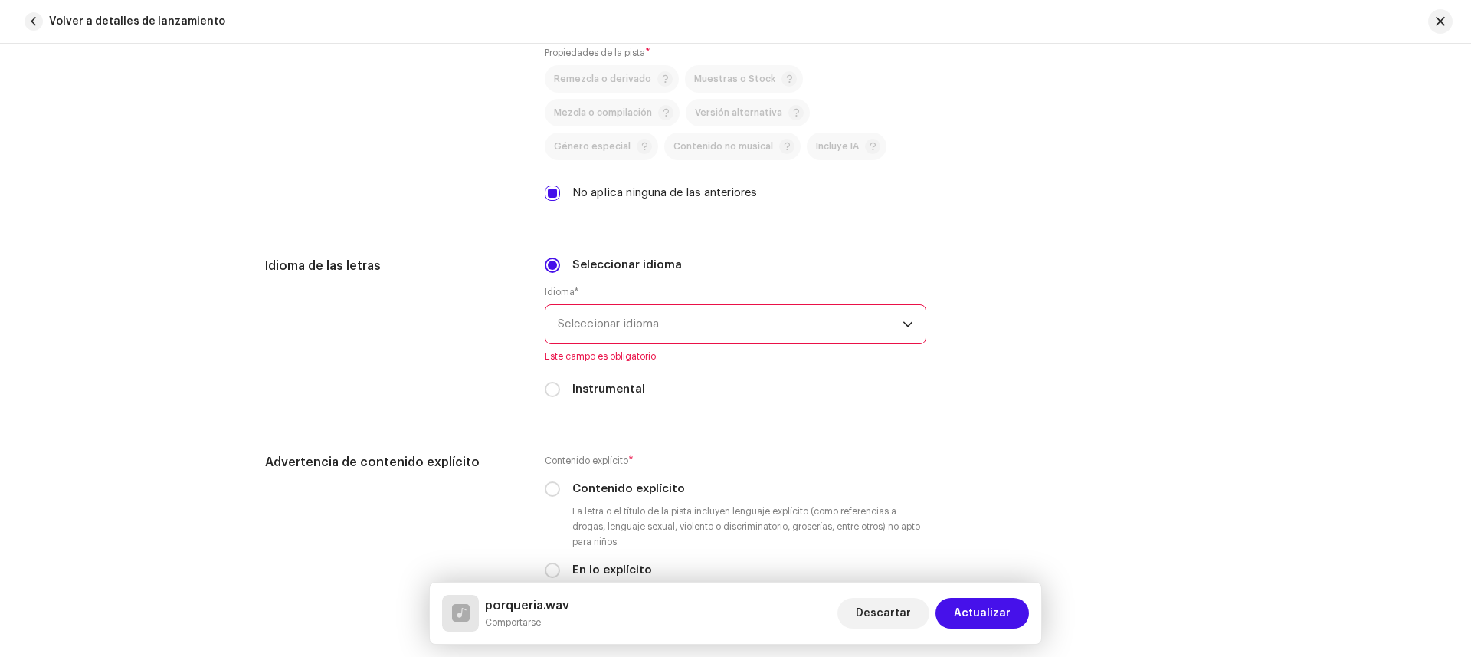
click at [589, 328] on font "Seleccionar idioma" at bounding box center [608, 323] width 101 height 11
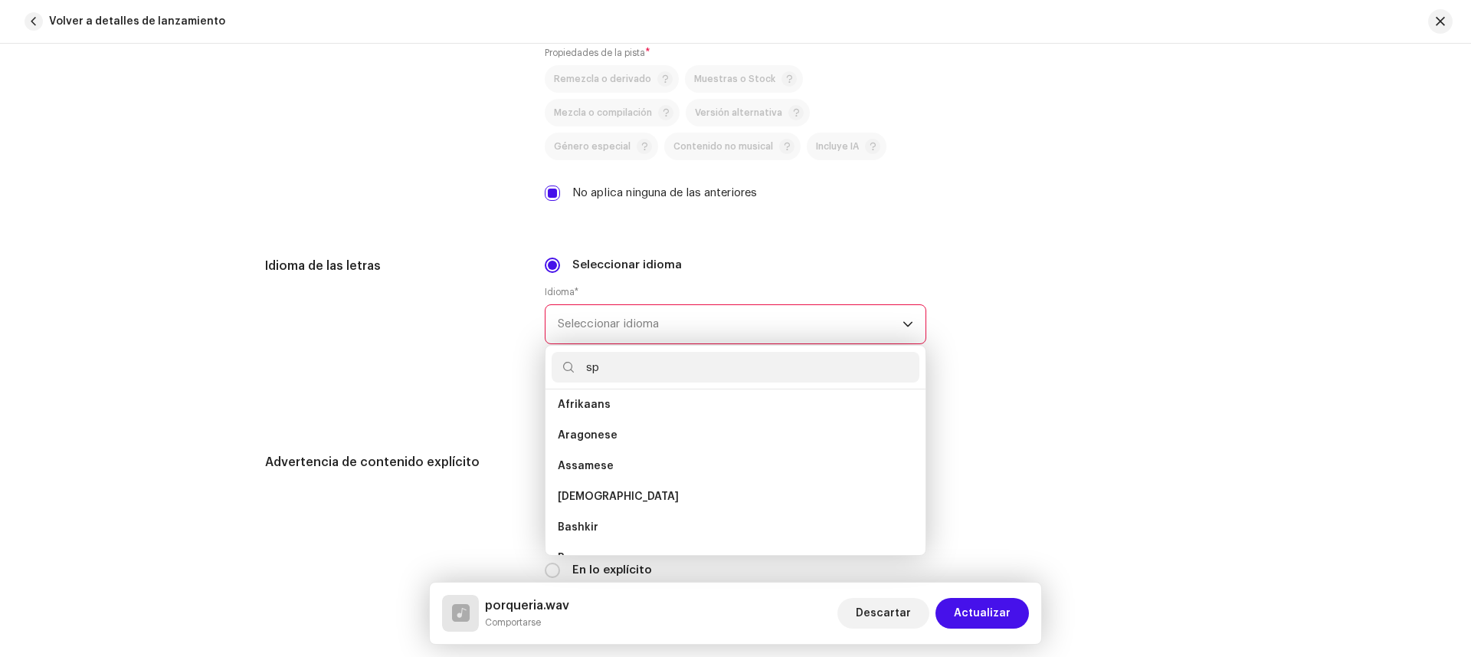
scroll to position [0, 0]
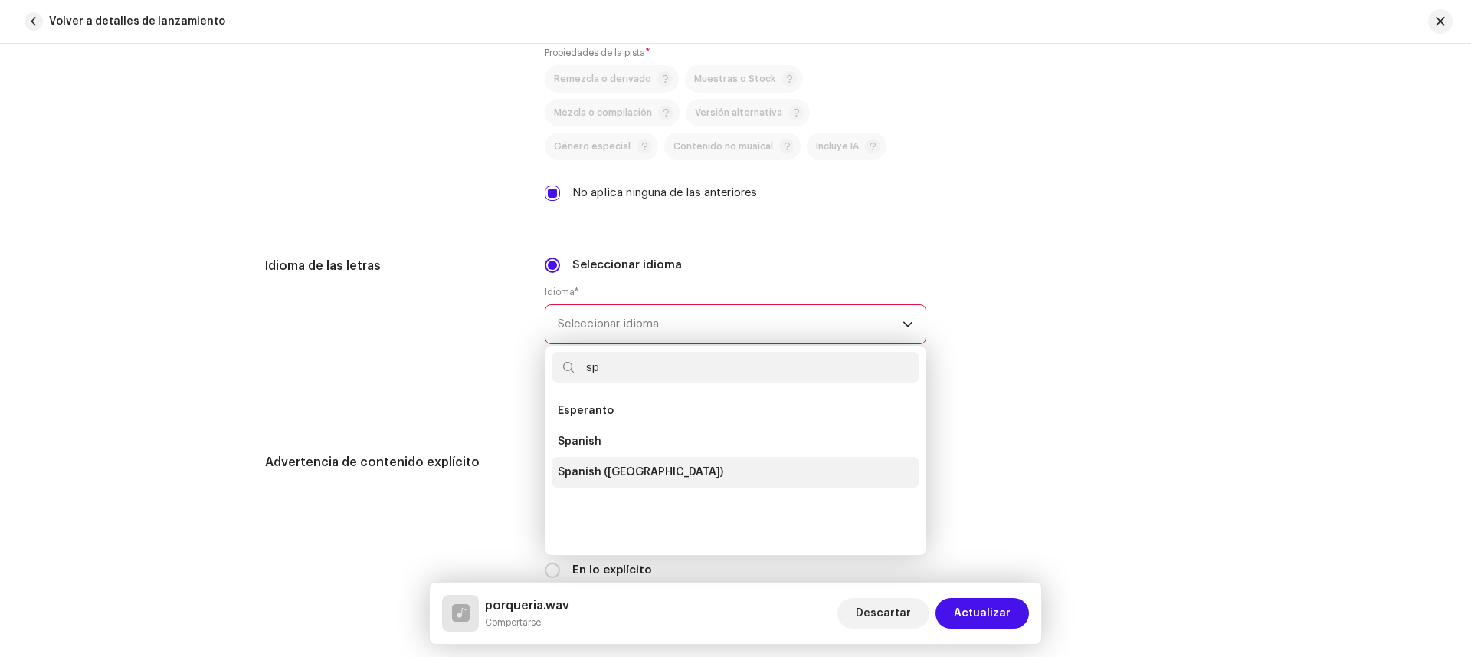
type input "sp"
click at [607, 473] on span "Spanish ([GEOGRAPHIC_DATA])" at bounding box center [641, 471] width 166 height 15
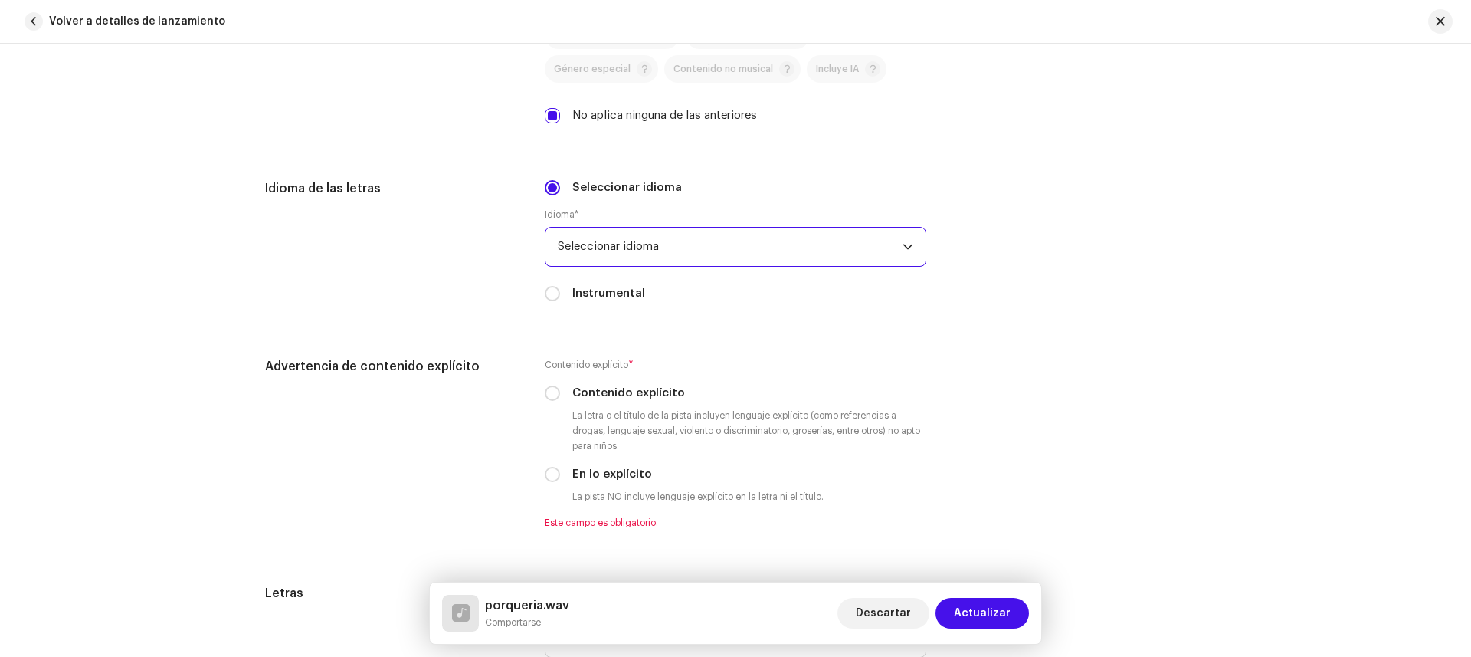
scroll to position [2309, 0]
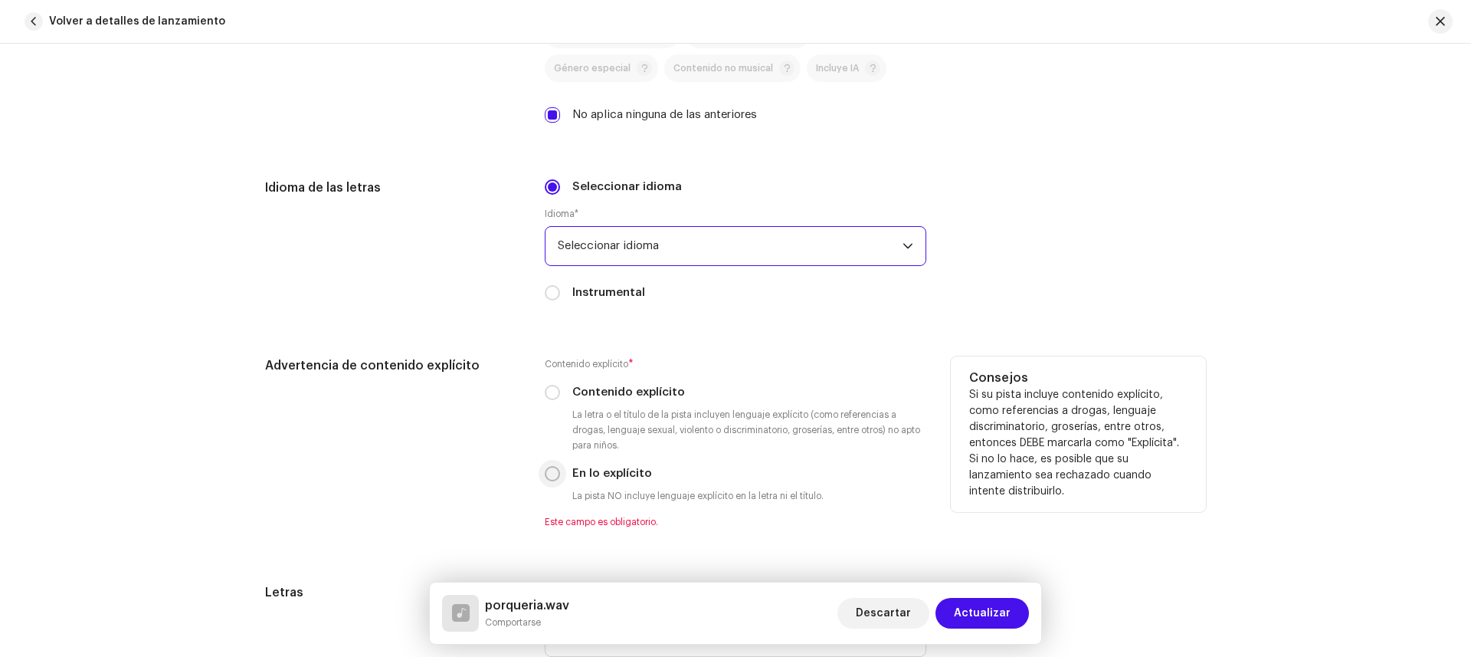
click at [550, 470] on input "En lo explícito" at bounding box center [552, 473] width 15 height 15
radio input "true"
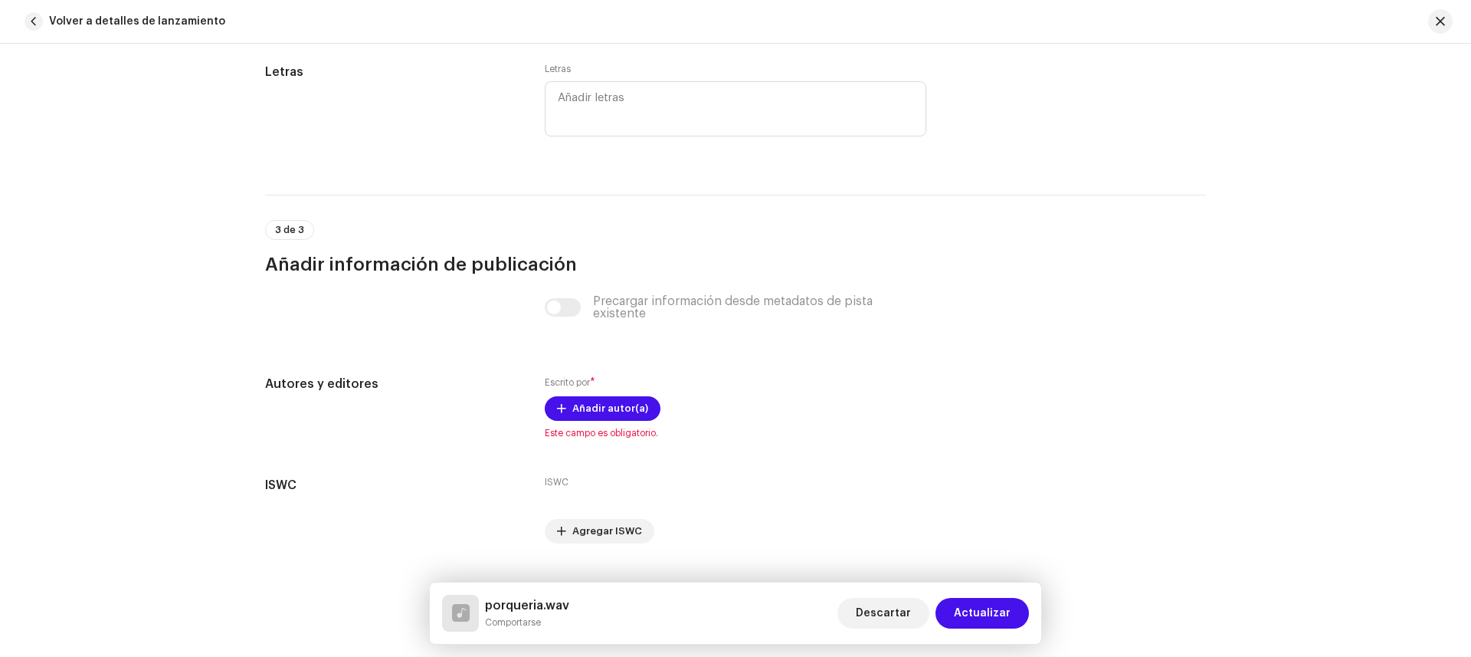
scroll to position [2844, 0]
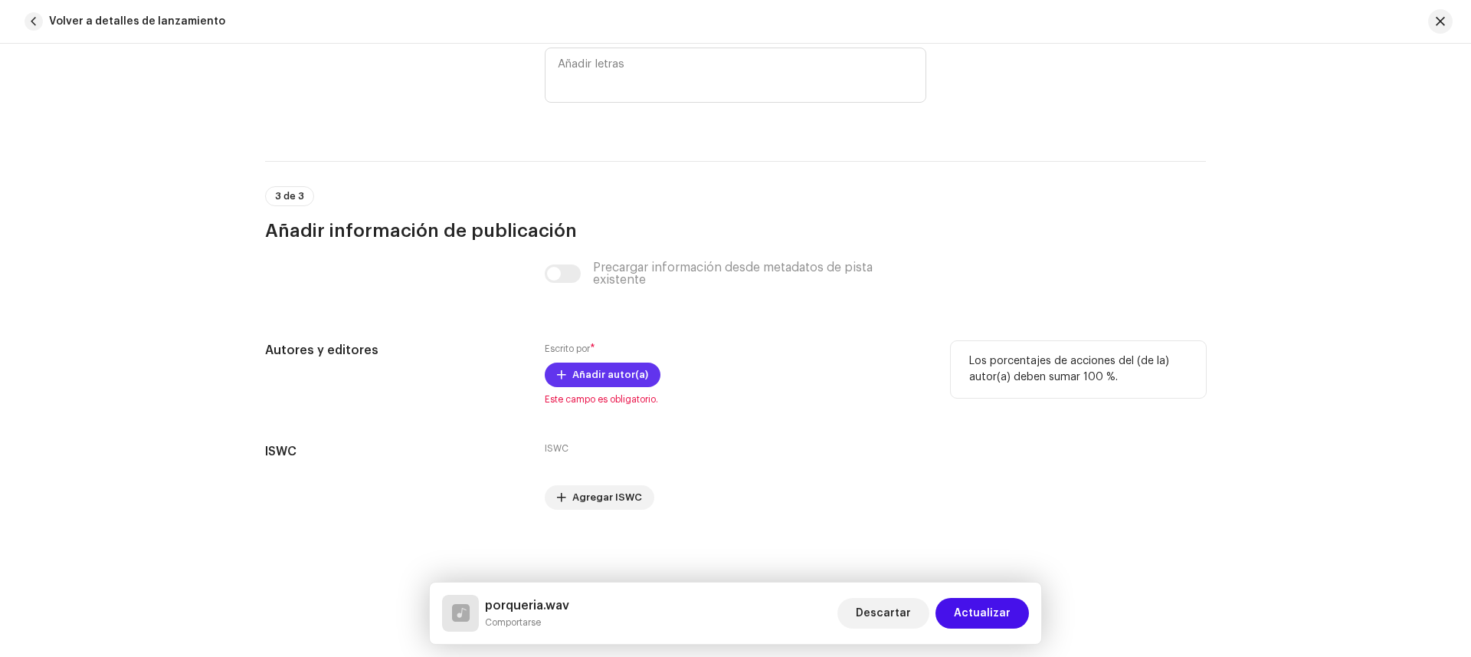
click at [586, 375] on span "Añadir autor(a)" at bounding box center [610, 374] width 76 height 31
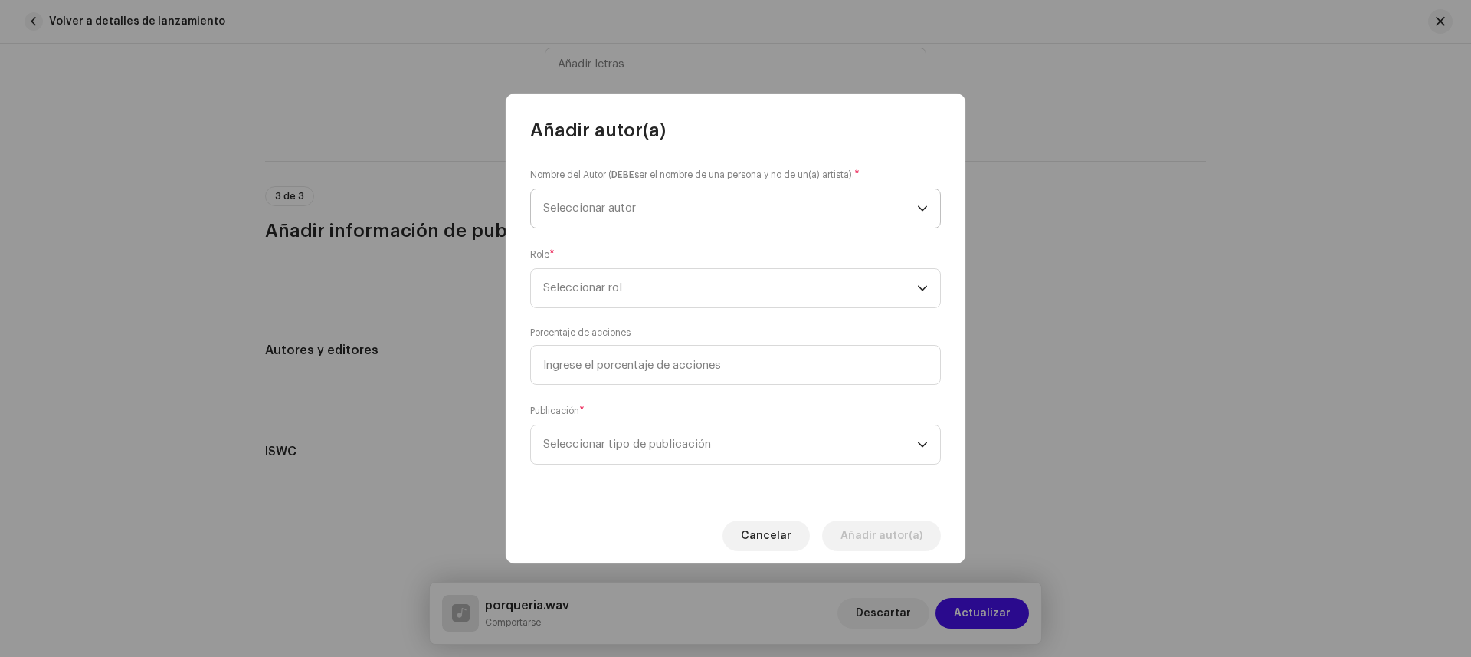
click at [616, 215] on span "Seleccionar autor" at bounding box center [730, 208] width 374 height 38
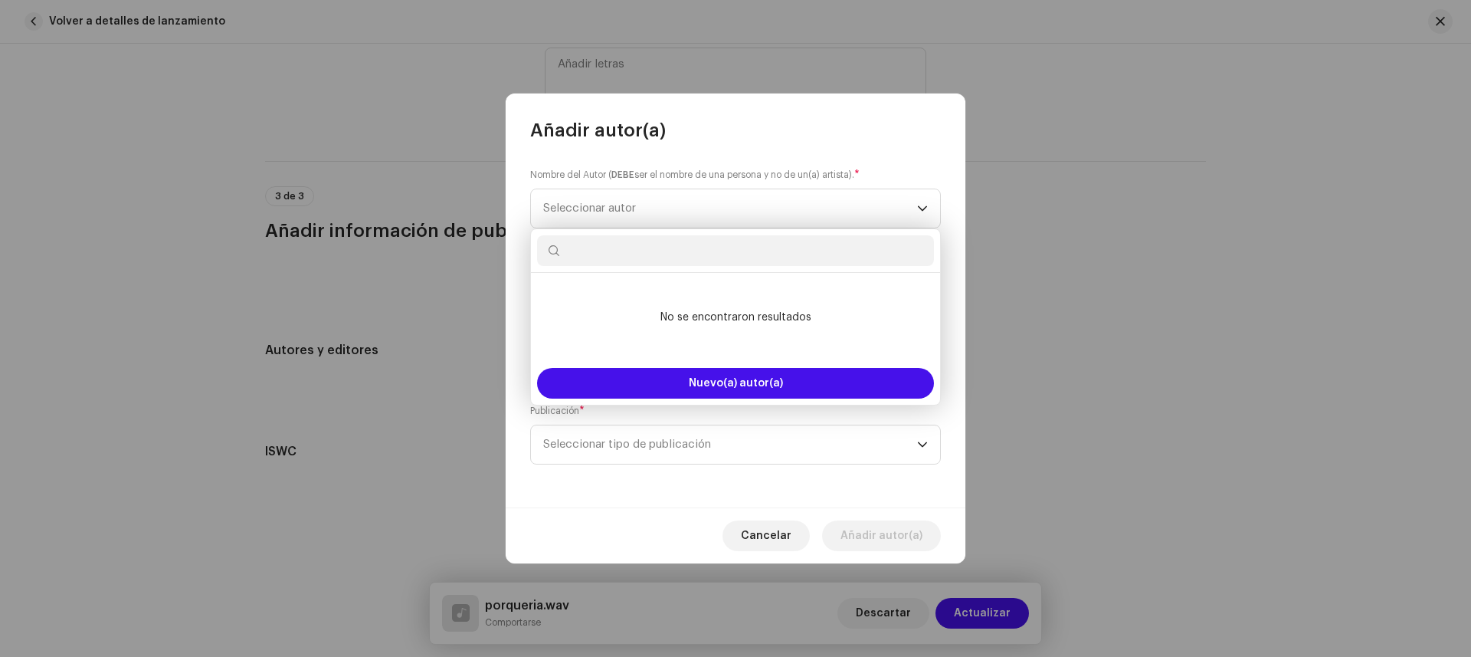
click at [624, 254] on input "text" at bounding box center [735, 250] width 397 height 31
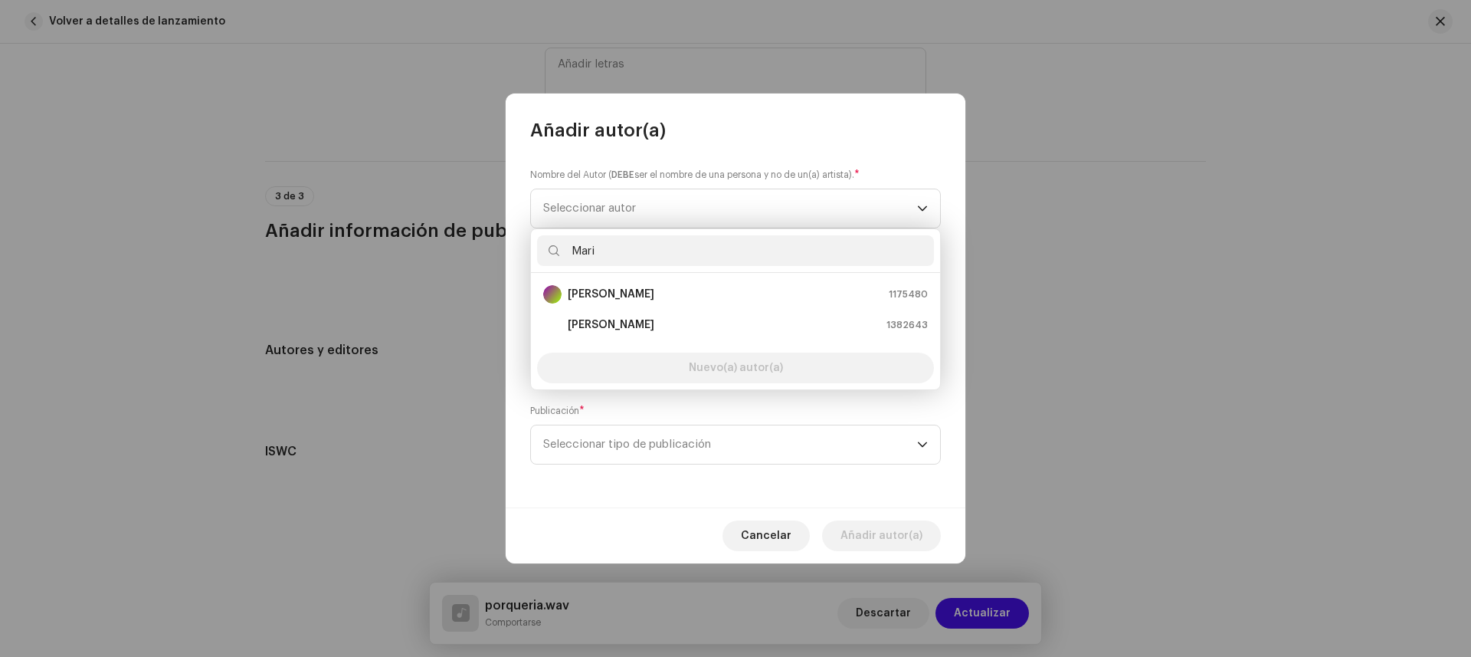
type input "Mario"
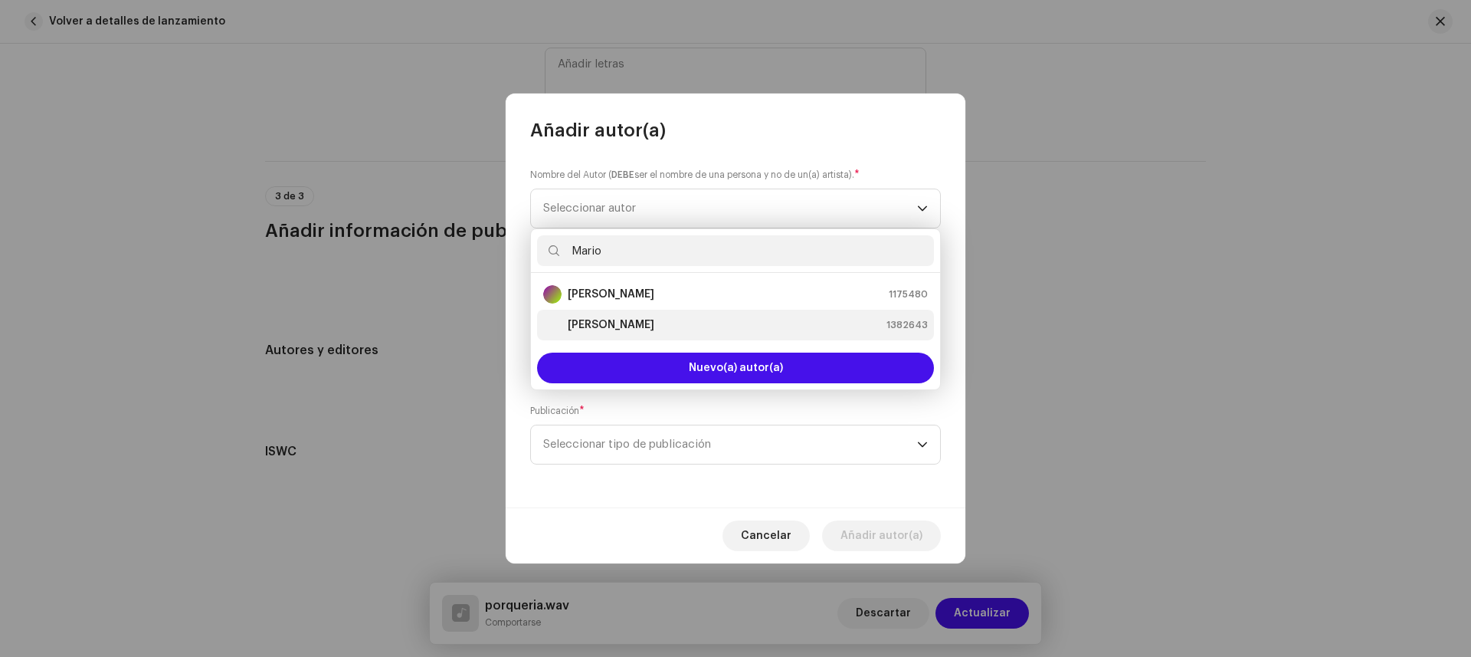
click at [586, 323] on strong "[PERSON_NAME]" at bounding box center [611, 324] width 87 height 15
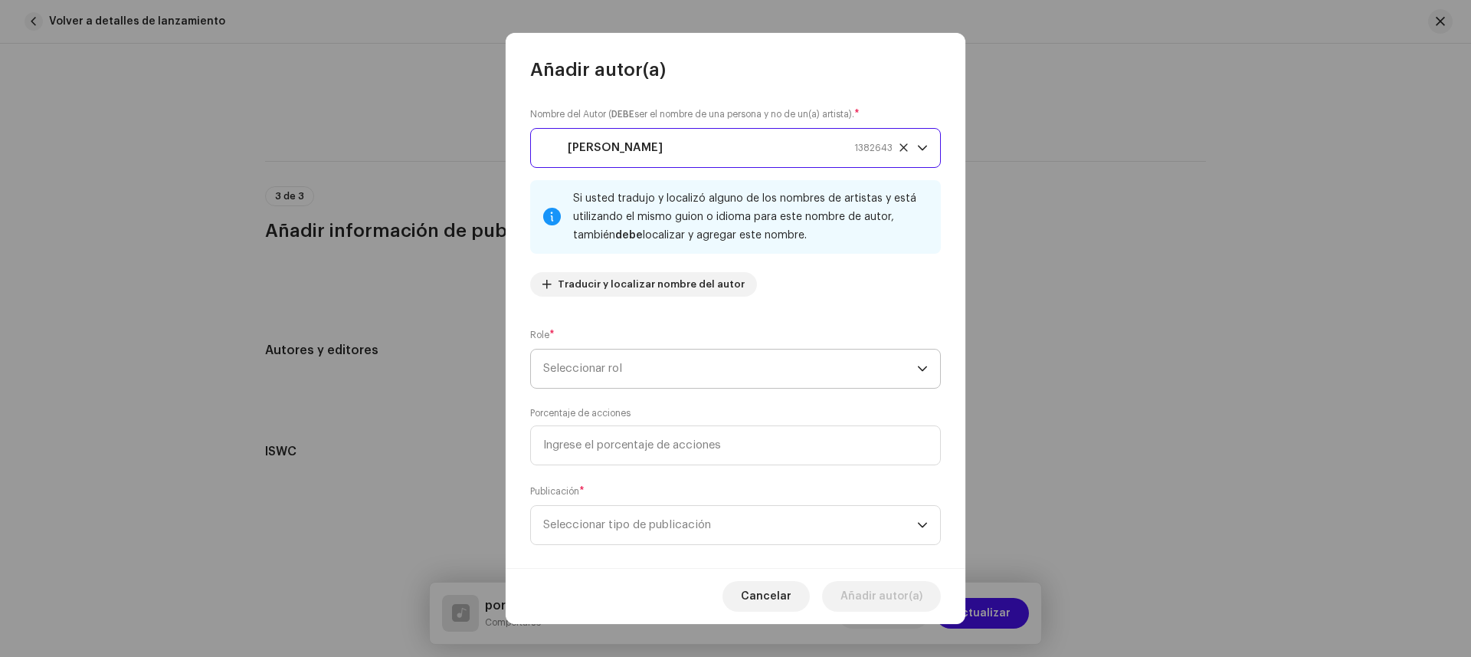
click at [630, 360] on span "Seleccionar rol" at bounding box center [730, 368] width 374 height 38
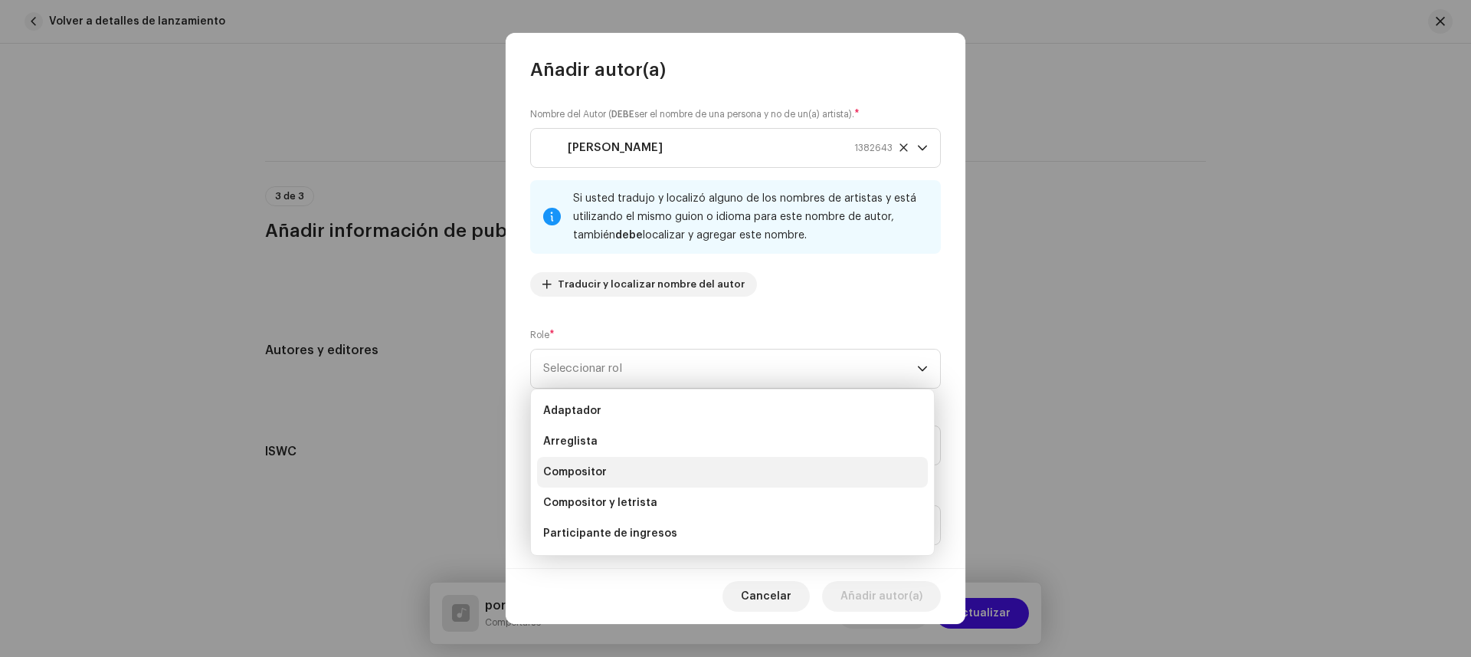
click at [626, 474] on li "Compositor" at bounding box center [732, 472] width 391 height 31
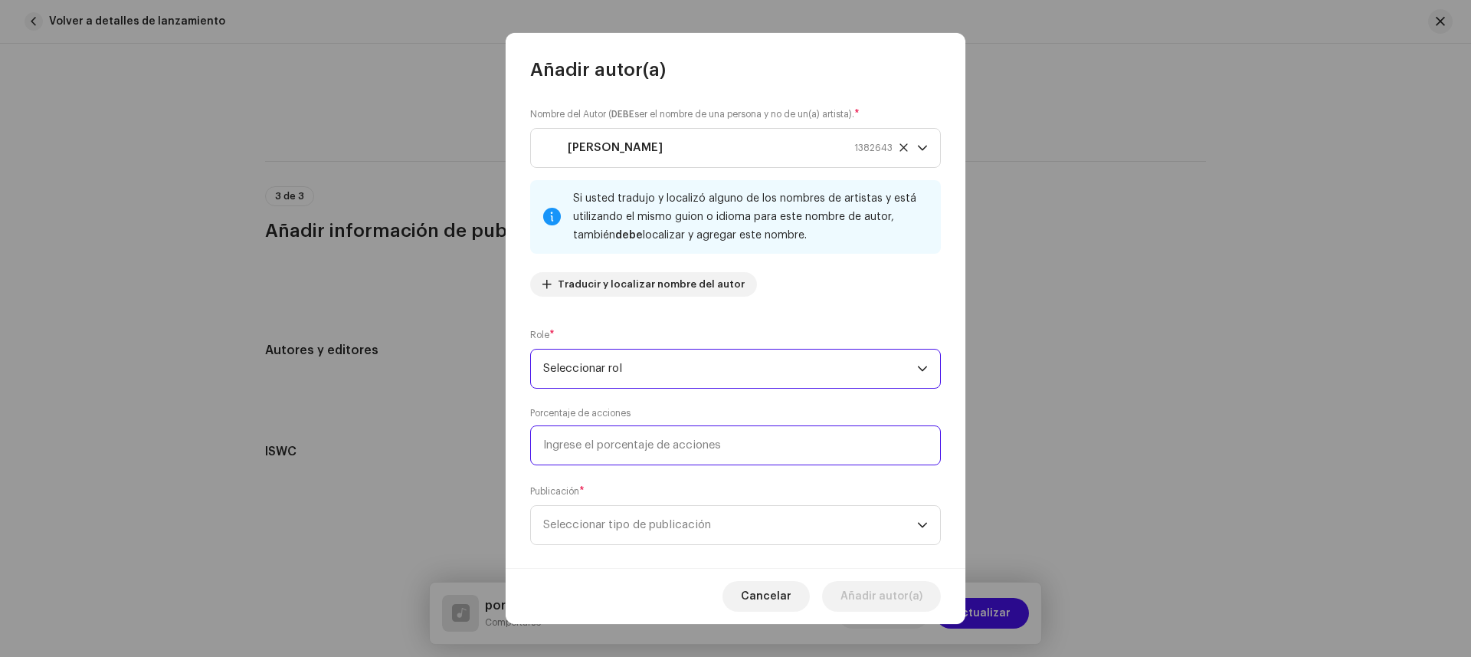
click at [651, 445] on input at bounding box center [735, 445] width 411 height 40
type input "100,00"
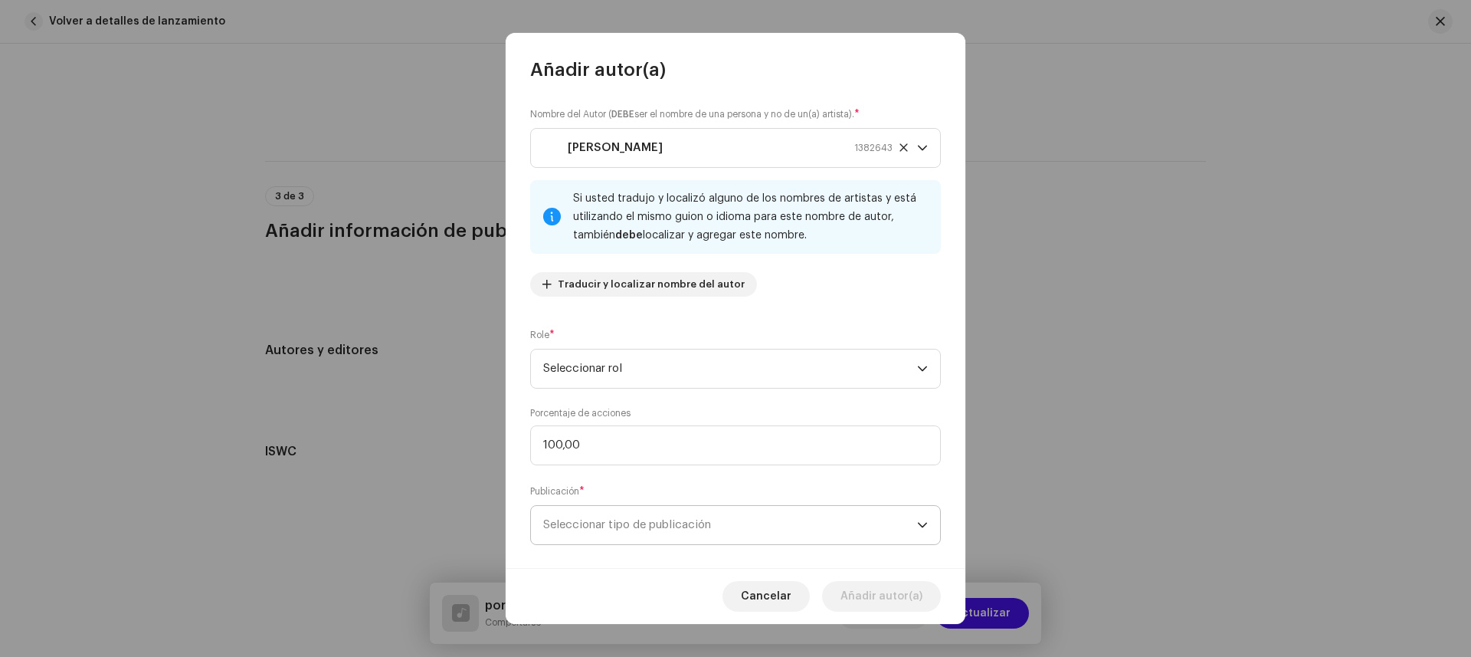
click at [651, 527] on span "Seleccionar tipo de publicación" at bounding box center [730, 525] width 374 height 38
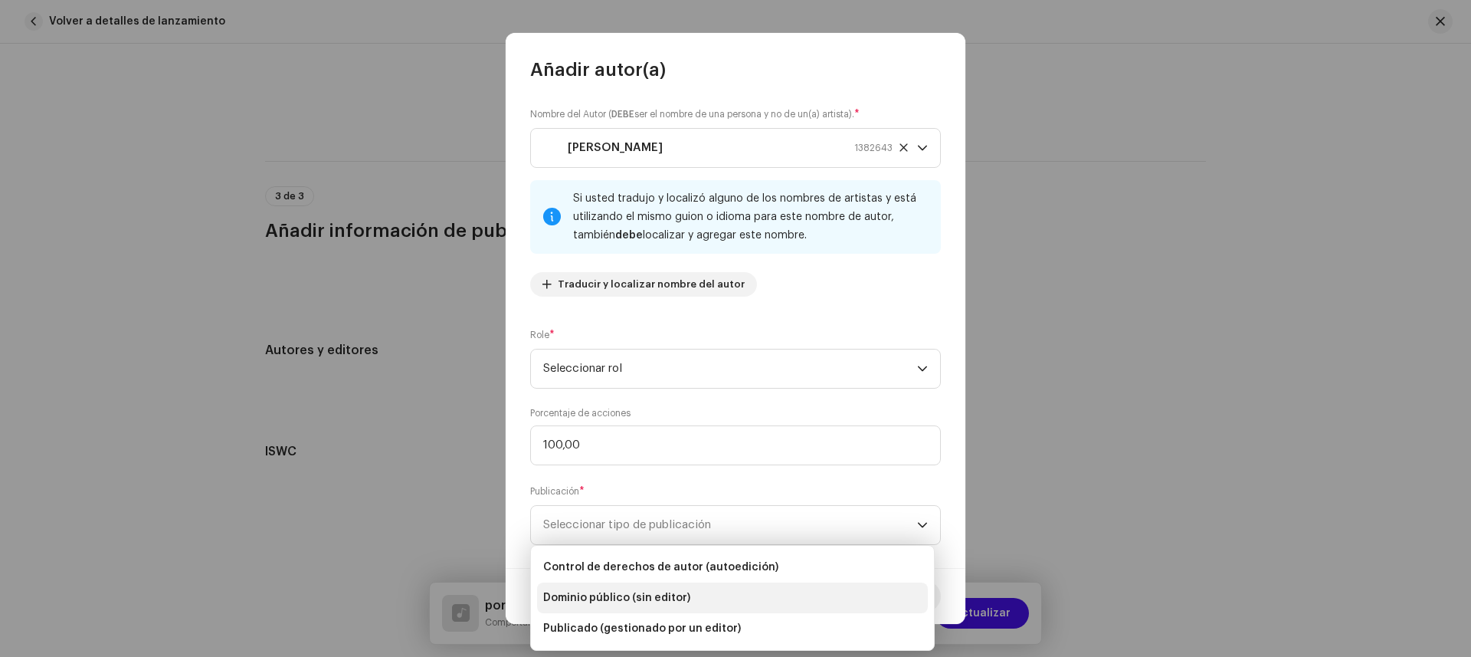
click at [657, 600] on font "Dominio público (sin editor)" at bounding box center [616, 597] width 147 height 11
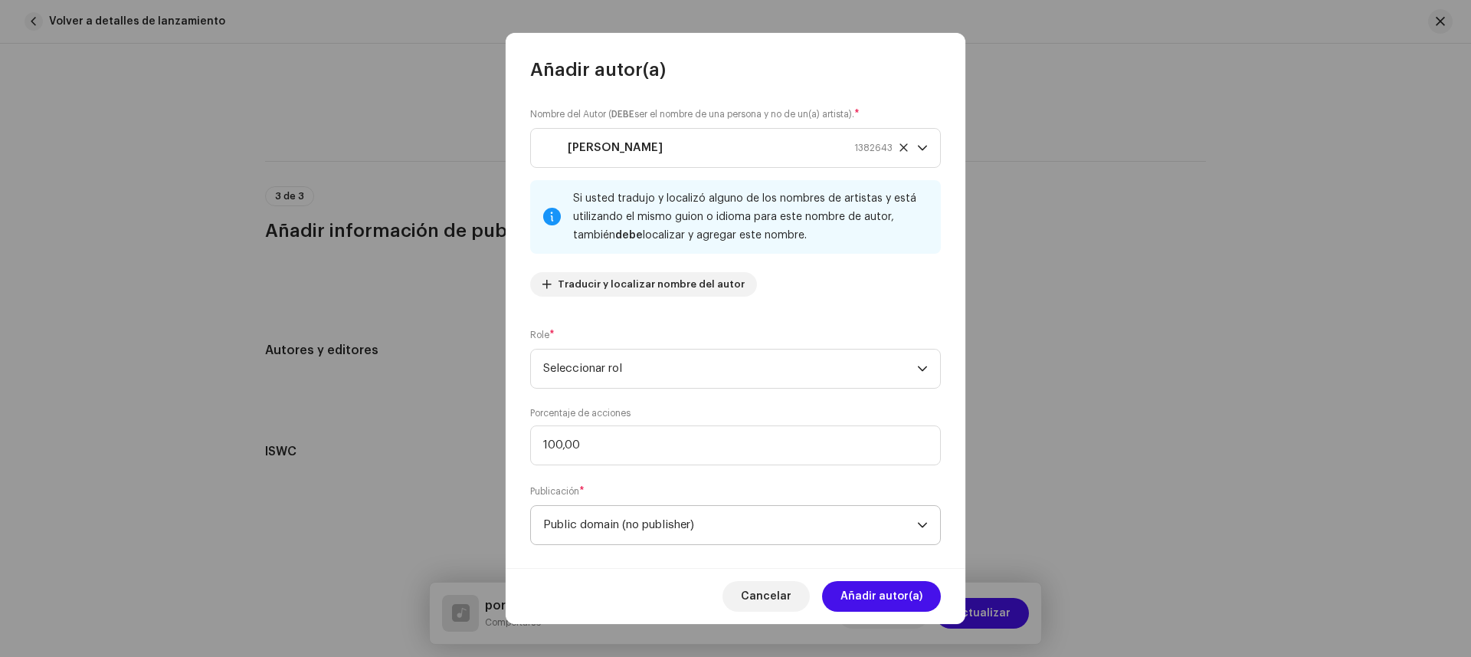
click at [698, 520] on span "Public domain (no publisher)" at bounding box center [730, 525] width 374 height 38
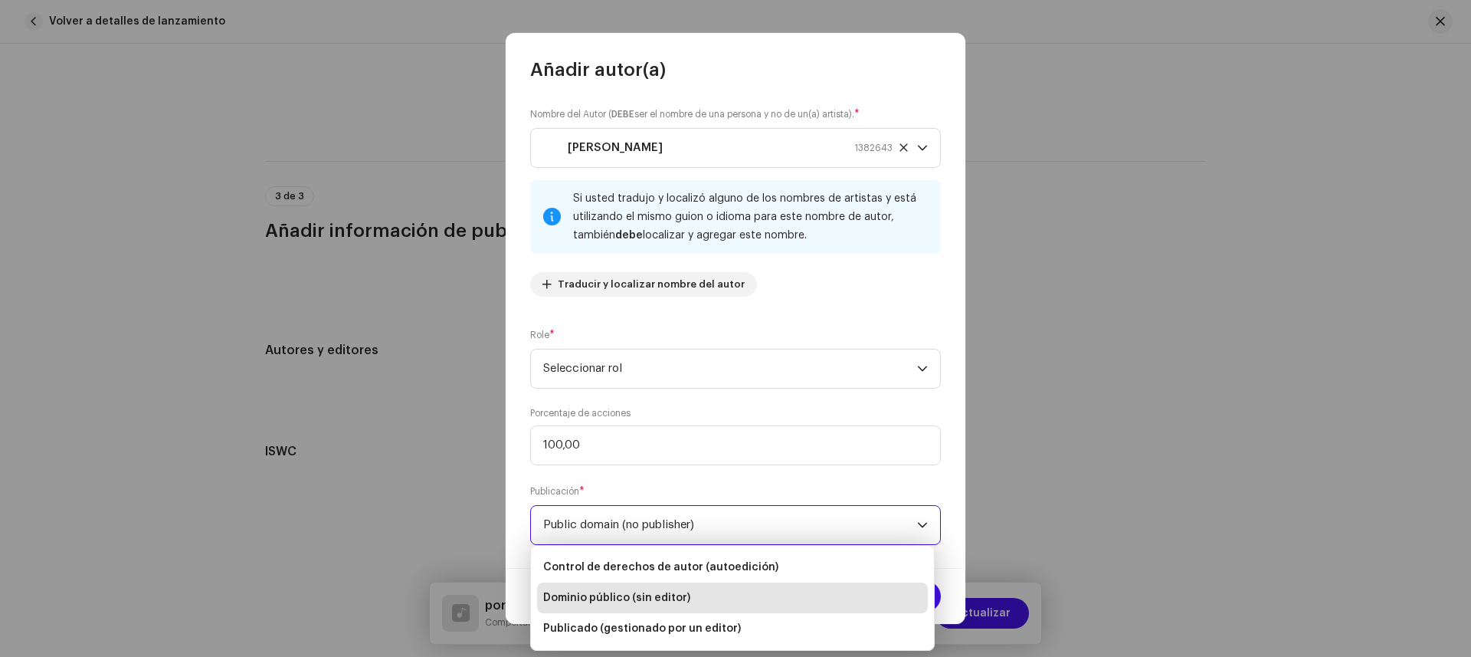
click at [674, 595] on font "Dominio público (sin editor)" at bounding box center [616, 597] width 147 height 11
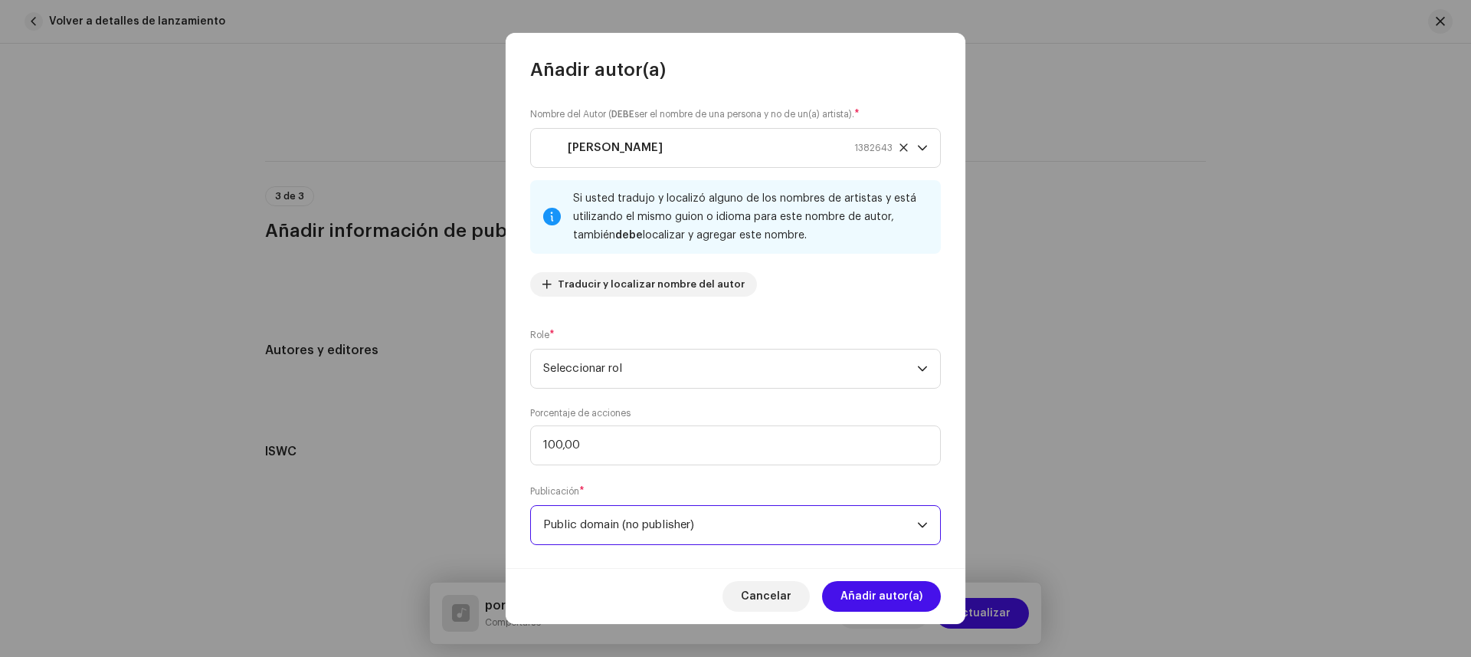
click at [910, 596] on font "Añadir autor(a)" at bounding box center [882, 596] width 82 height 11
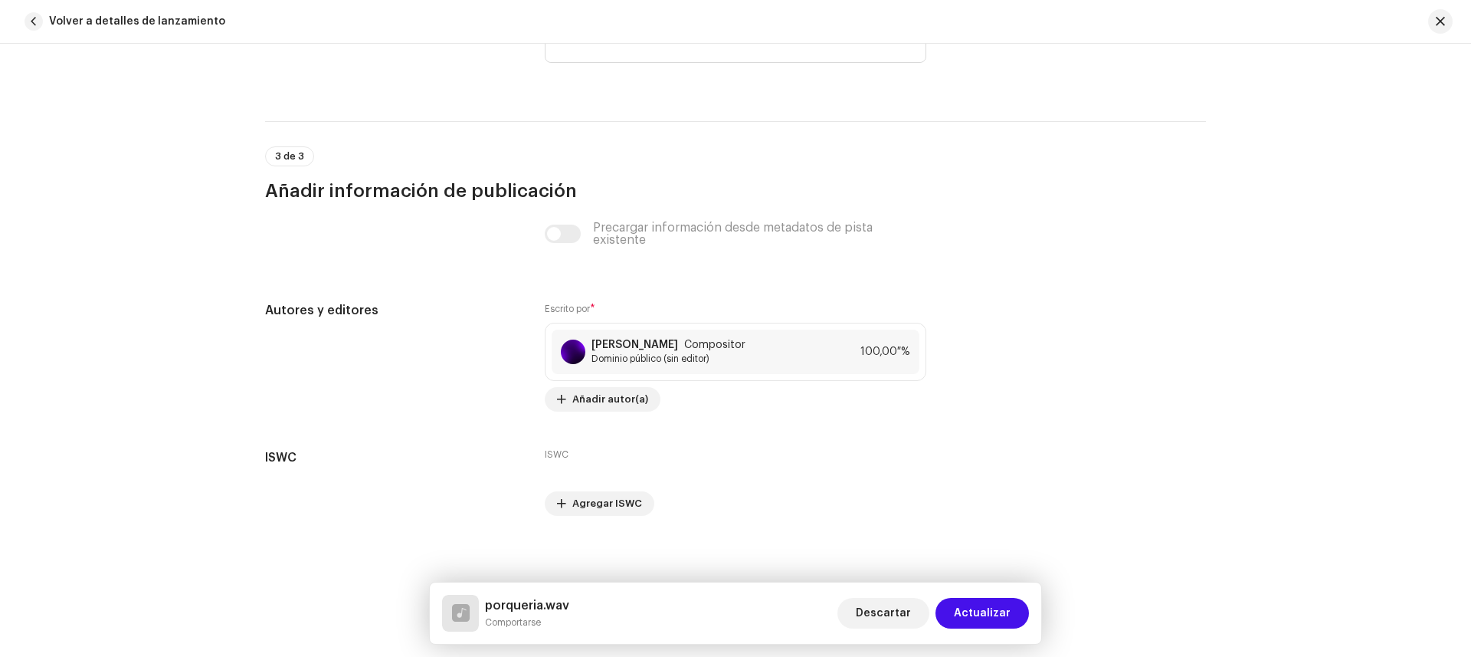
scroll to position [2890, 0]
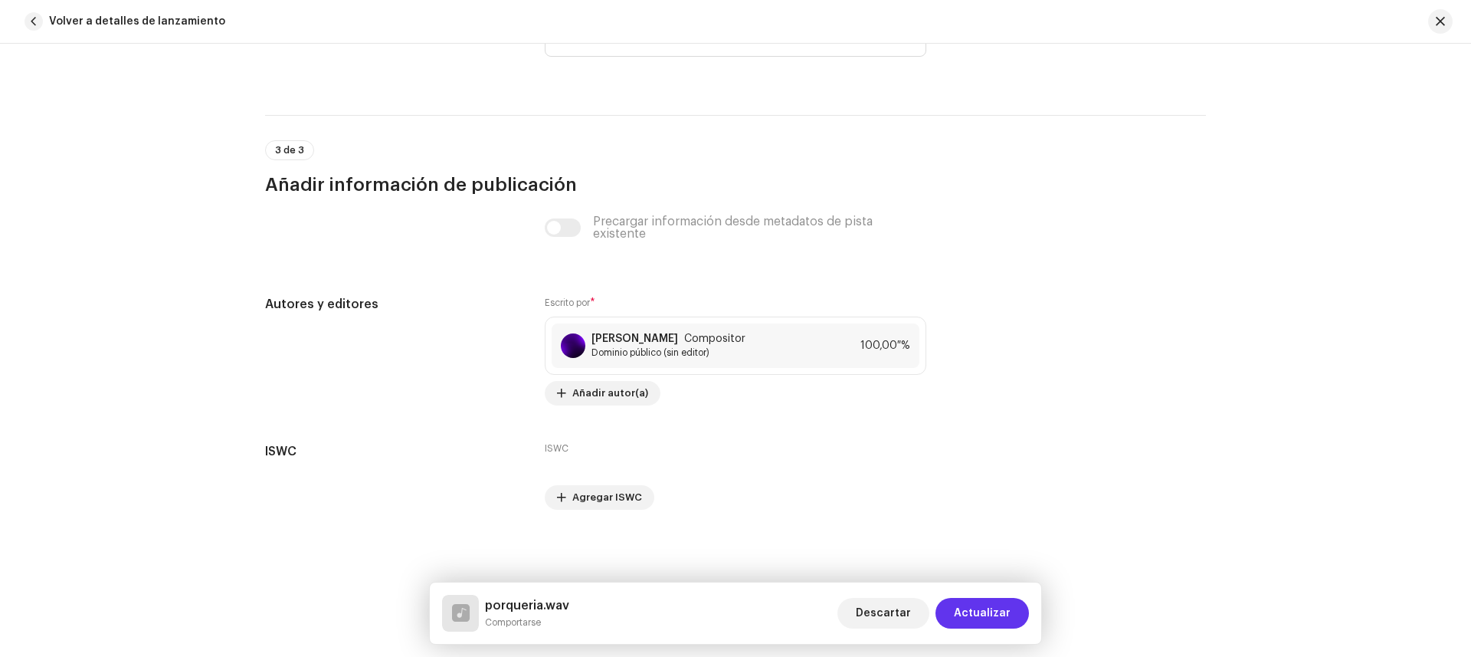
click at [985, 621] on span "Actualizar" at bounding box center [982, 613] width 57 height 31
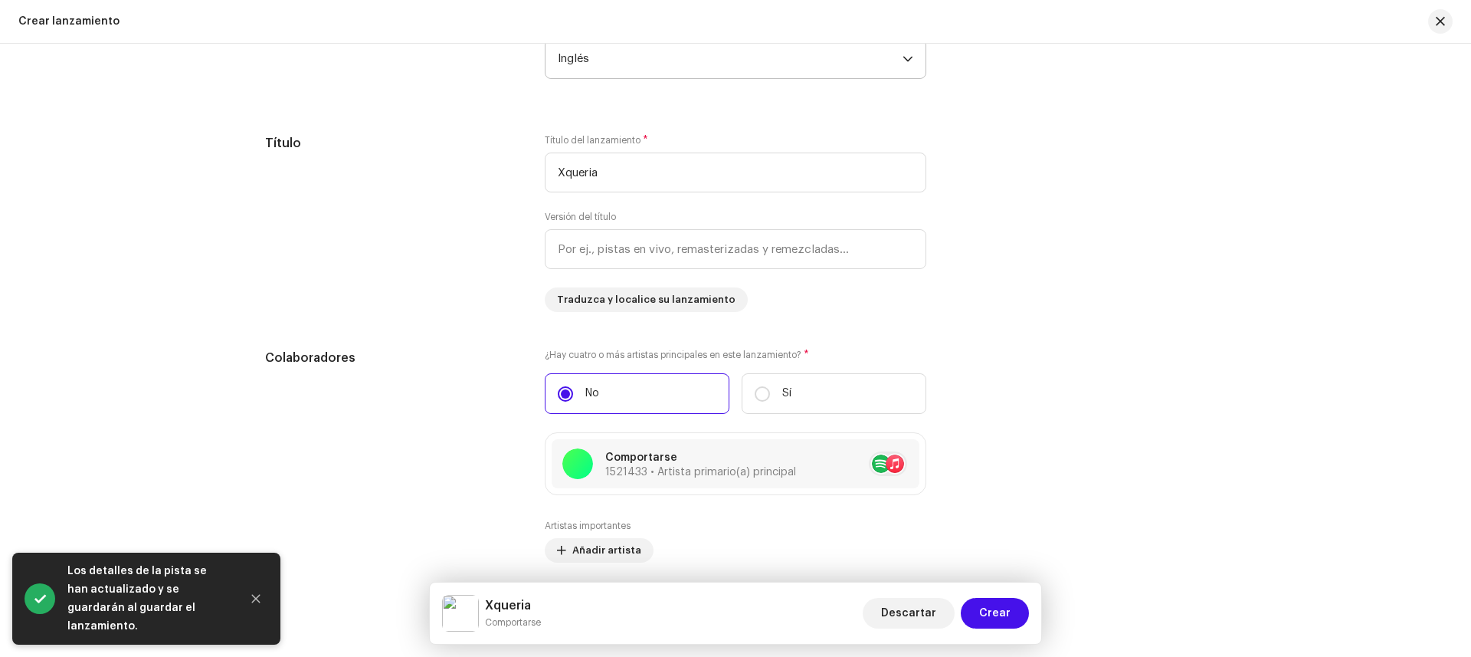
scroll to position [1201, 0]
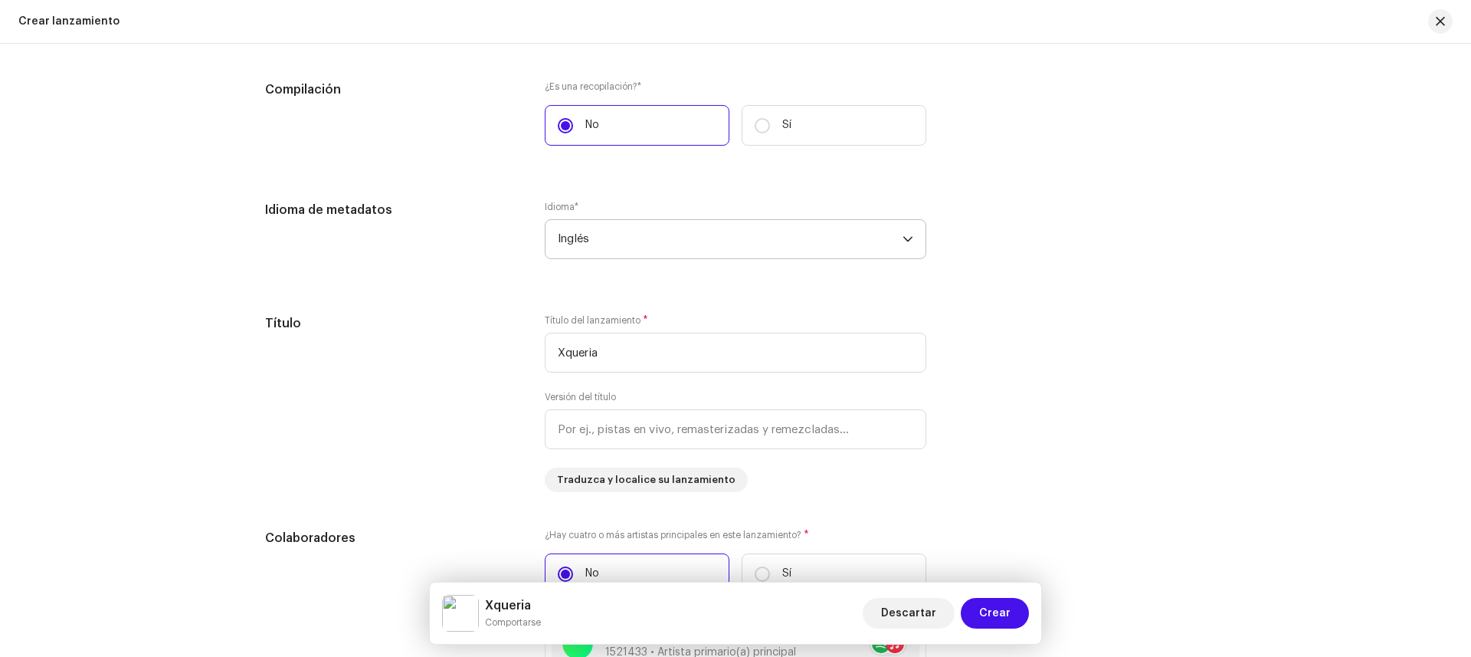
click at [621, 244] on span "Inglés" at bounding box center [730, 239] width 345 height 38
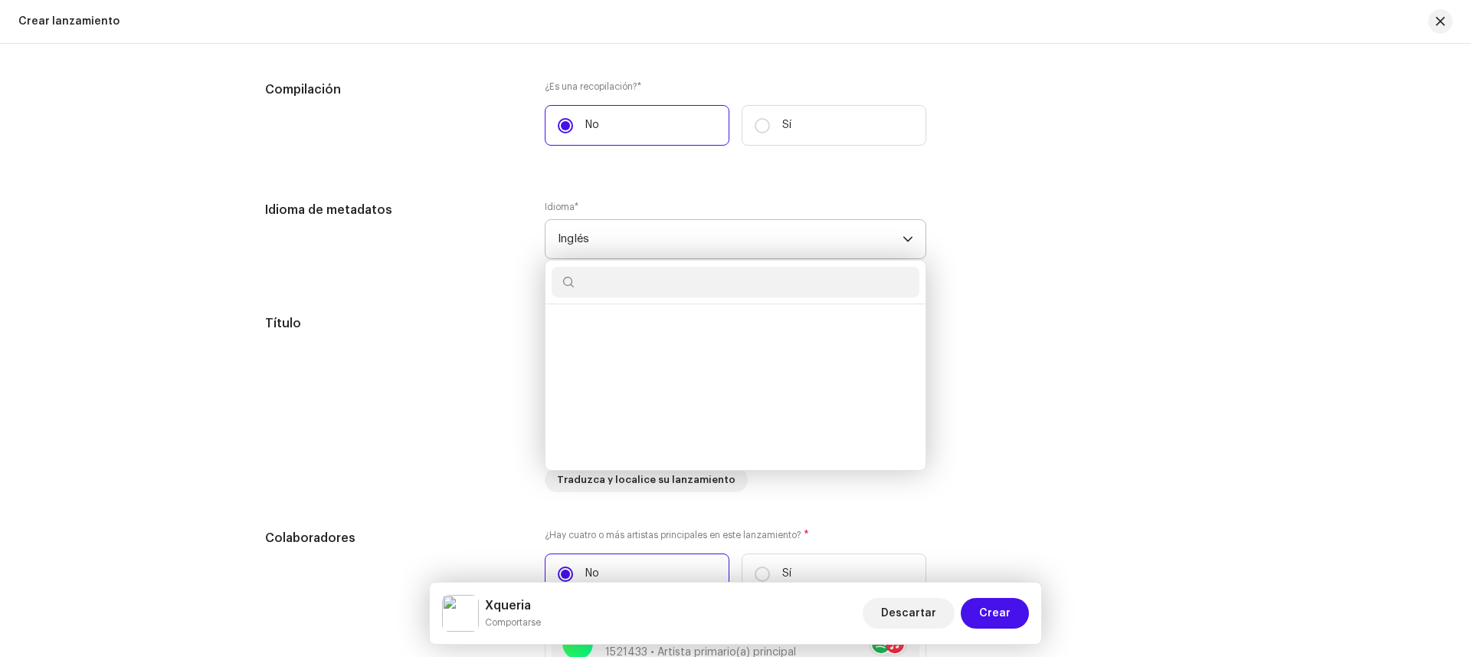
scroll to position [4910, 0]
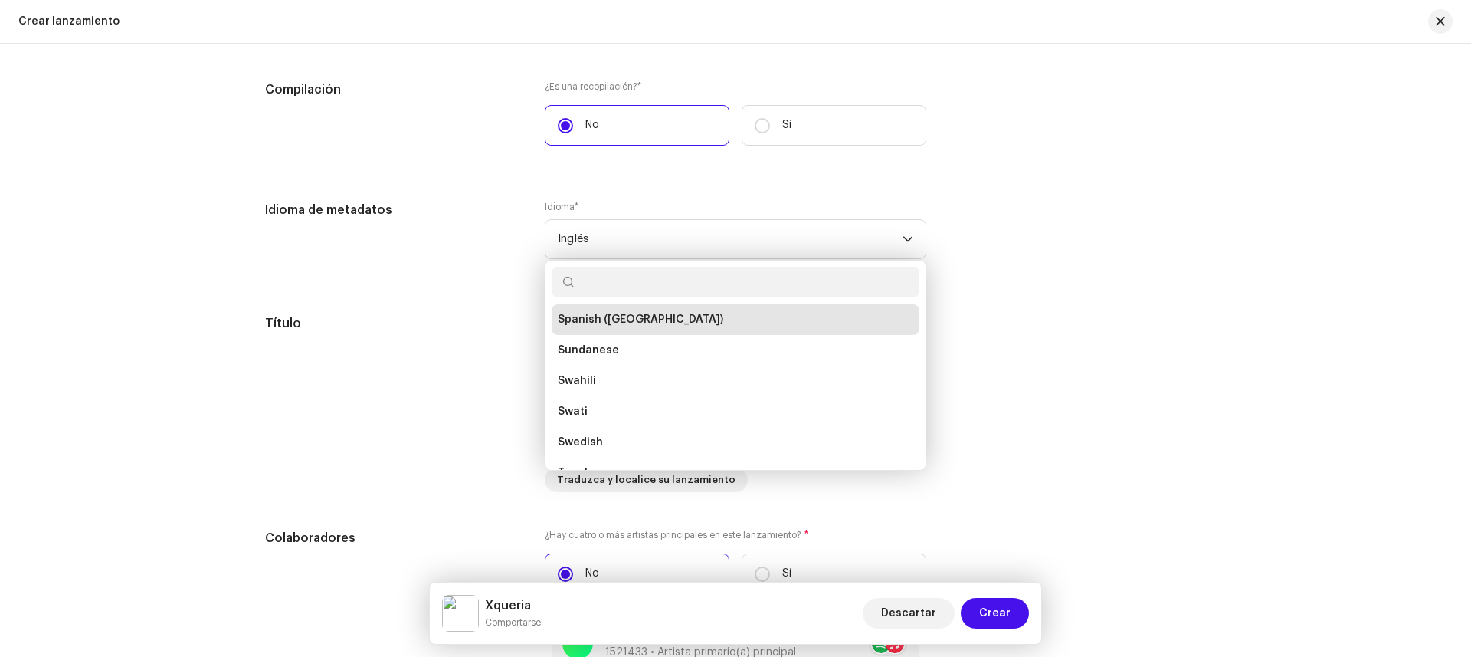
click at [641, 310] on li "Spanish ([GEOGRAPHIC_DATA])" at bounding box center [736, 319] width 368 height 31
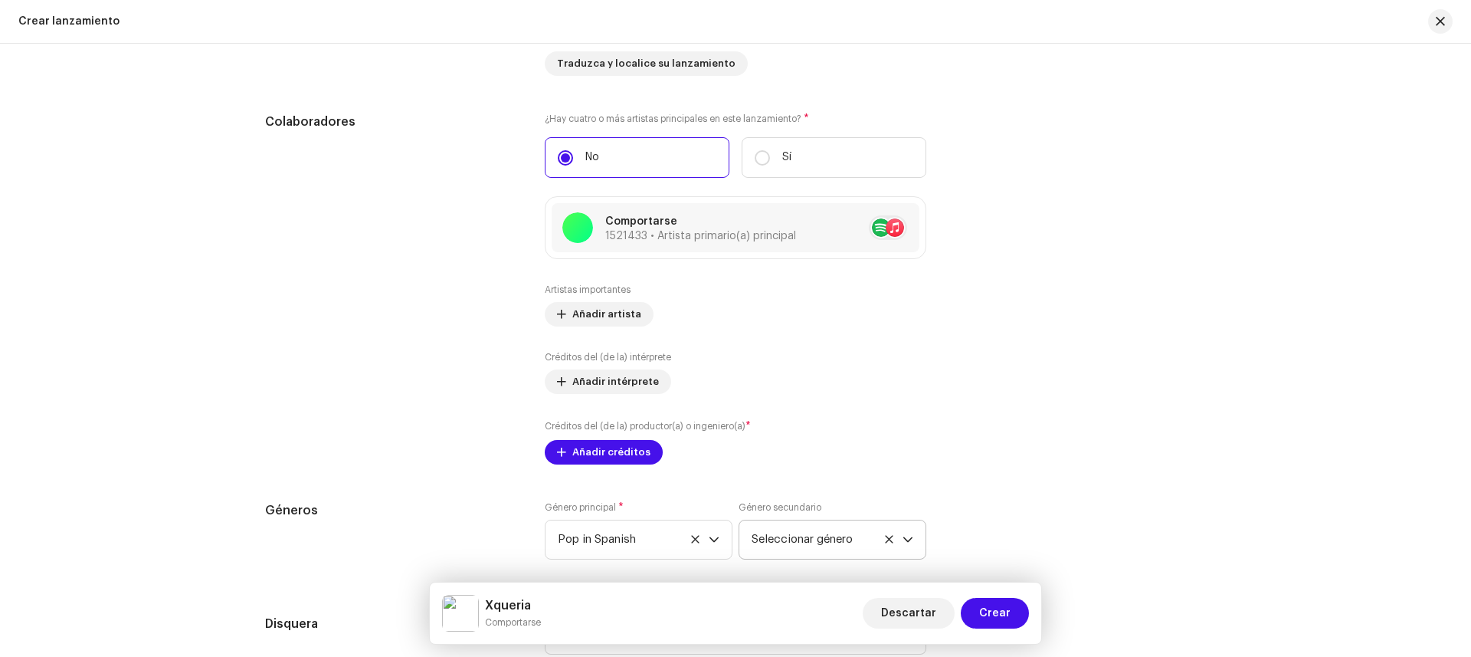
scroll to position [1623, 0]
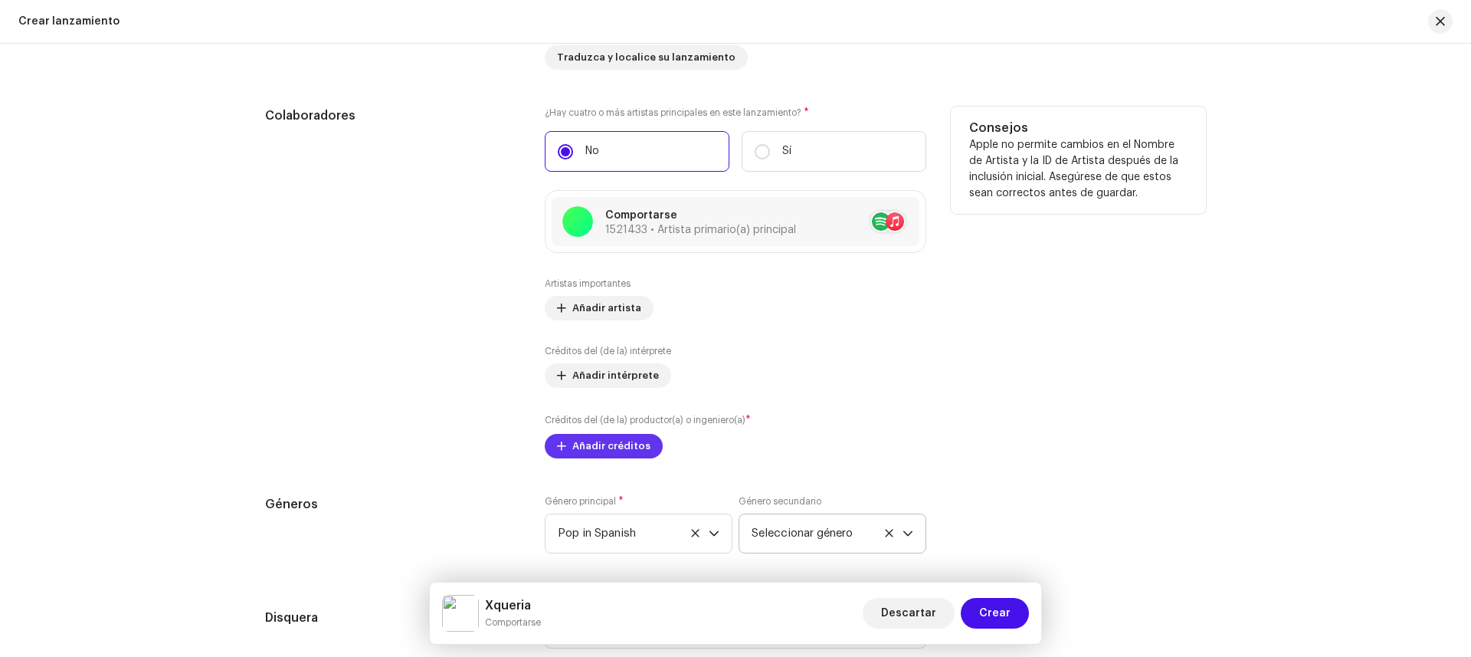
click at [618, 444] on span "Añadir créditos" at bounding box center [611, 446] width 78 height 31
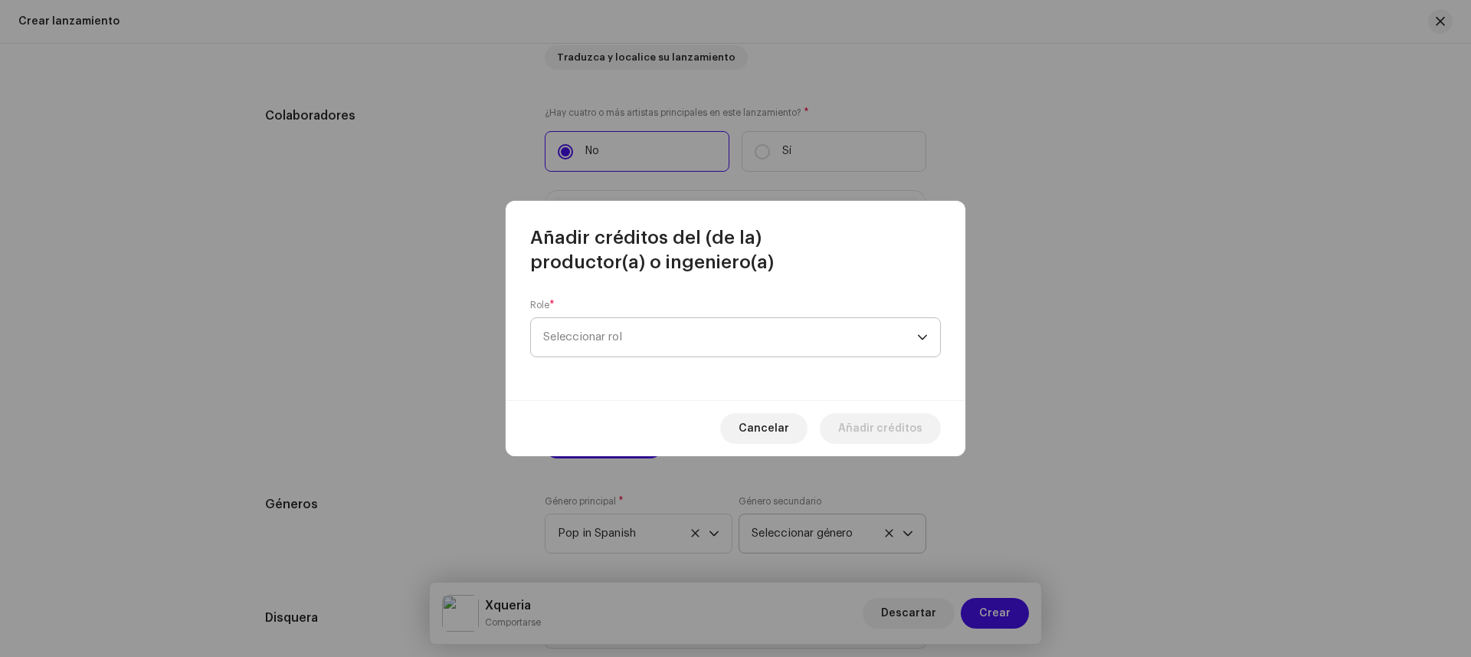
click at [616, 349] on span "Seleccionar rol" at bounding box center [730, 337] width 374 height 38
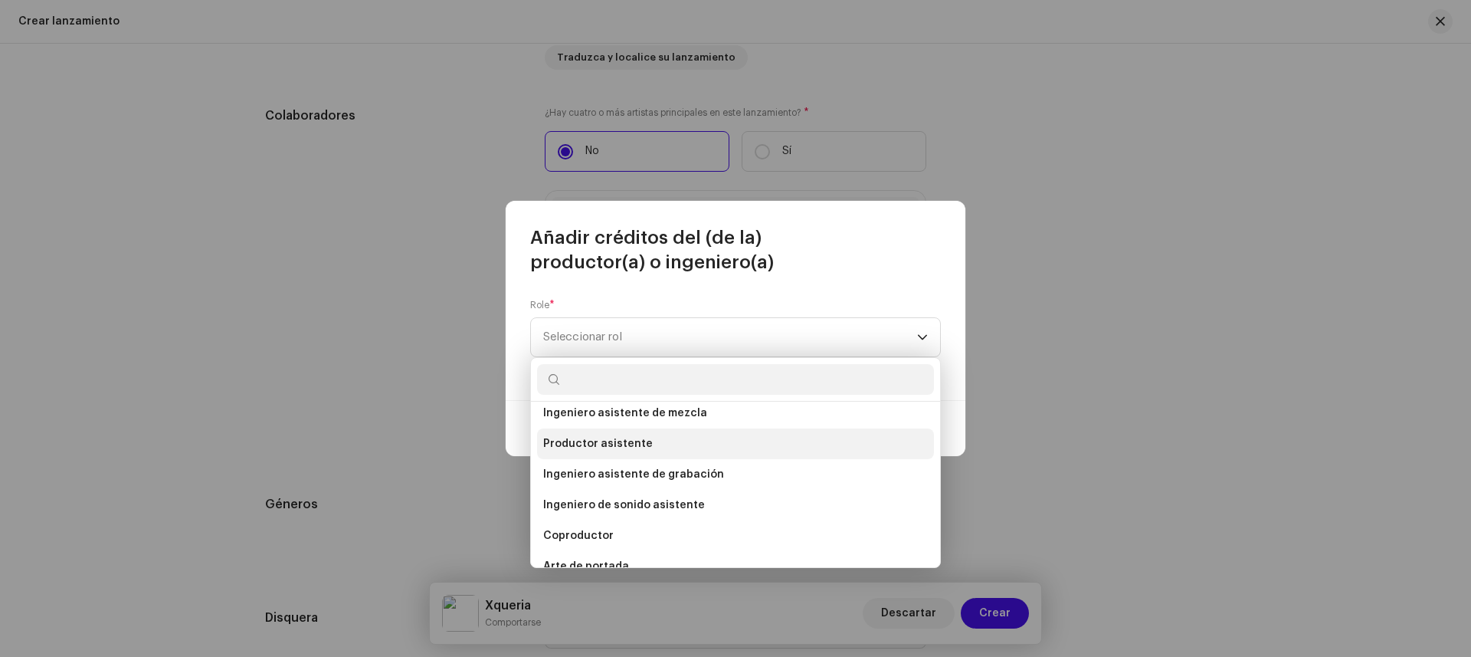
scroll to position [150, 0]
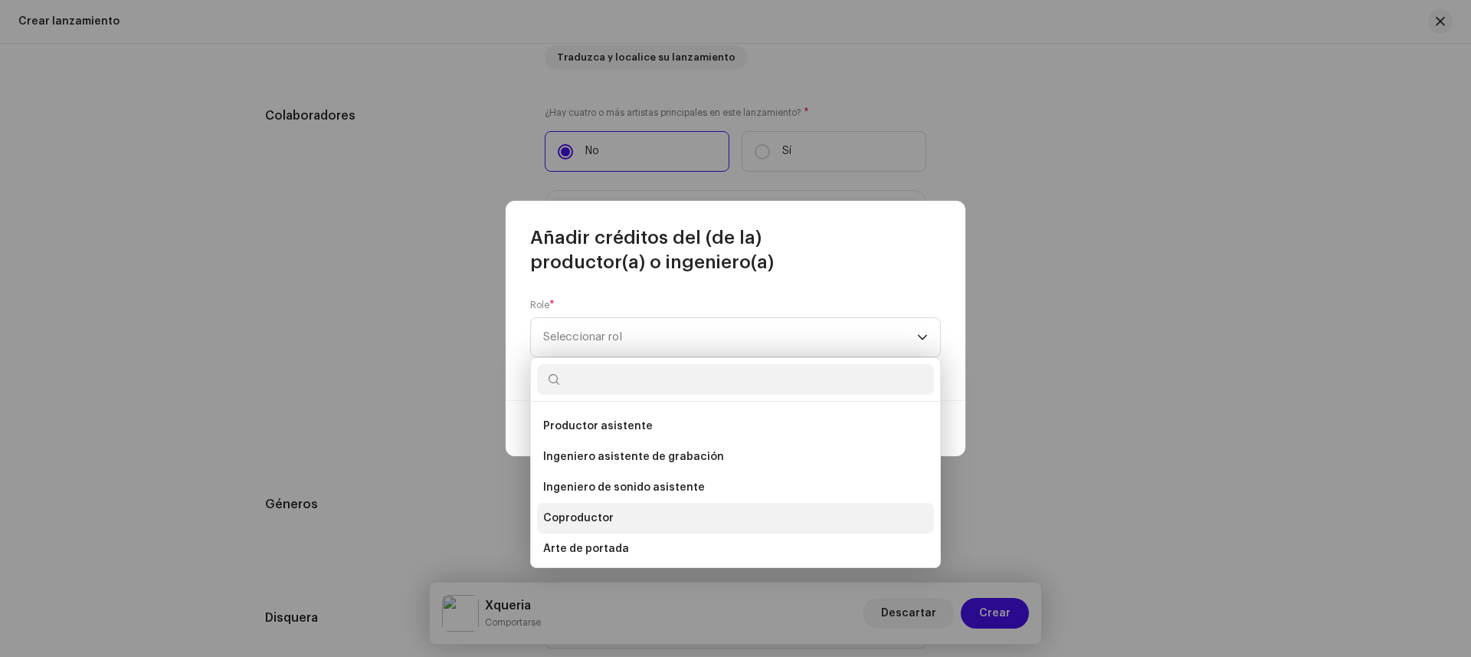
click at [624, 514] on li "Coproductor" at bounding box center [735, 518] width 397 height 31
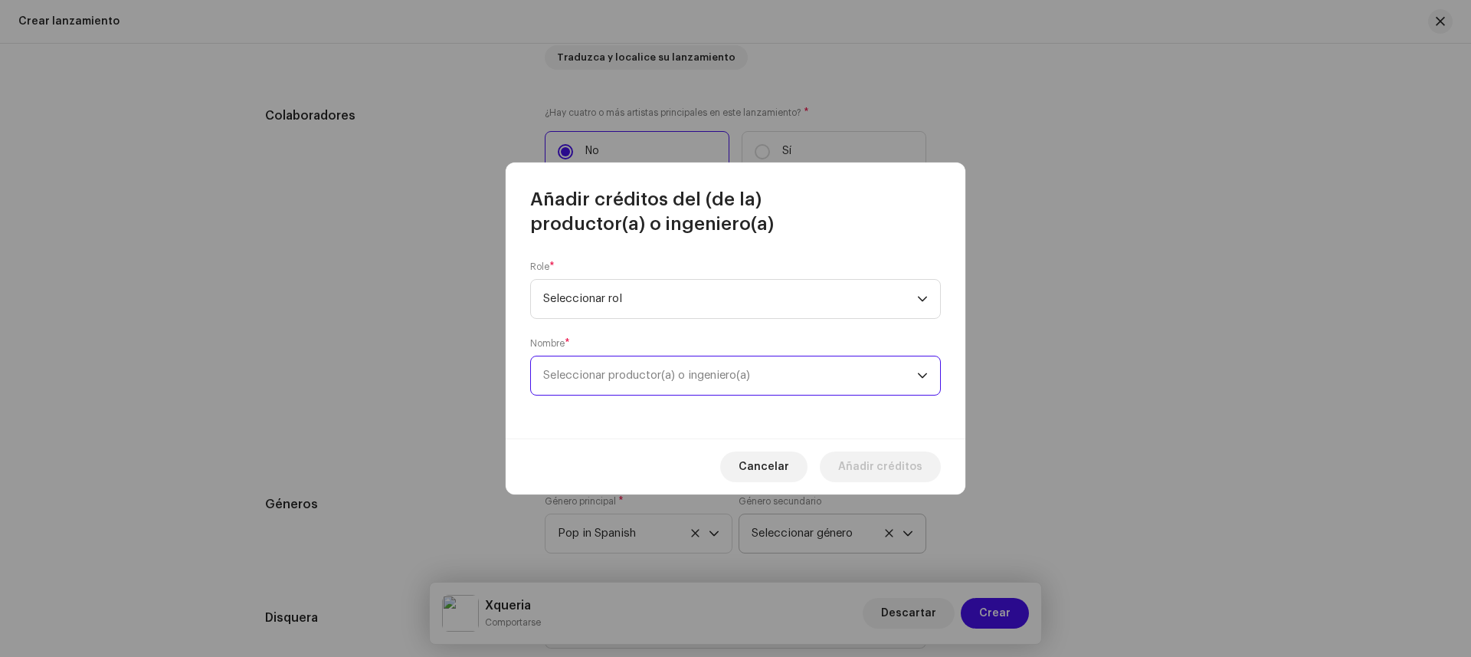
click at [626, 383] on span "Seleccionar productor(a) o ingeniero(a)" at bounding box center [730, 375] width 374 height 38
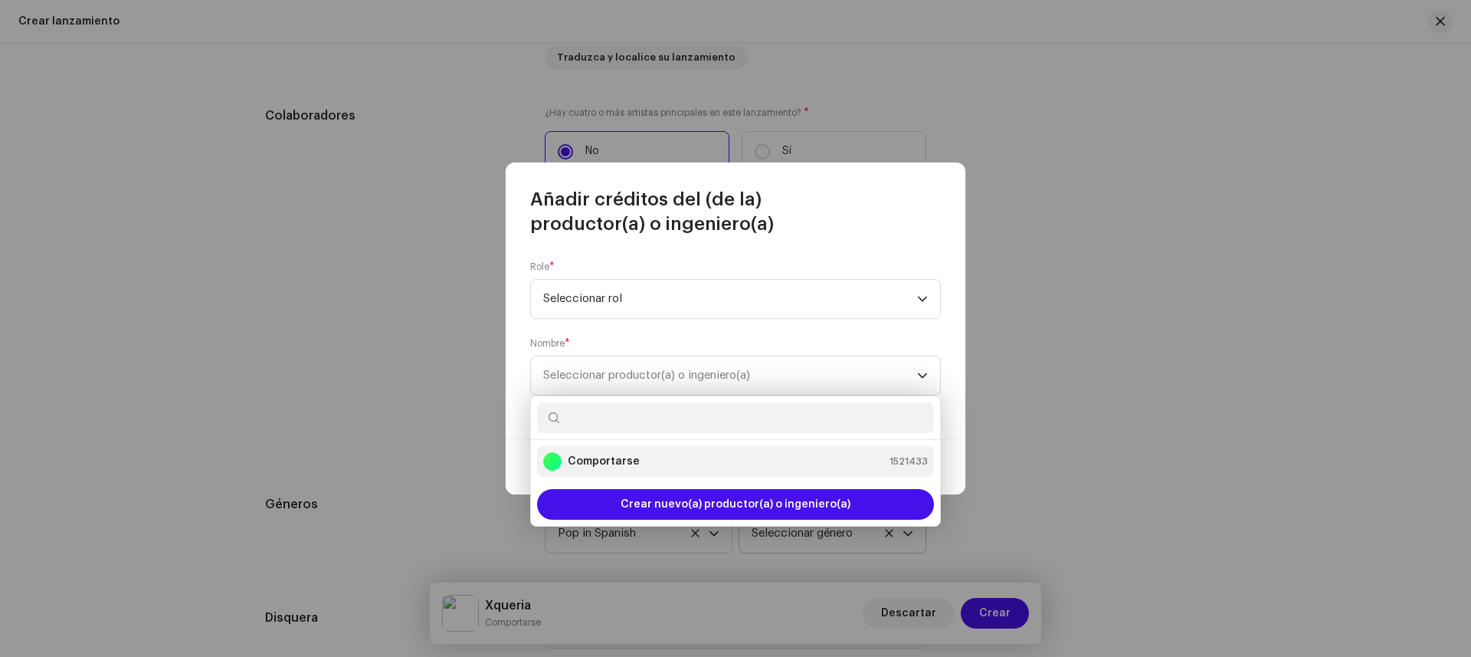
click at [637, 454] on div "Comportarse 1521433" at bounding box center [735, 461] width 385 height 18
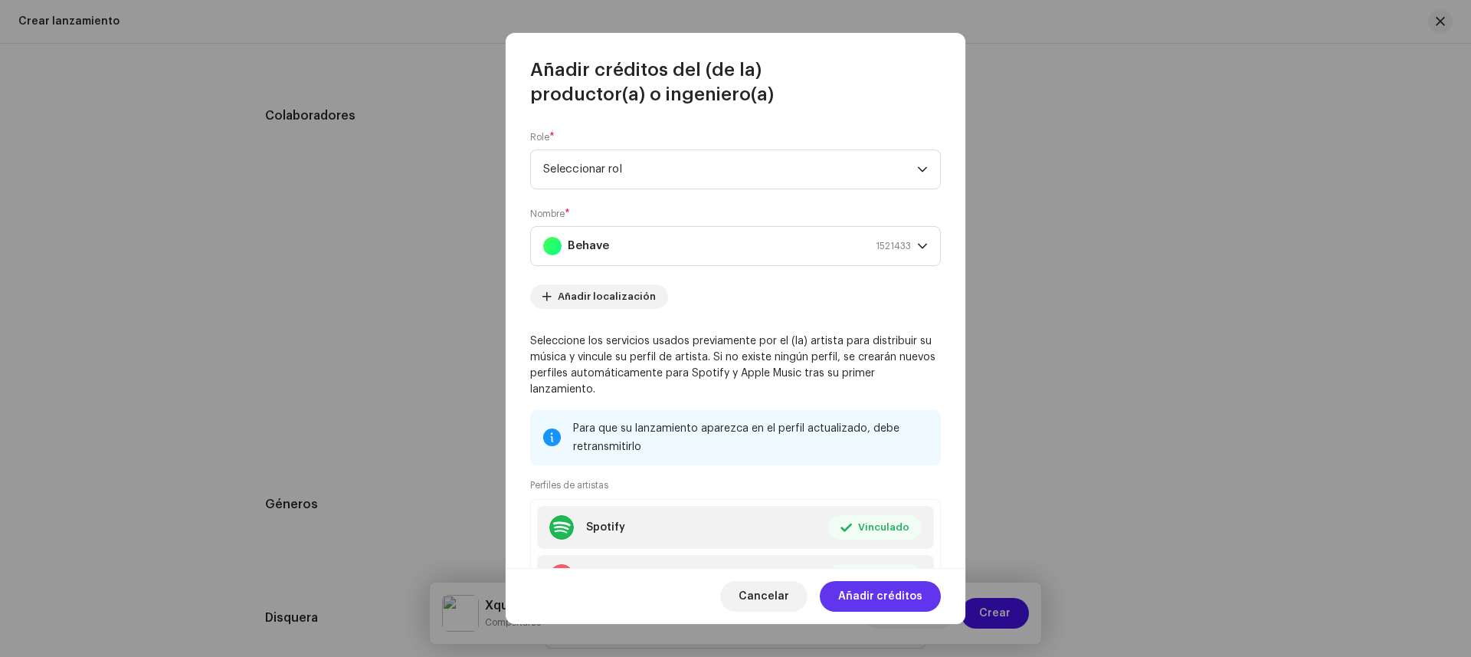
click at [872, 591] on font "Añadir créditos" at bounding box center [880, 596] width 84 height 11
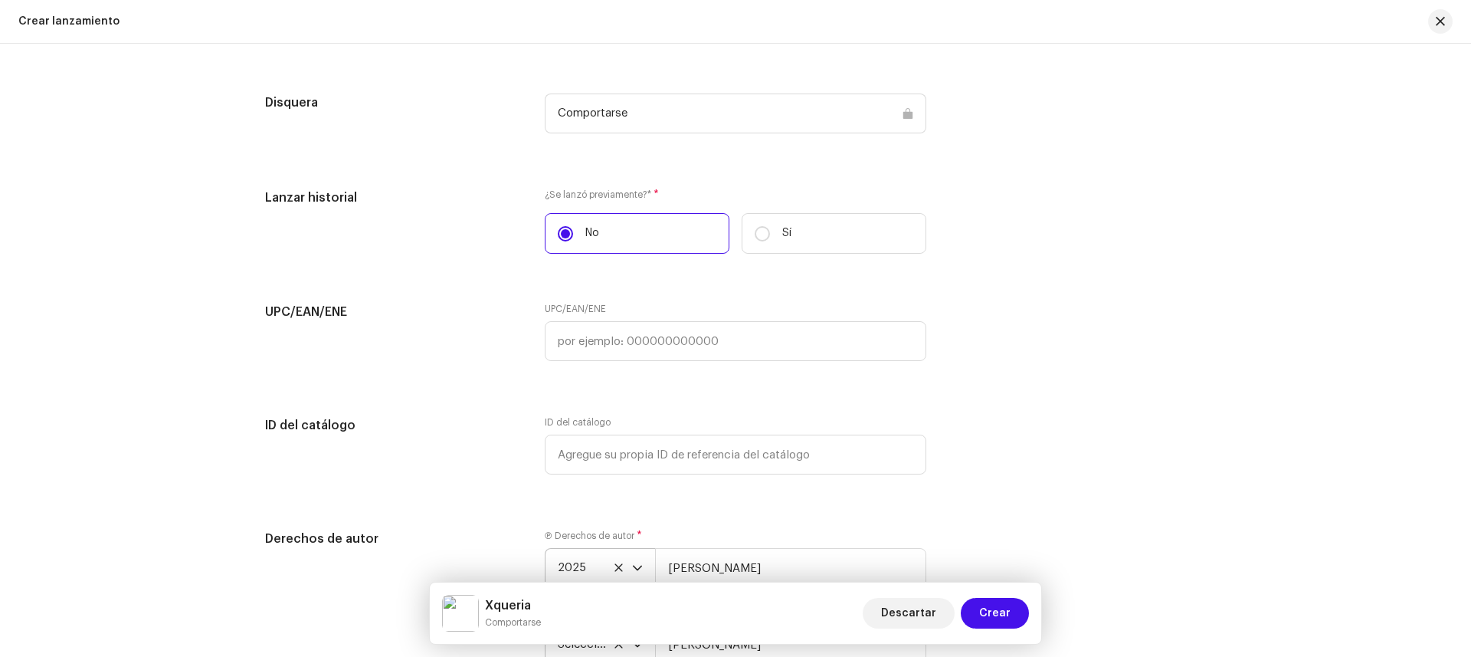
scroll to position [2375, 0]
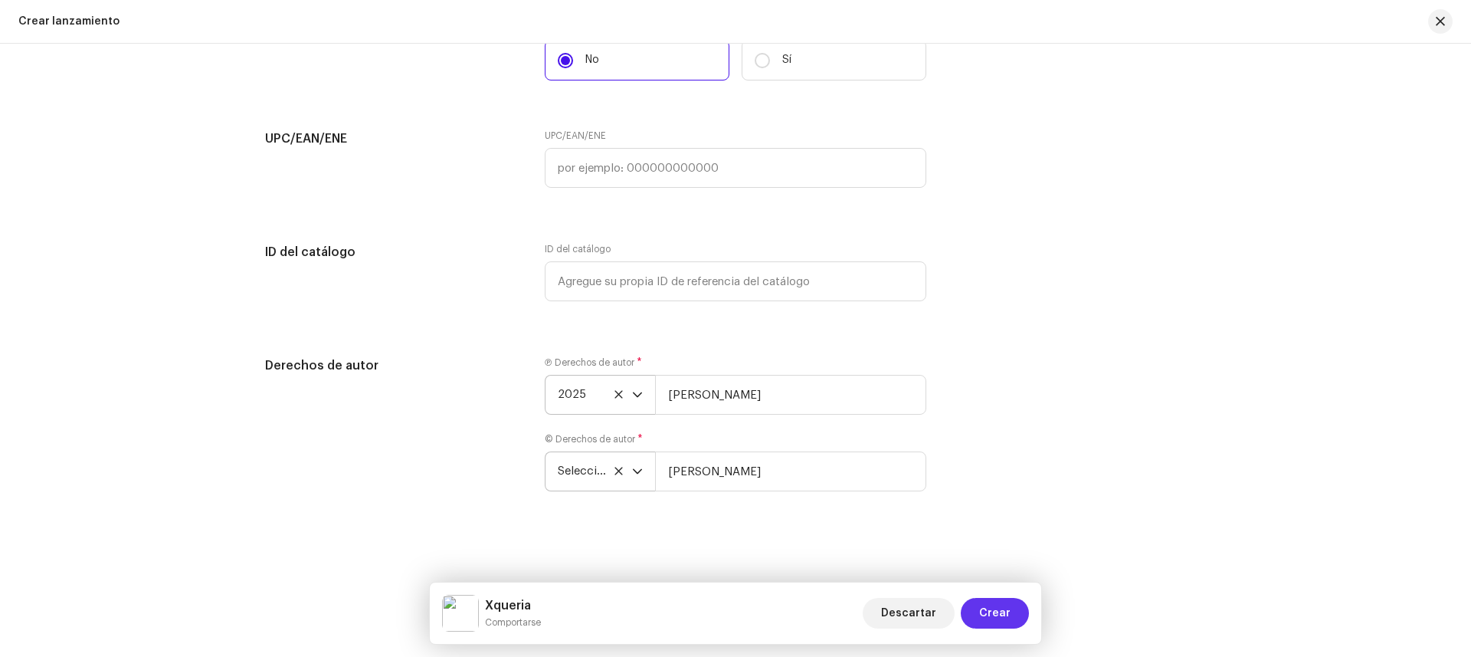
click at [997, 610] on span "Crear" at bounding box center [994, 613] width 31 height 31
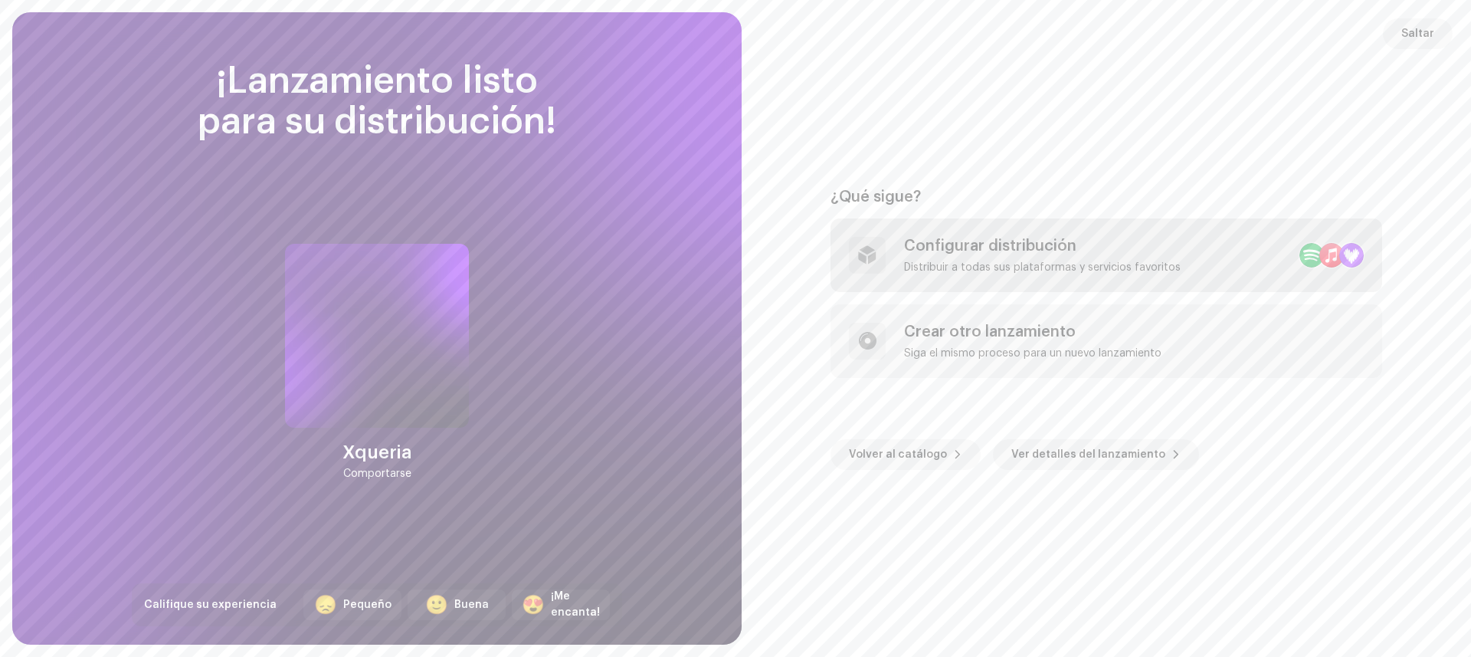
click at [999, 247] on div "Configurar distribución" at bounding box center [1042, 246] width 277 height 18
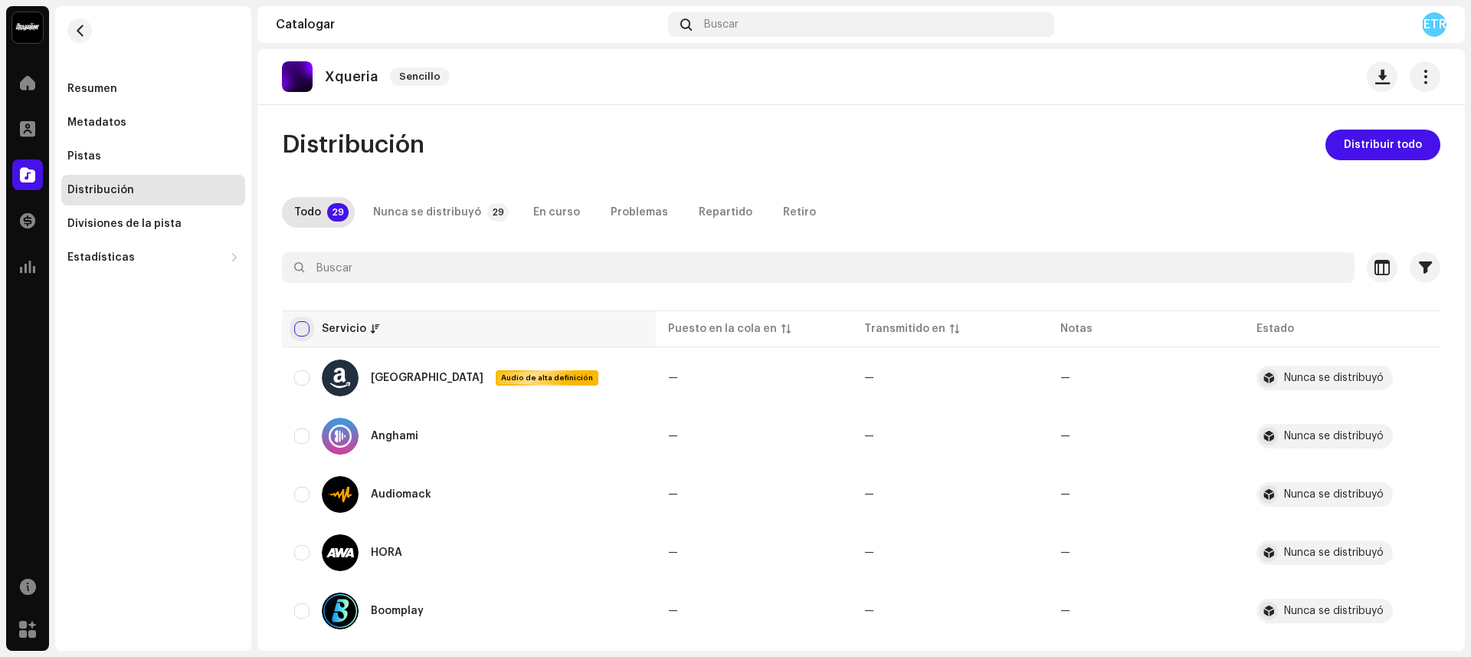
click at [306, 336] on input "checkbox" at bounding box center [301, 328] width 15 height 15
checkbox input "true"
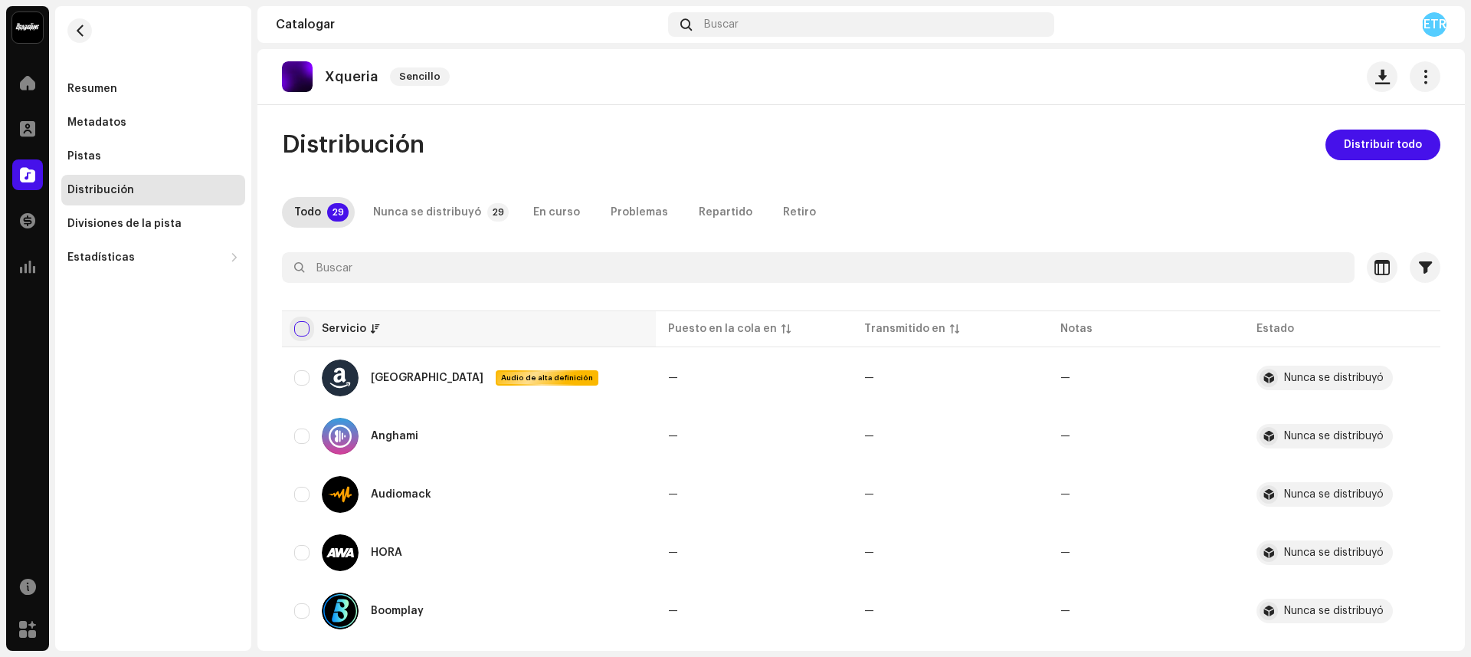
checkbox input "true"
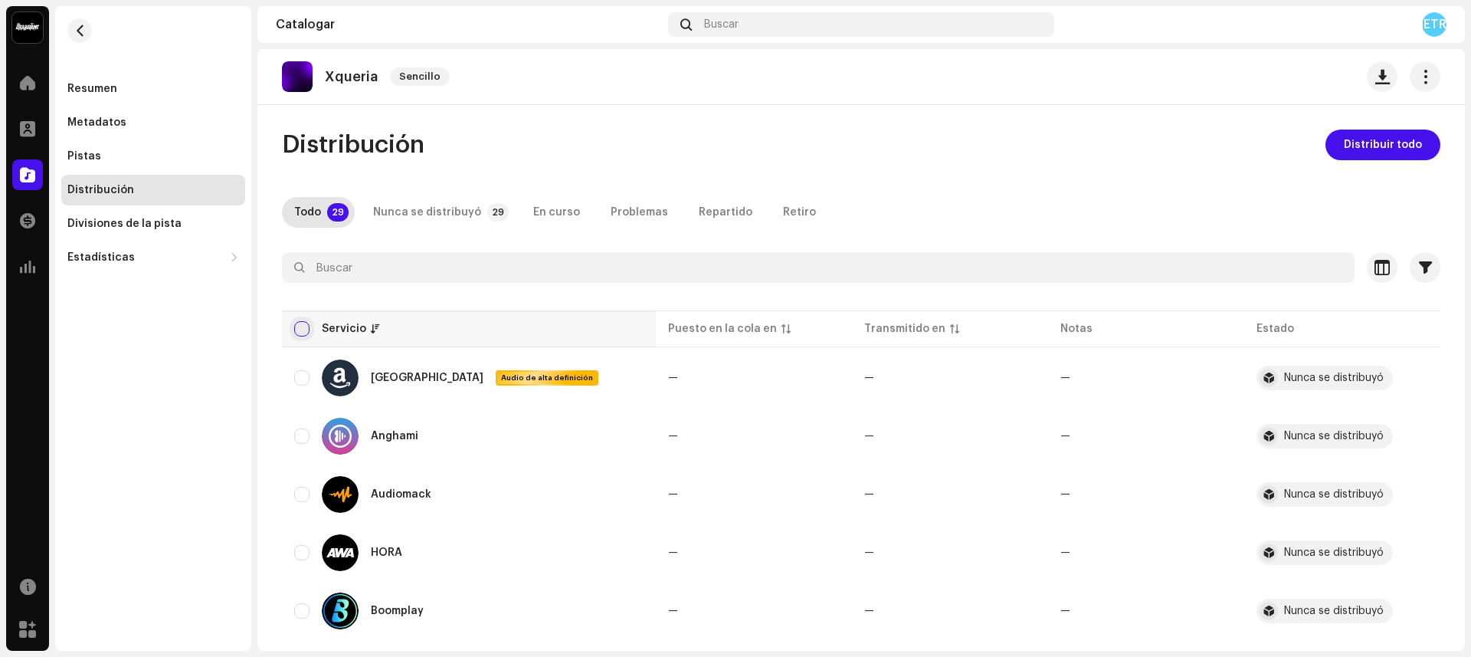
checkbox input "true"
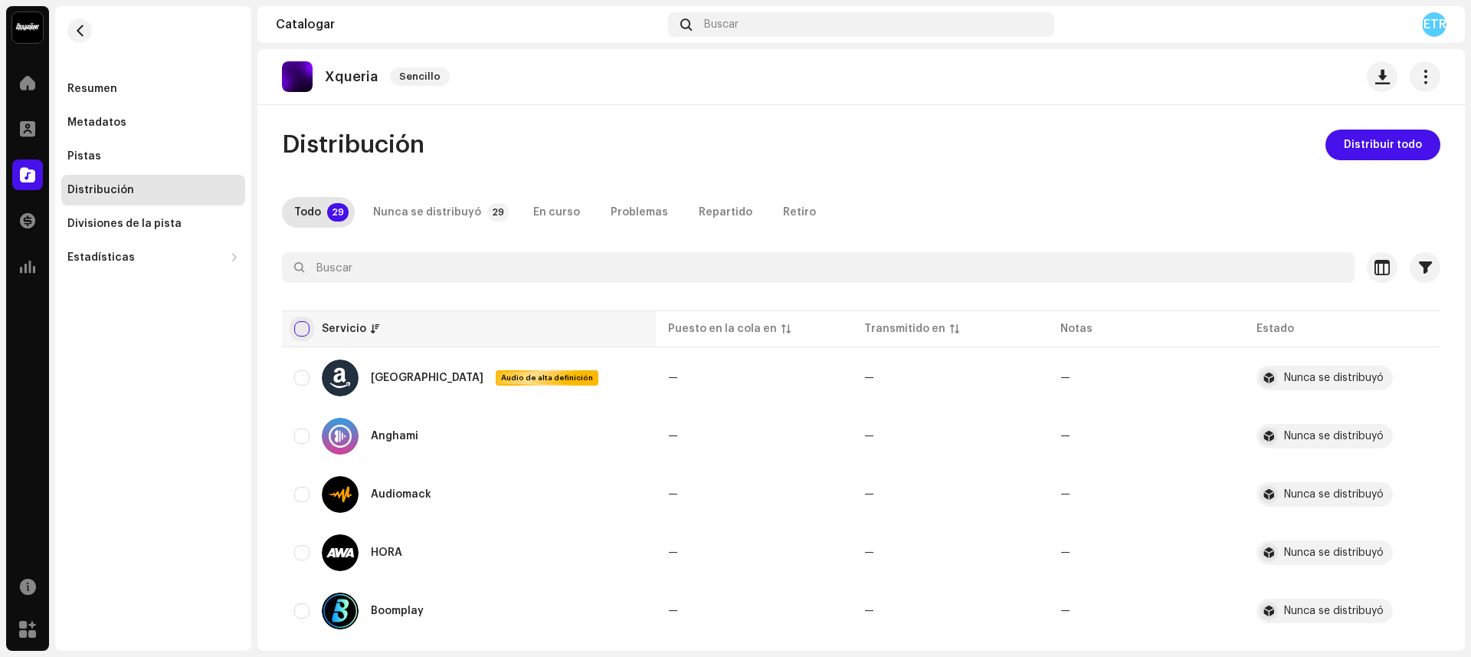
checkbox input "true"
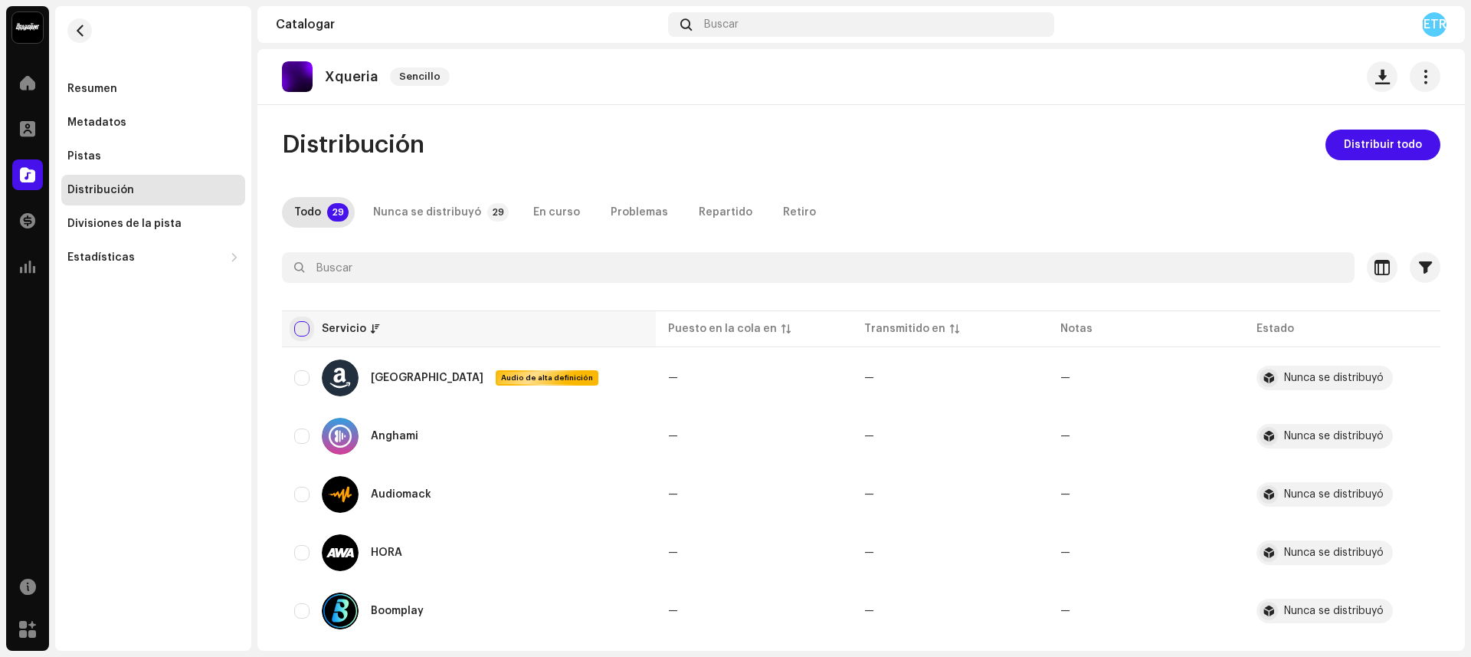
checkbox input "true"
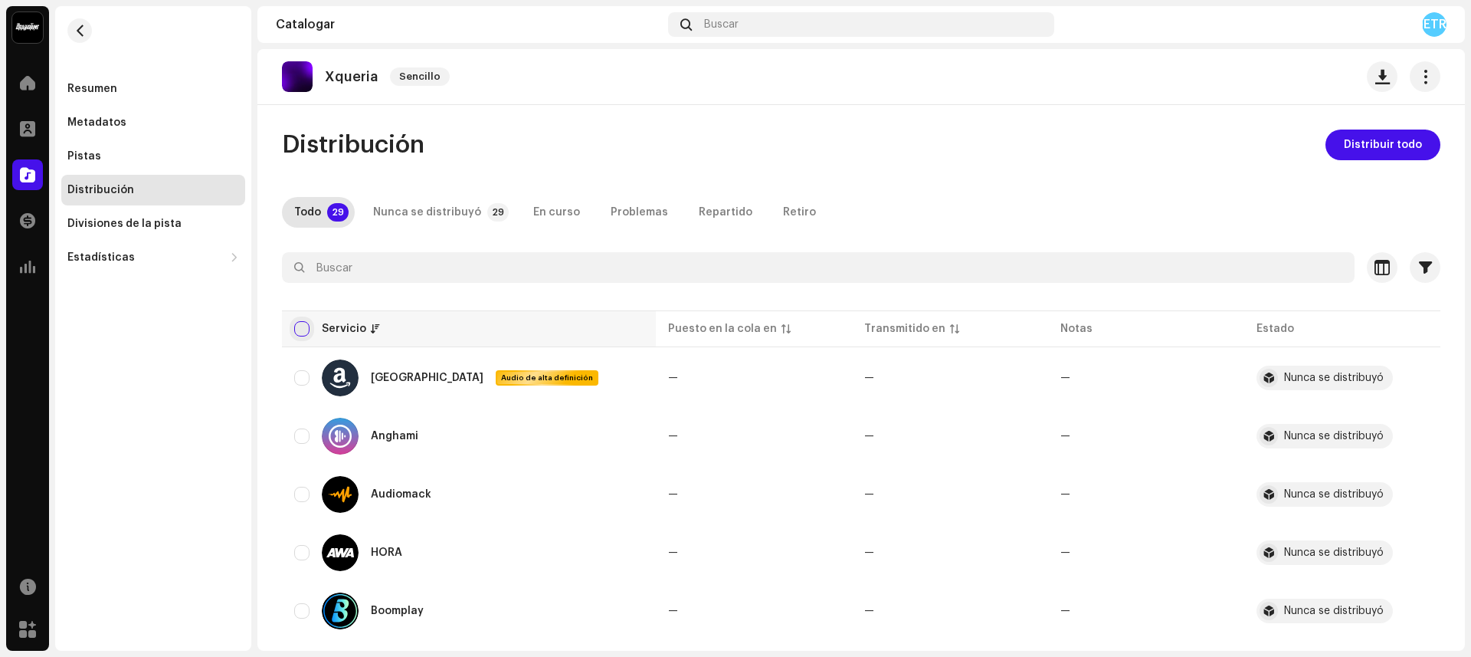
checkbox input "true"
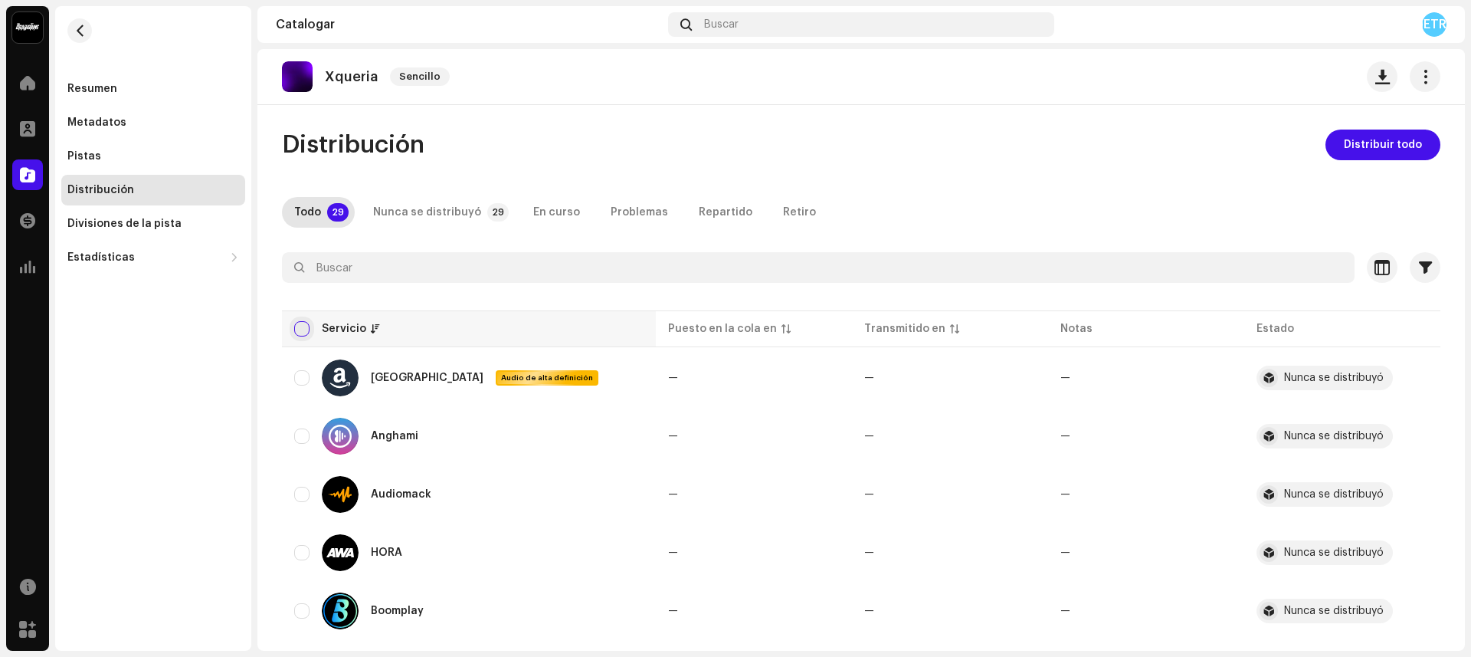
checkbox input "true"
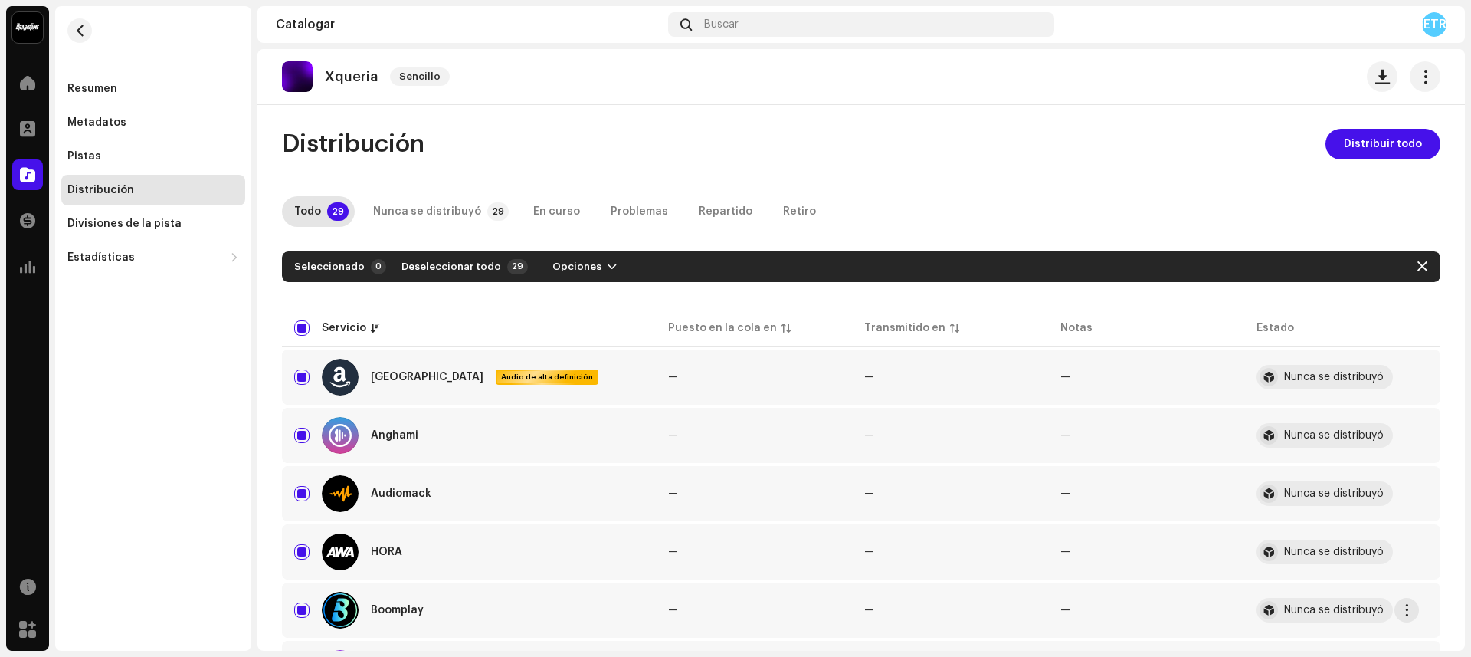
scroll to position [190, 0]
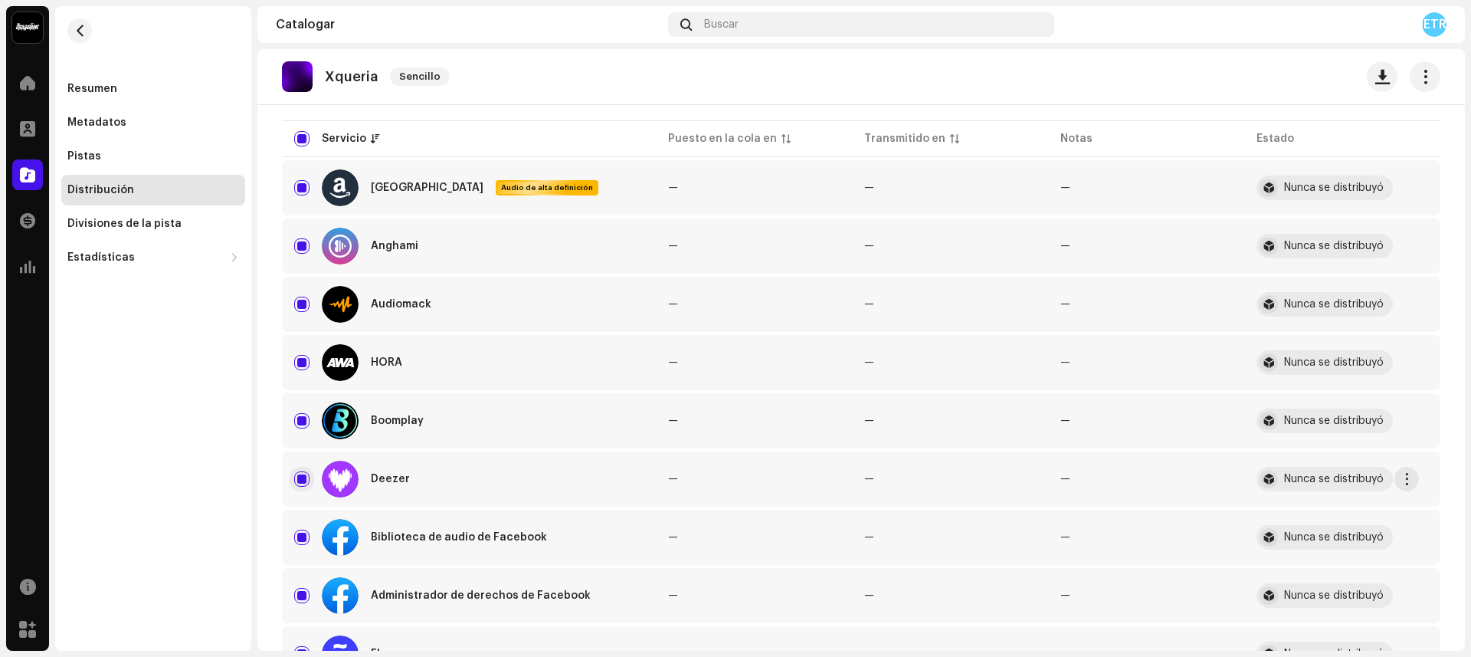
click at [308, 474] on input "Fila seleccionada" at bounding box center [301, 478] width 15 height 15
checkbox input "false"
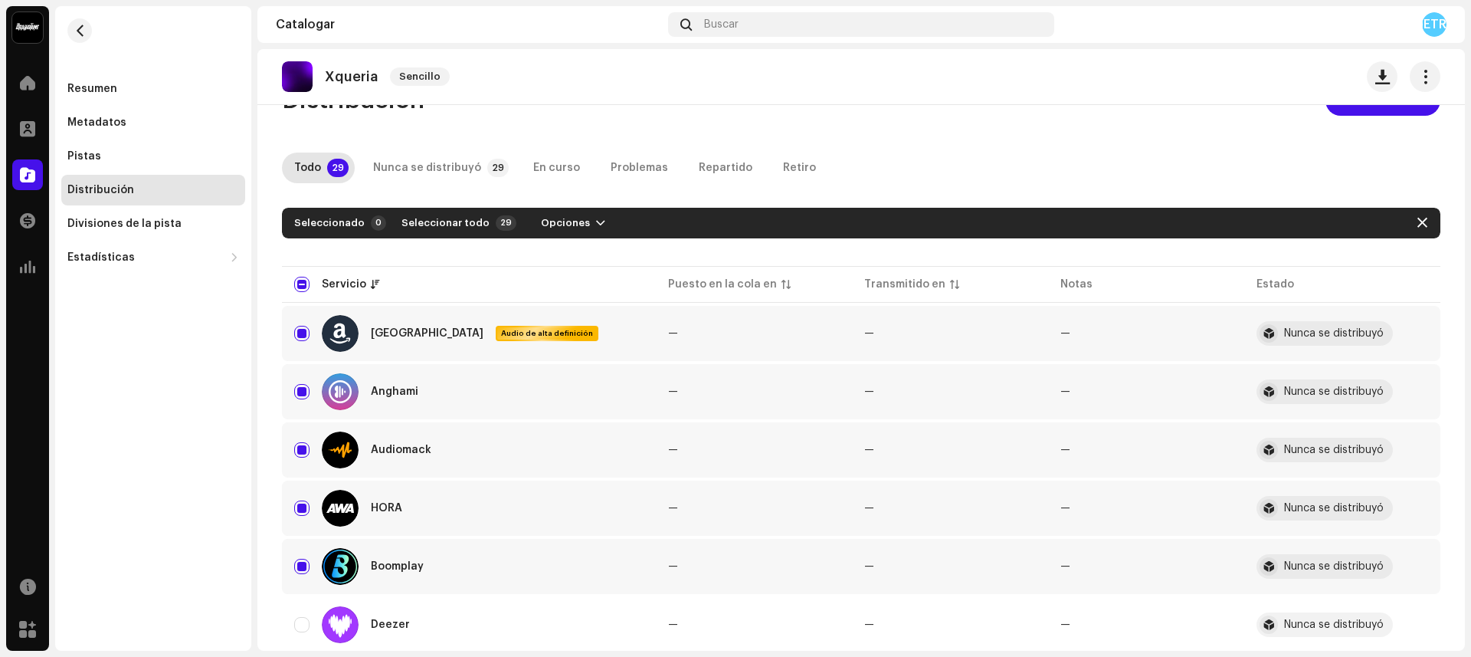
scroll to position [0, 0]
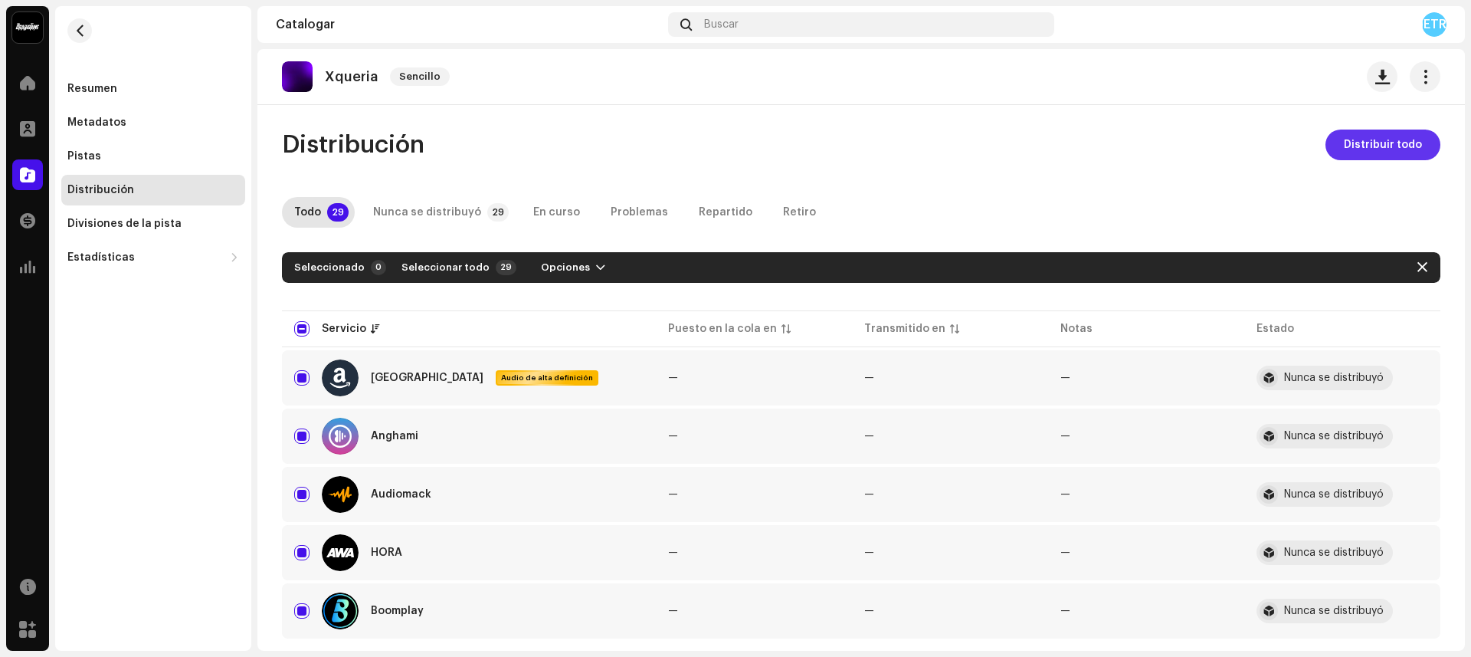
click at [1384, 139] on span "Distribuir todo" at bounding box center [1383, 144] width 78 height 31
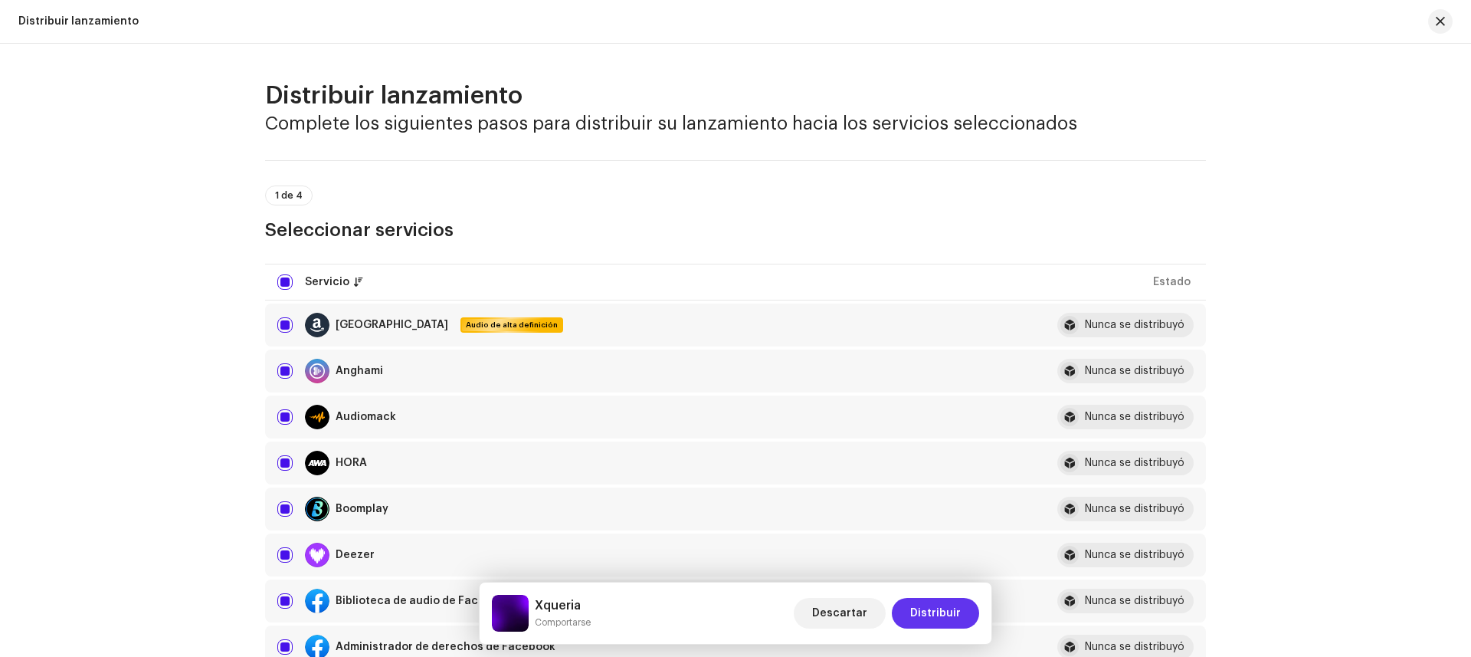
click at [924, 615] on span "Distribuir" at bounding box center [935, 613] width 51 height 31
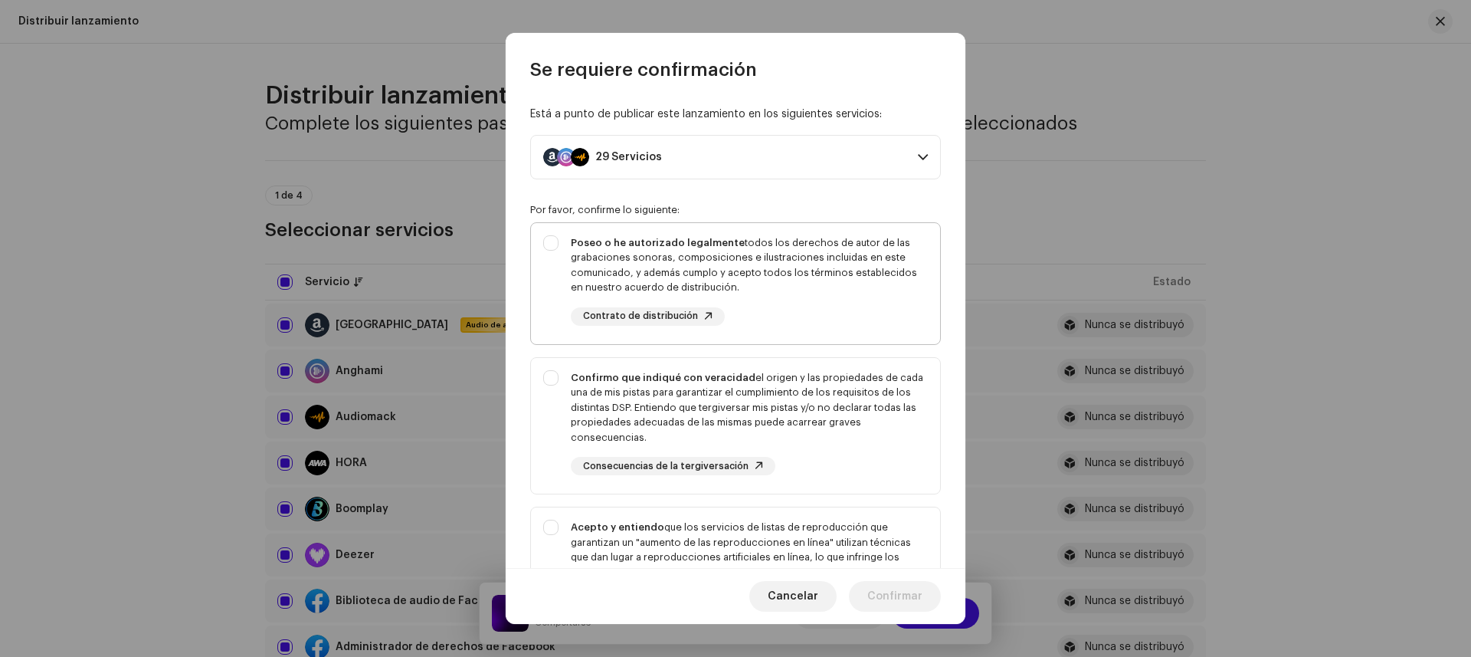
click at [548, 243] on div "Poseo o he autorizado legalmente todos los derechos de autor de las grabaciones…" at bounding box center [735, 280] width 409 height 115
checkbox input "true"
click at [555, 378] on div "Confirmo que indiqué con veracidad el origen y las propiedades de cada una de m…" at bounding box center [735, 423] width 409 height 130
checkbox input "true"
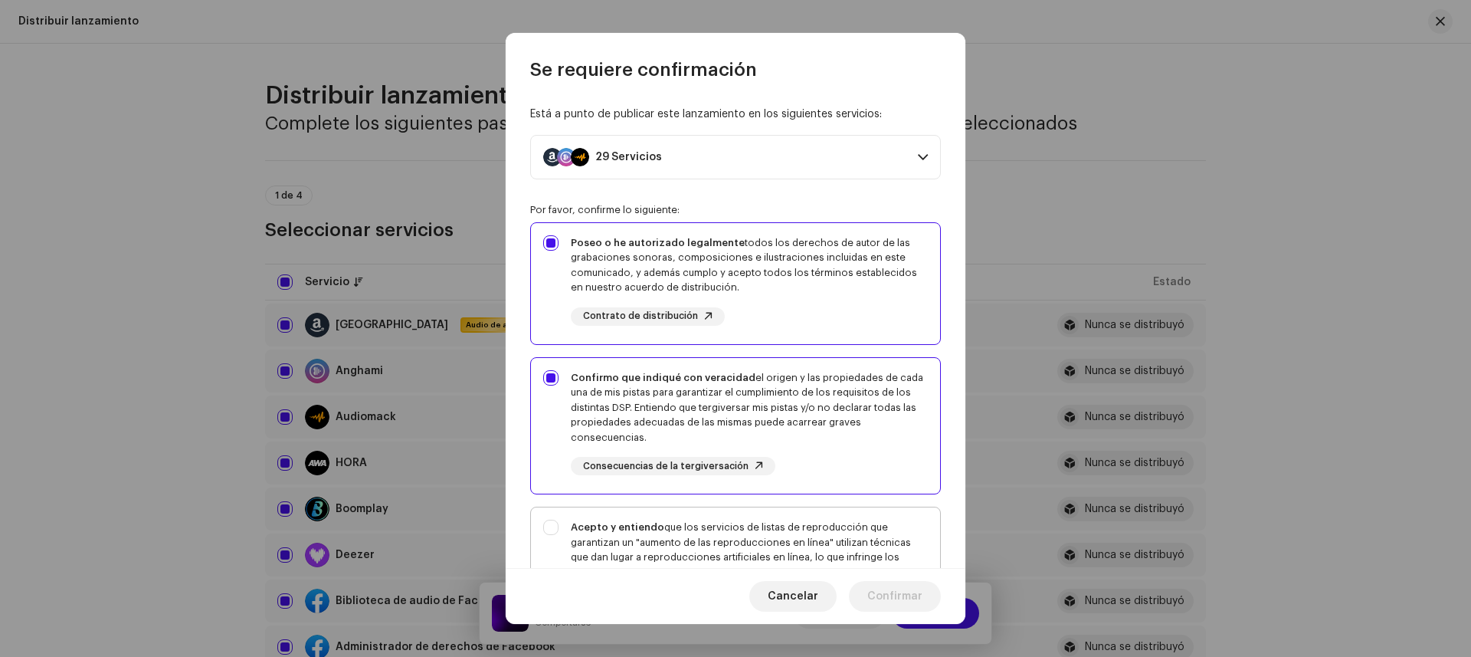
click at [556, 520] on div "Acepto y entiendo que los servicios de listas de reproducción que garantizan un…" at bounding box center [735, 584] width 409 height 155
checkbox input "true"
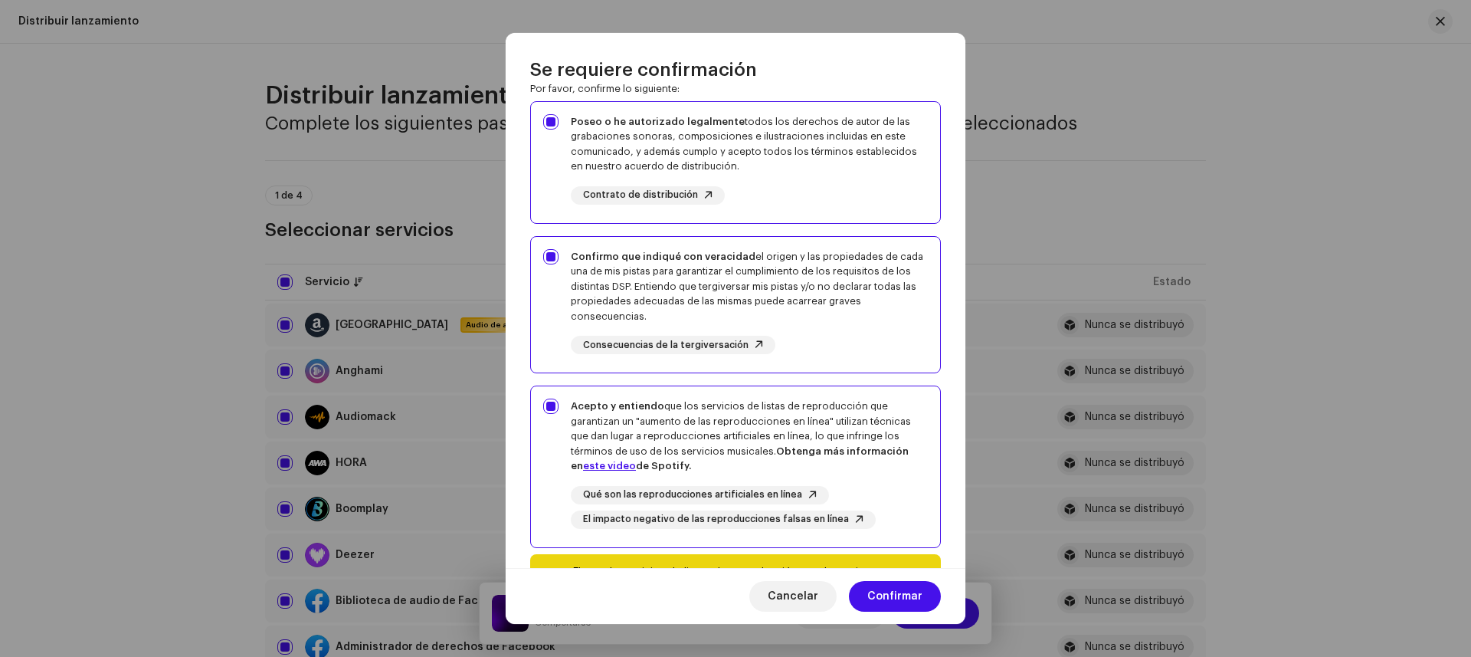
scroll to position [224, 0]
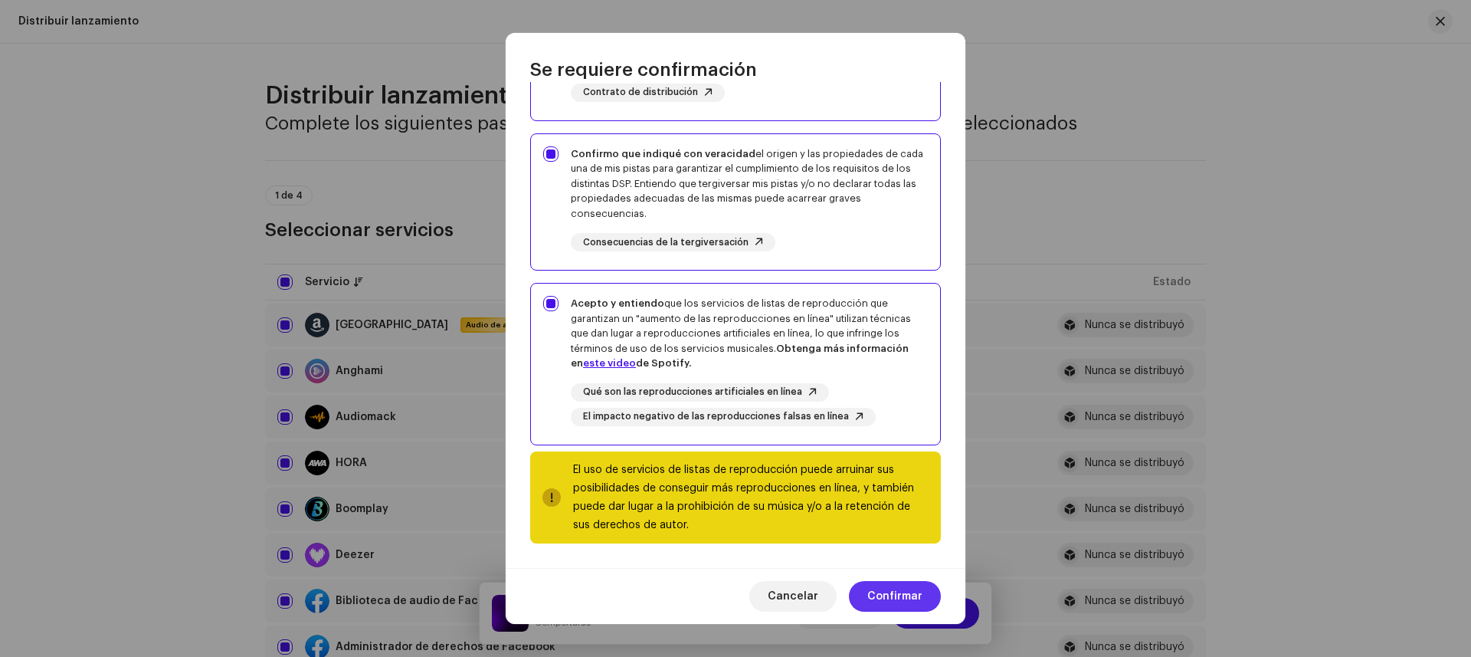
click at [906, 594] on font "Confirmar" at bounding box center [894, 596] width 55 height 11
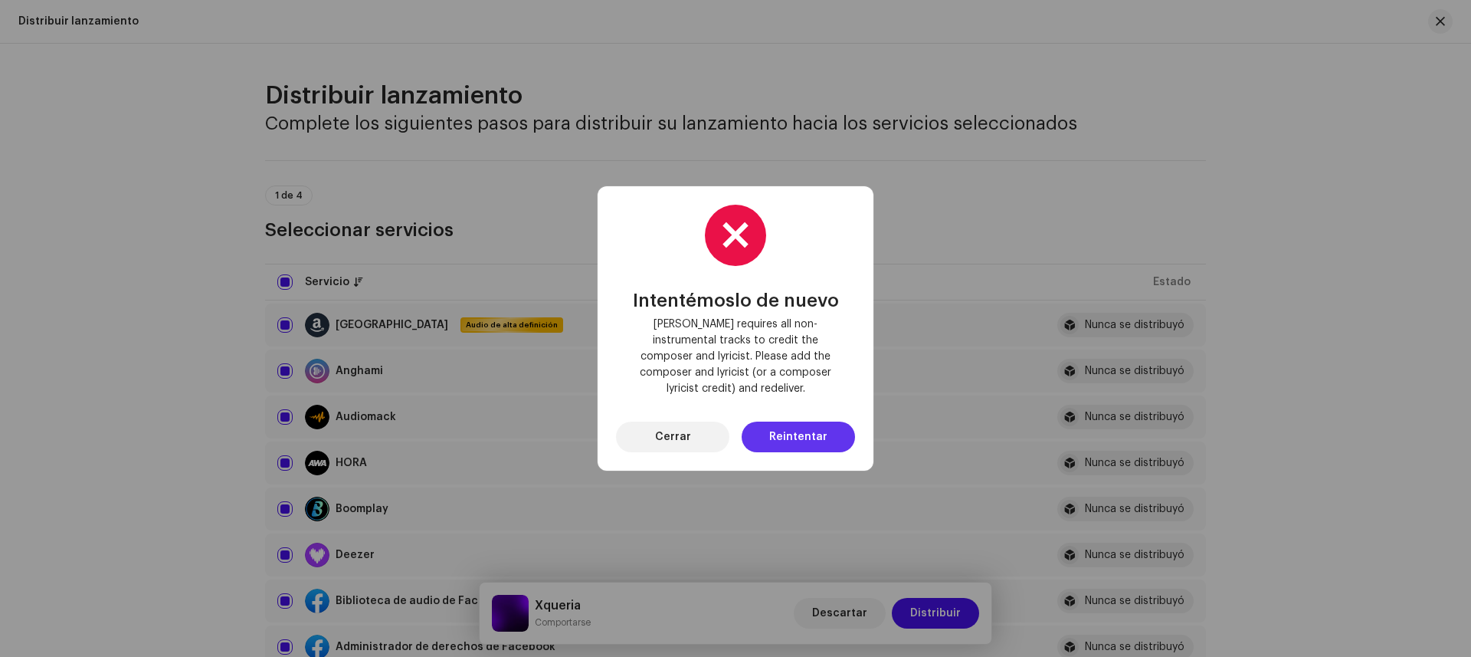
click at [808, 423] on span "Reintentar" at bounding box center [798, 436] width 58 height 31
click at [688, 435] on span "Cerrar" at bounding box center [673, 436] width 36 height 31
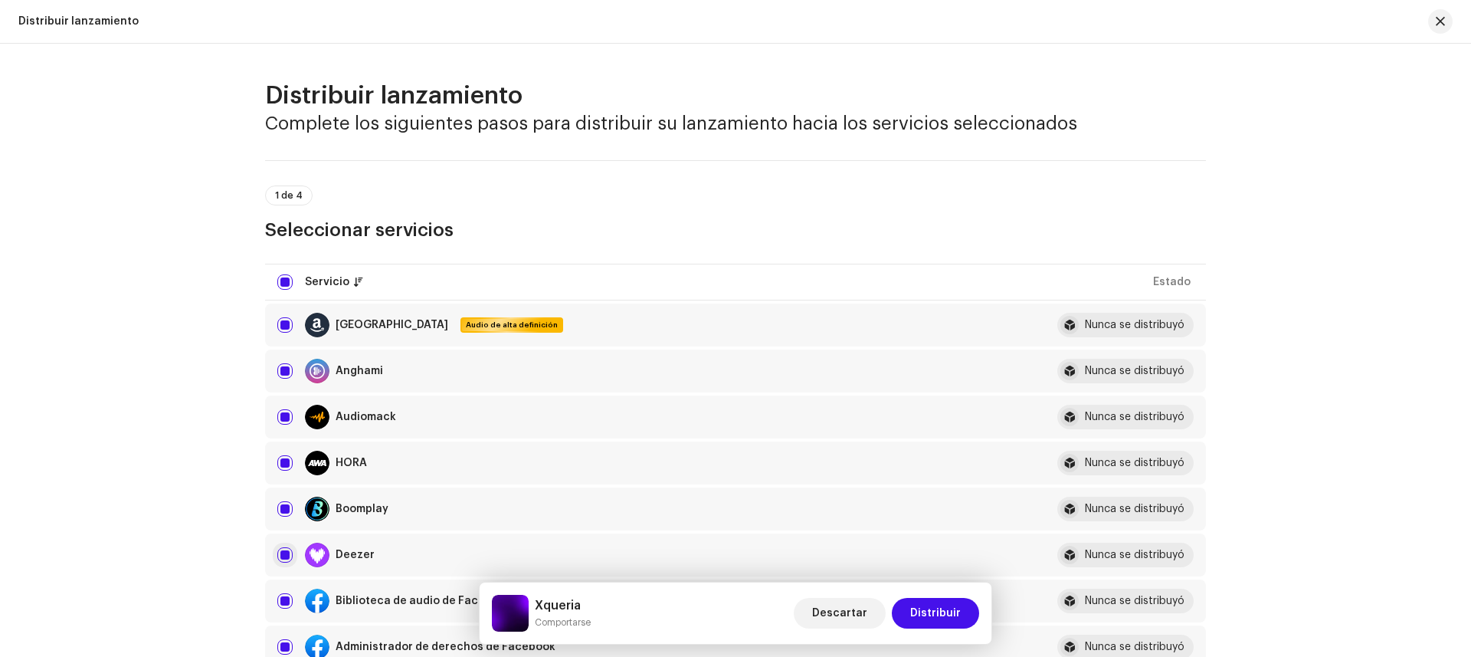
click at [282, 551] on input "checkbox" at bounding box center [284, 554] width 15 height 15
checkbox input "false"
click at [937, 605] on span "Distribuir" at bounding box center [935, 613] width 51 height 31
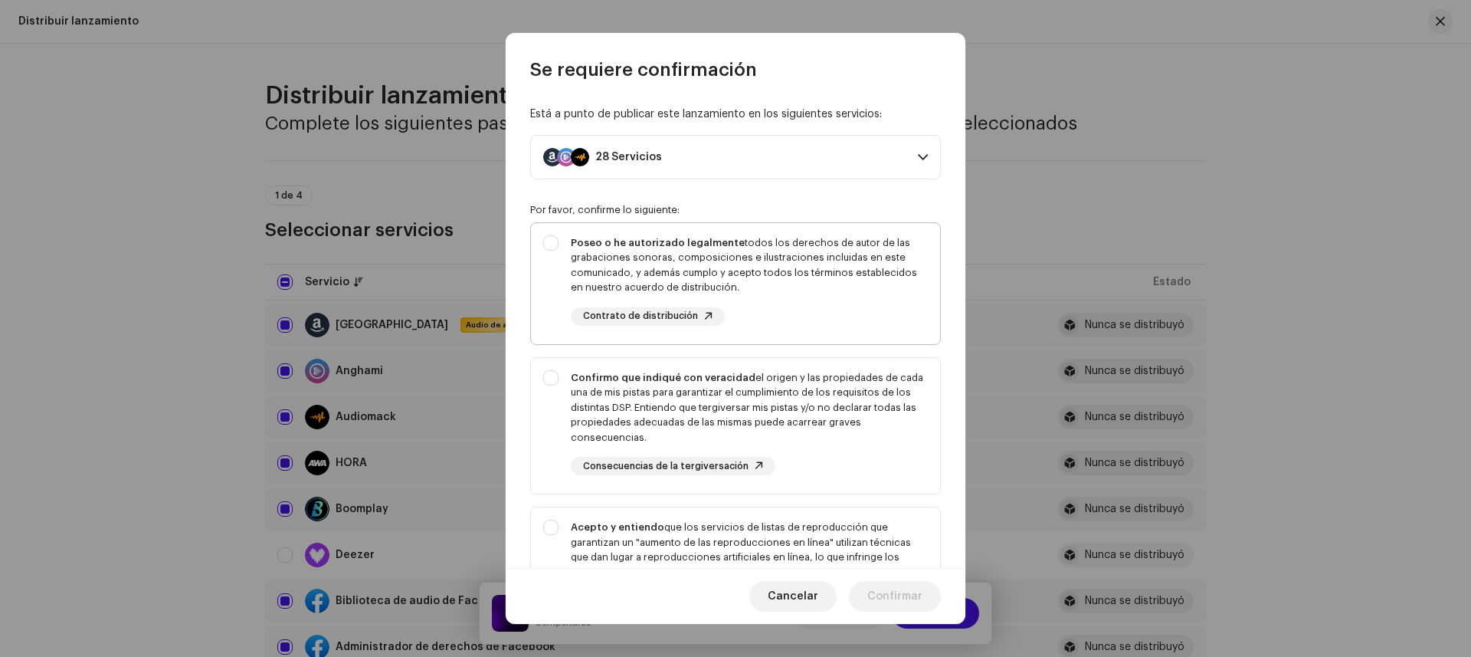
click at [555, 246] on div "Poseo o he autorizado legalmente todos los derechos de autor de las grabaciones…" at bounding box center [735, 280] width 409 height 115
checkbox input "true"
click at [552, 377] on div "Confirmo que indiqué con veracidad el origen y las propiedades de cada una de m…" at bounding box center [735, 423] width 409 height 130
checkbox input "true"
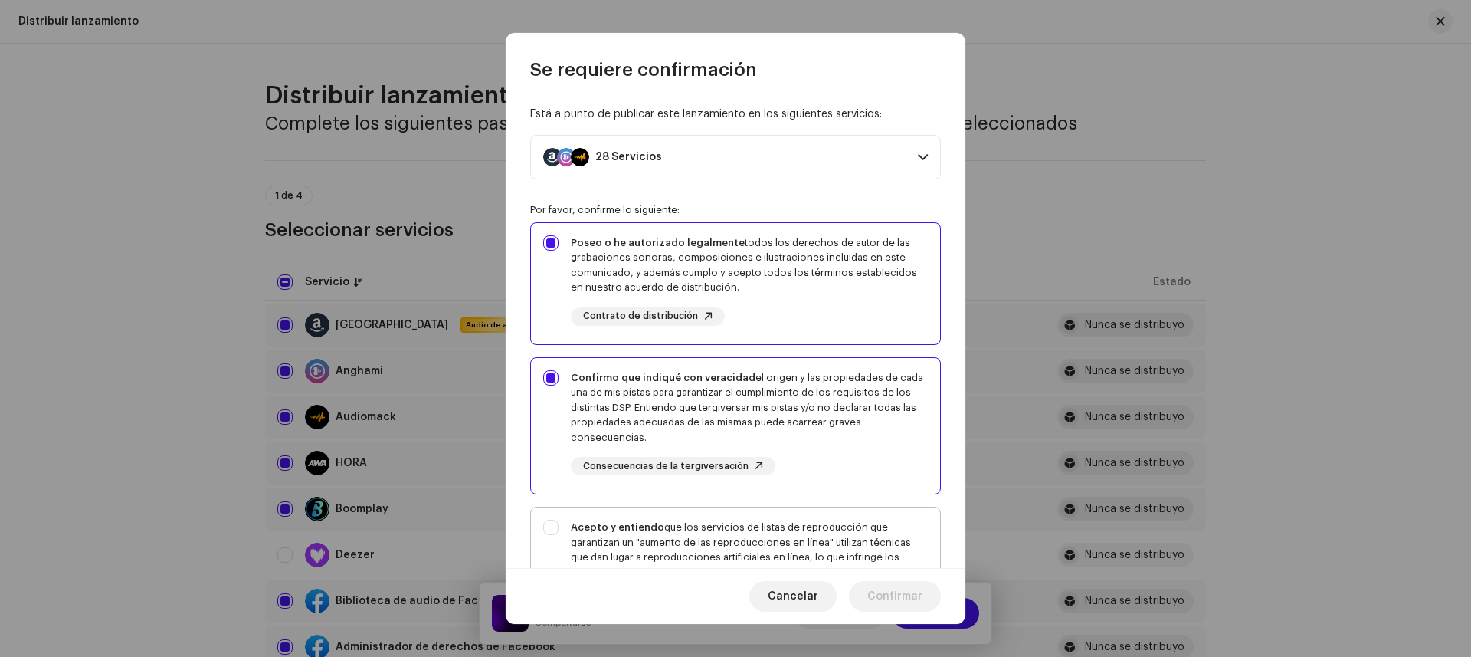
click at [557, 536] on div "Acepto y entiendo que los servicios de listas de reproducción que garantizan un…" at bounding box center [735, 584] width 409 height 155
checkbox input "true"
click at [870, 593] on font "Confirmar" at bounding box center [894, 596] width 55 height 11
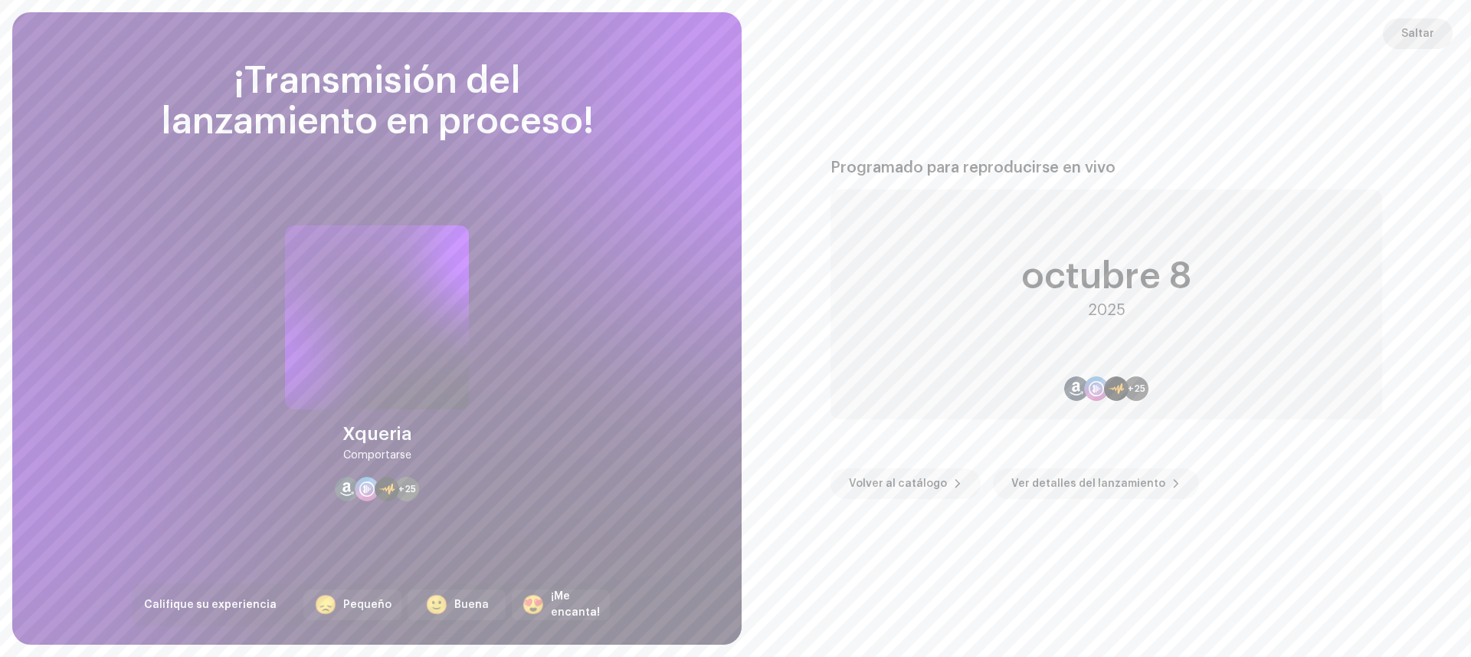
click at [1419, 35] on font "Saltar" at bounding box center [1417, 33] width 33 height 11
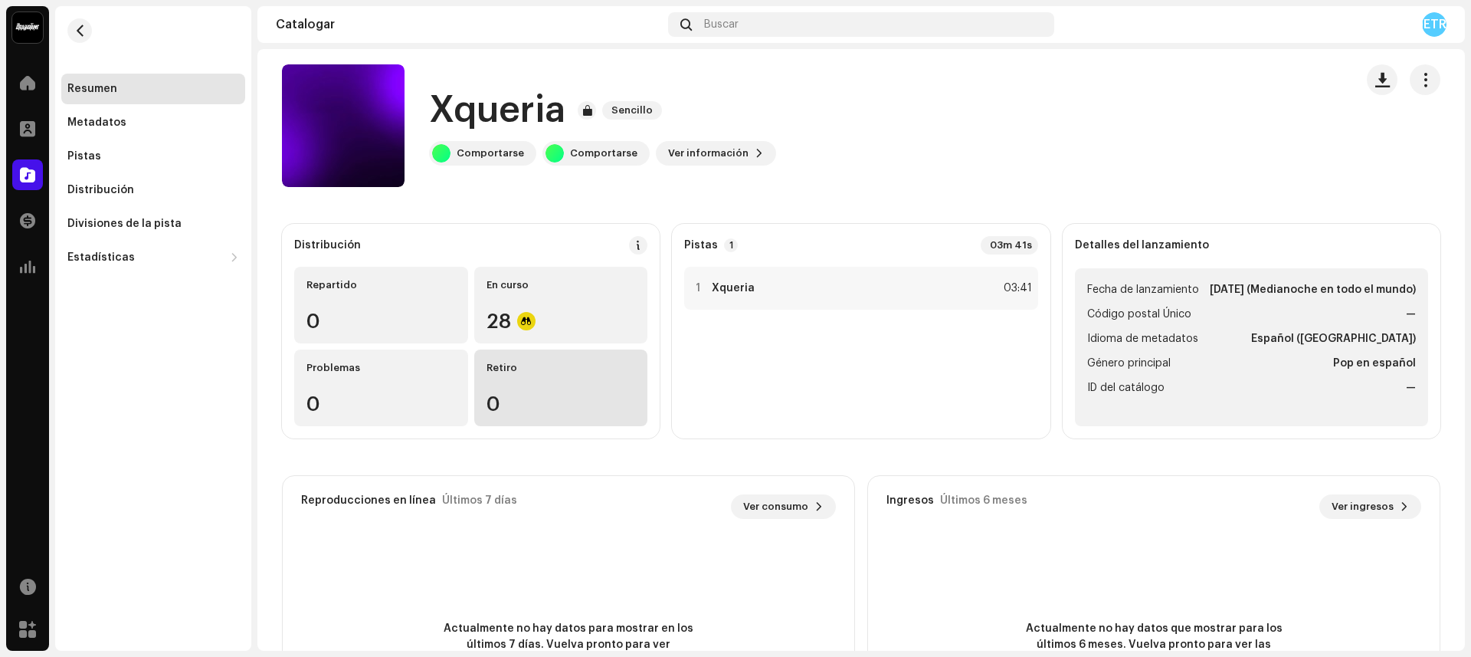
scroll to position [50, 0]
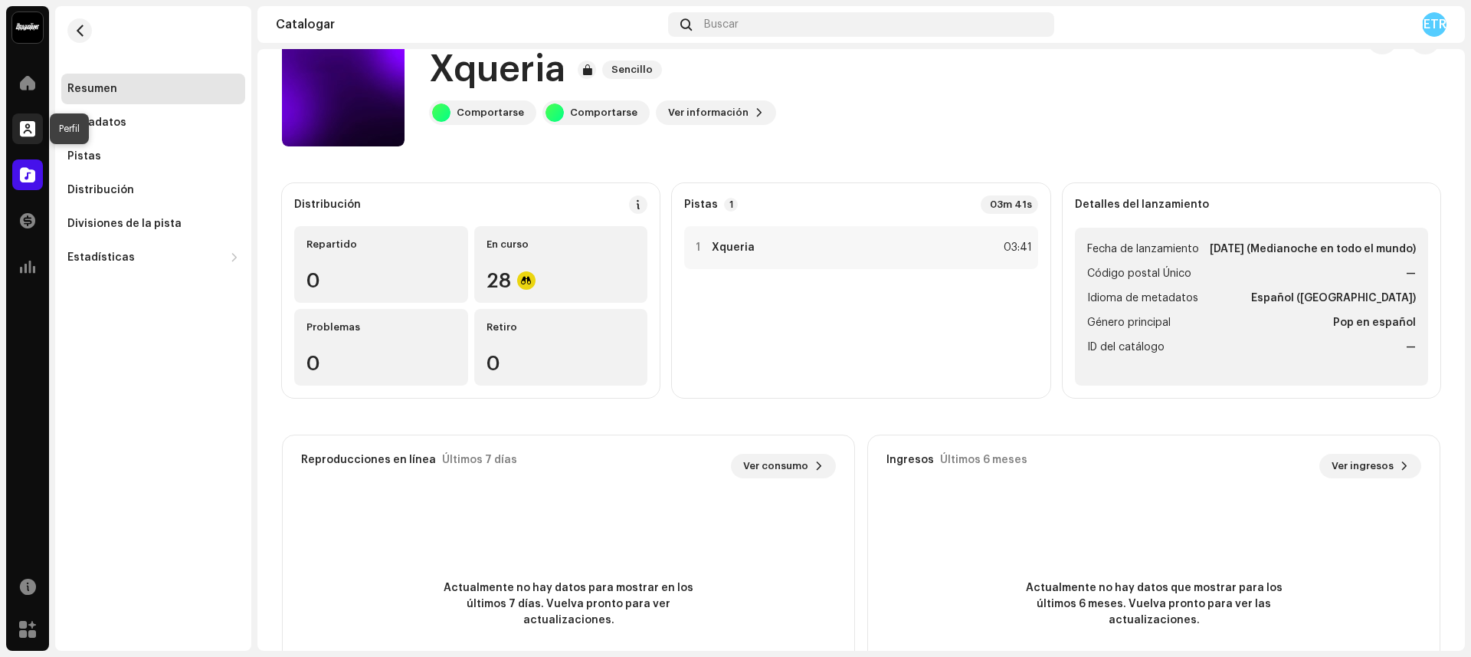
click at [33, 127] on span at bounding box center [27, 129] width 15 height 12
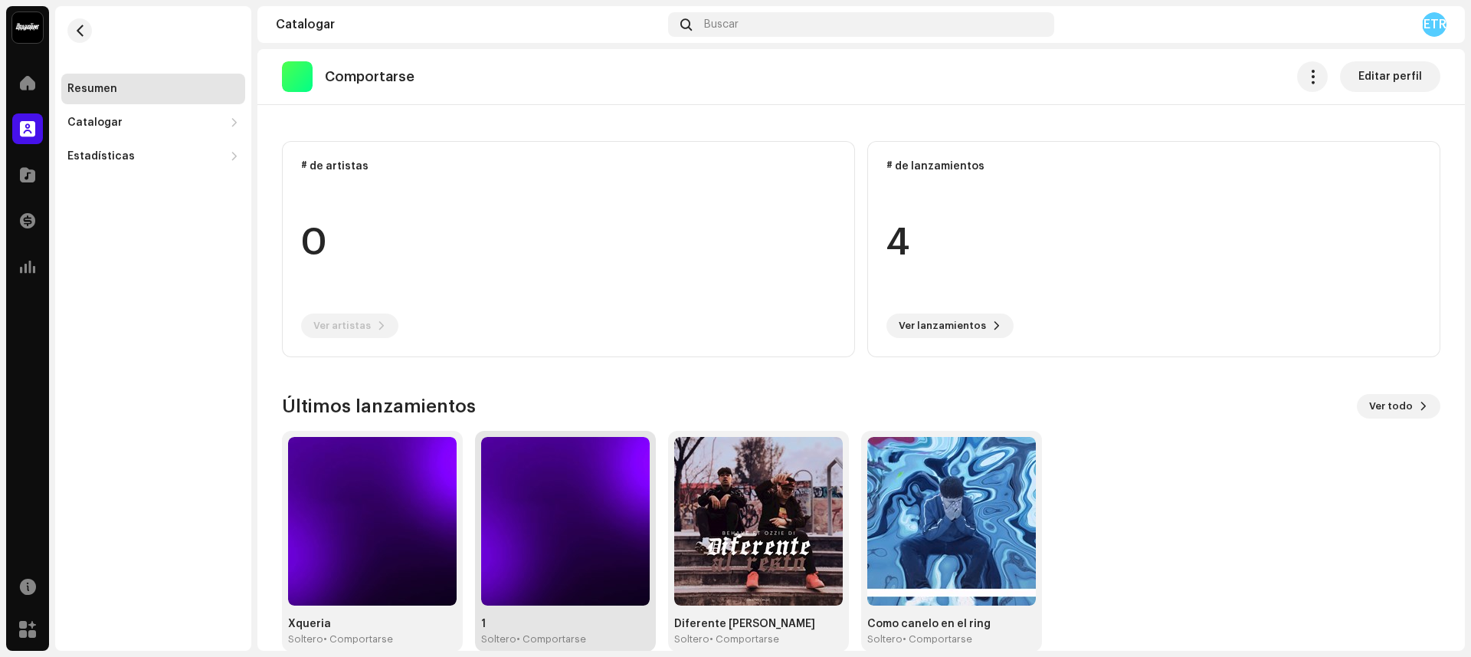
scroll to position [117, 0]
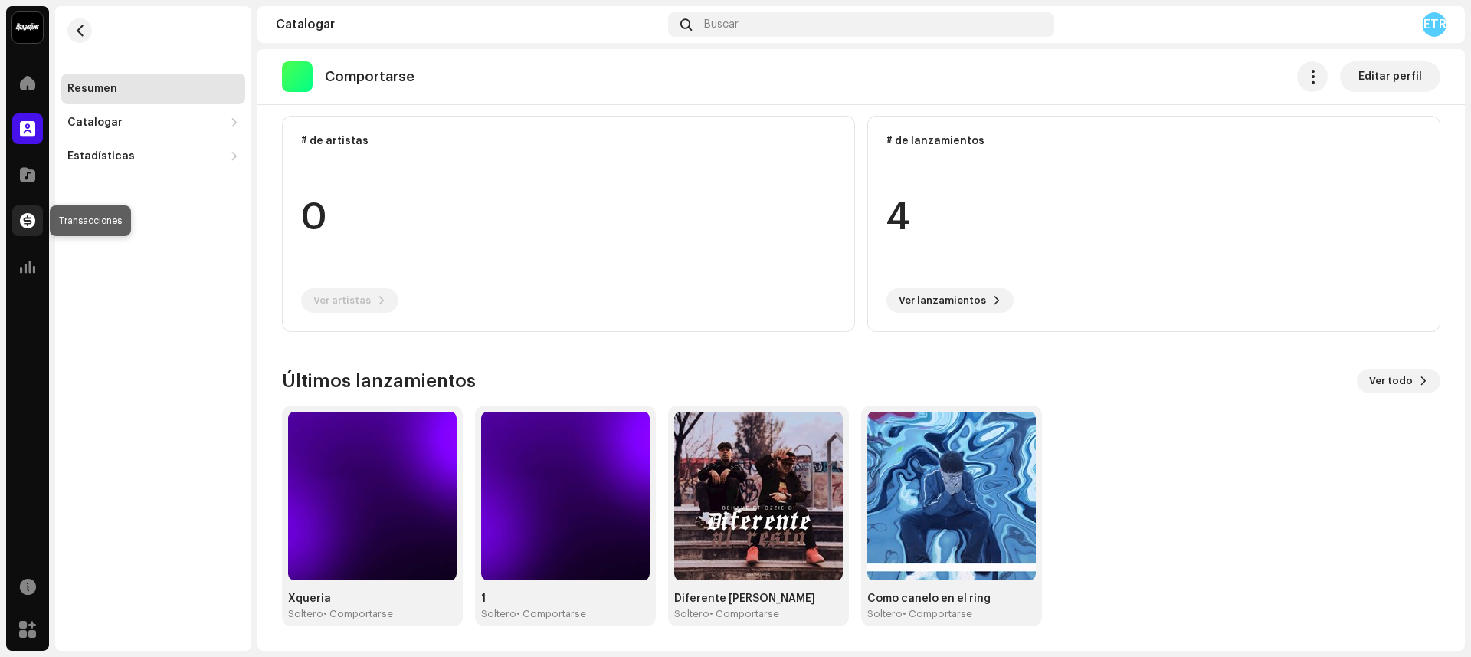
click at [23, 231] on div at bounding box center [27, 220] width 31 height 31
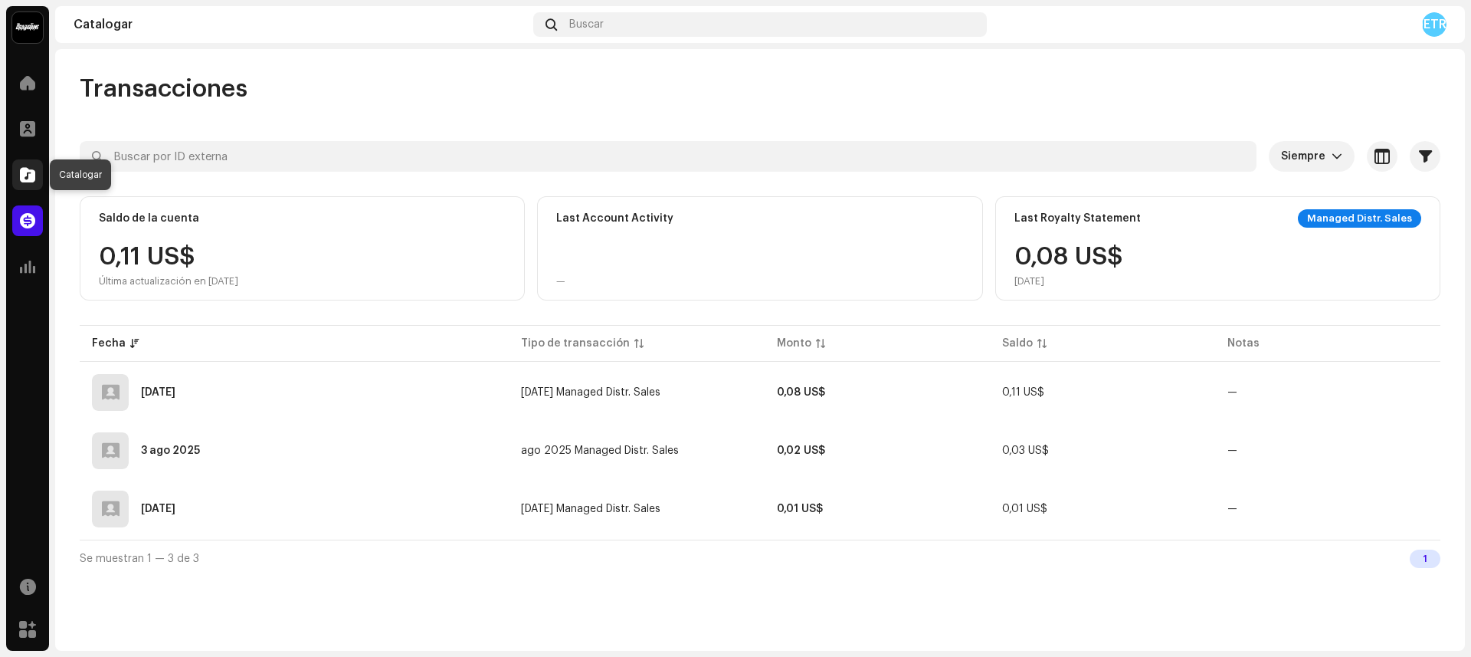
click at [24, 179] on span at bounding box center [27, 175] width 15 height 12
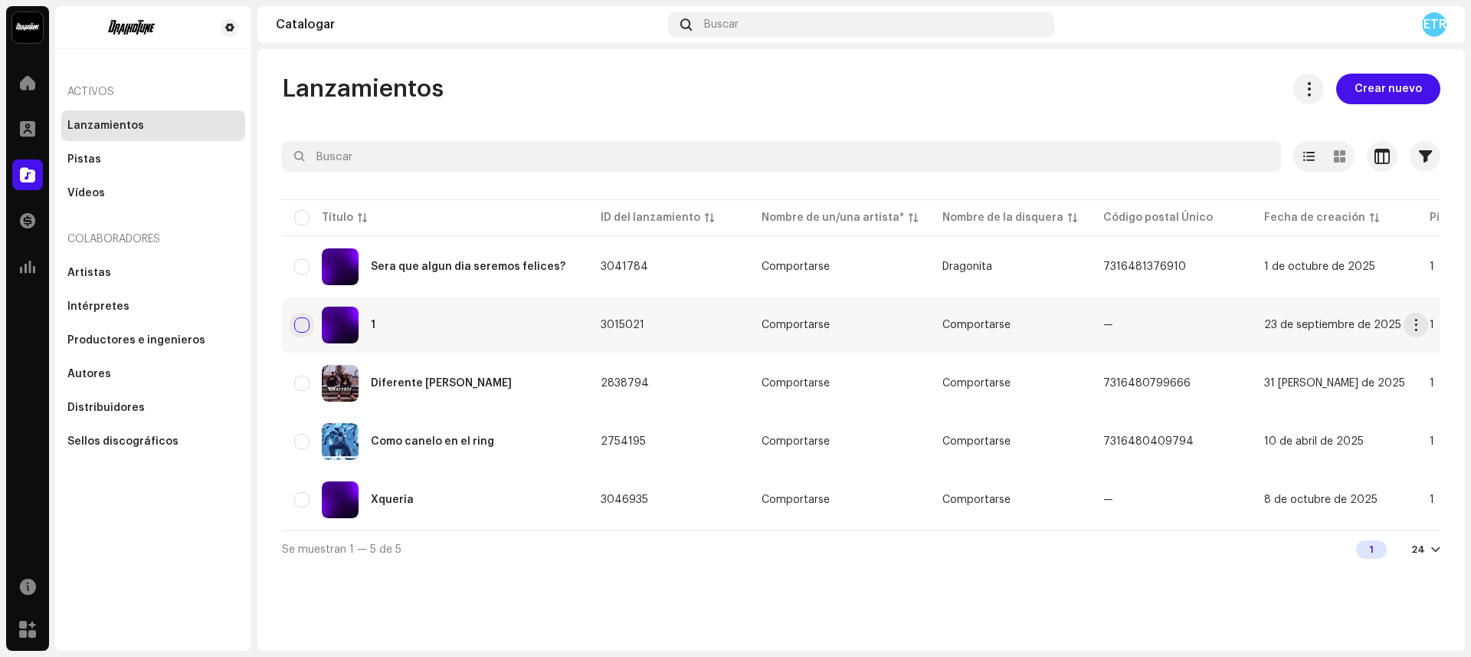
click at [303, 324] on input "checkbox" at bounding box center [301, 324] width 15 height 15
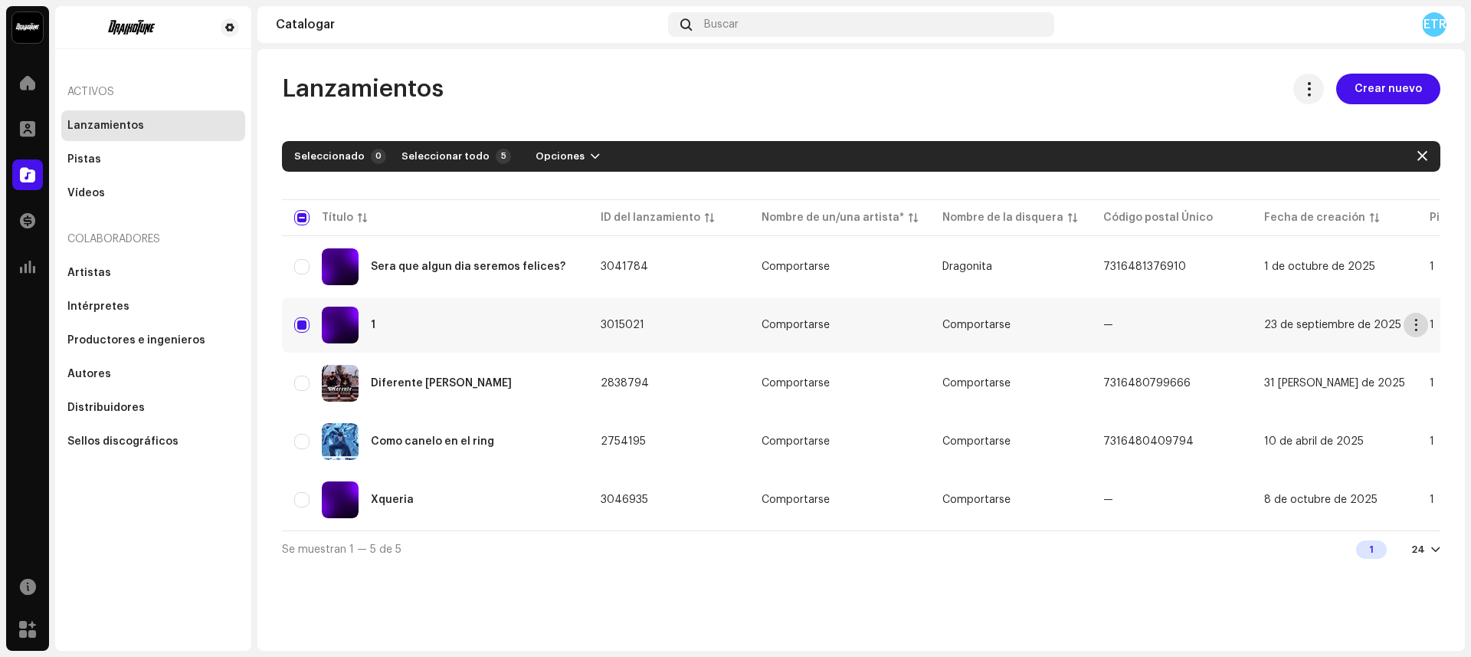
click at [1416, 325] on span "button" at bounding box center [1416, 325] width 11 height 12
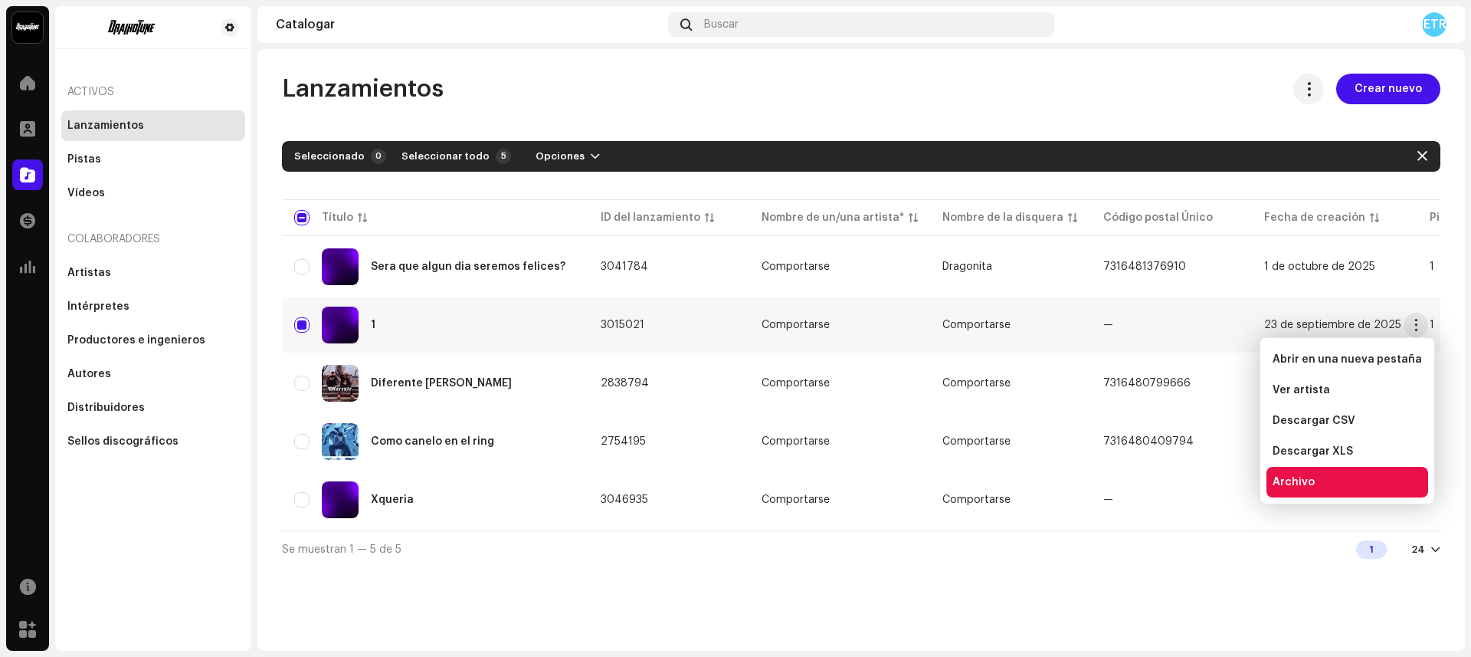
click at [1309, 471] on div "Archivo" at bounding box center [1348, 482] width 162 height 31
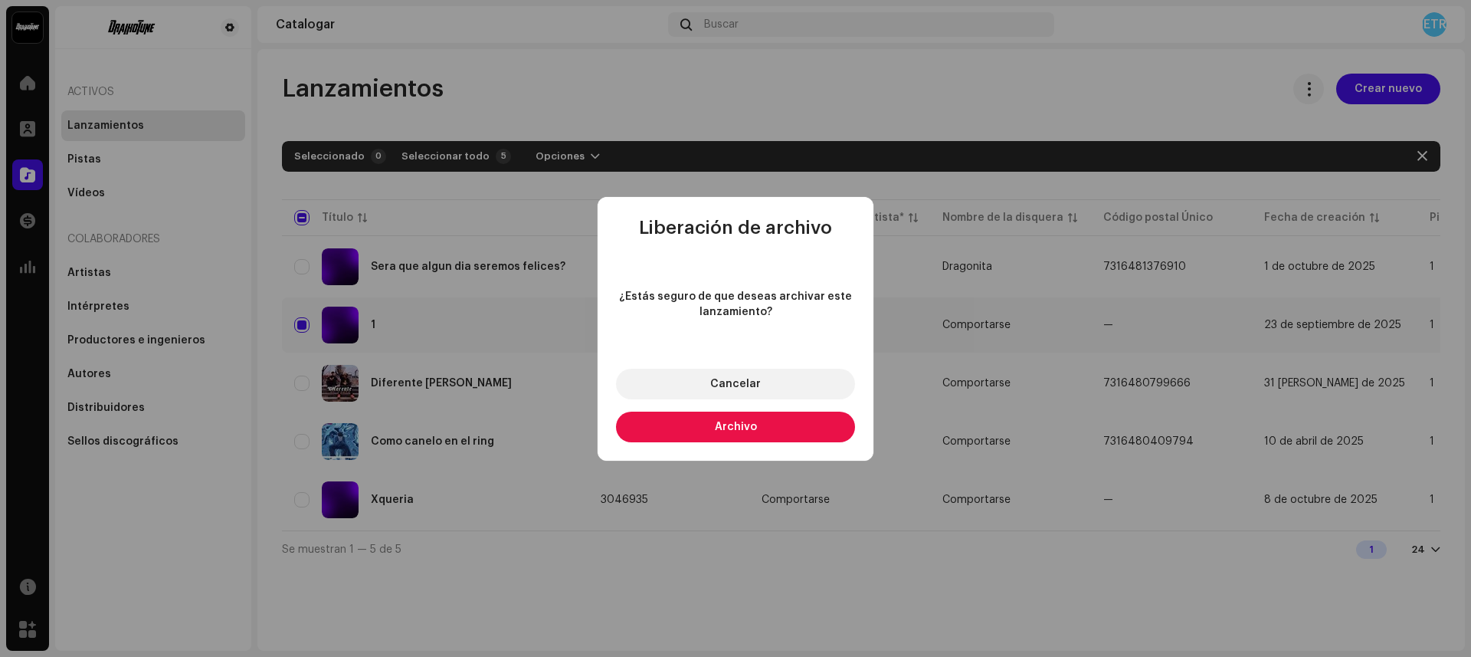
click at [785, 416] on button "Archivo" at bounding box center [735, 426] width 239 height 31
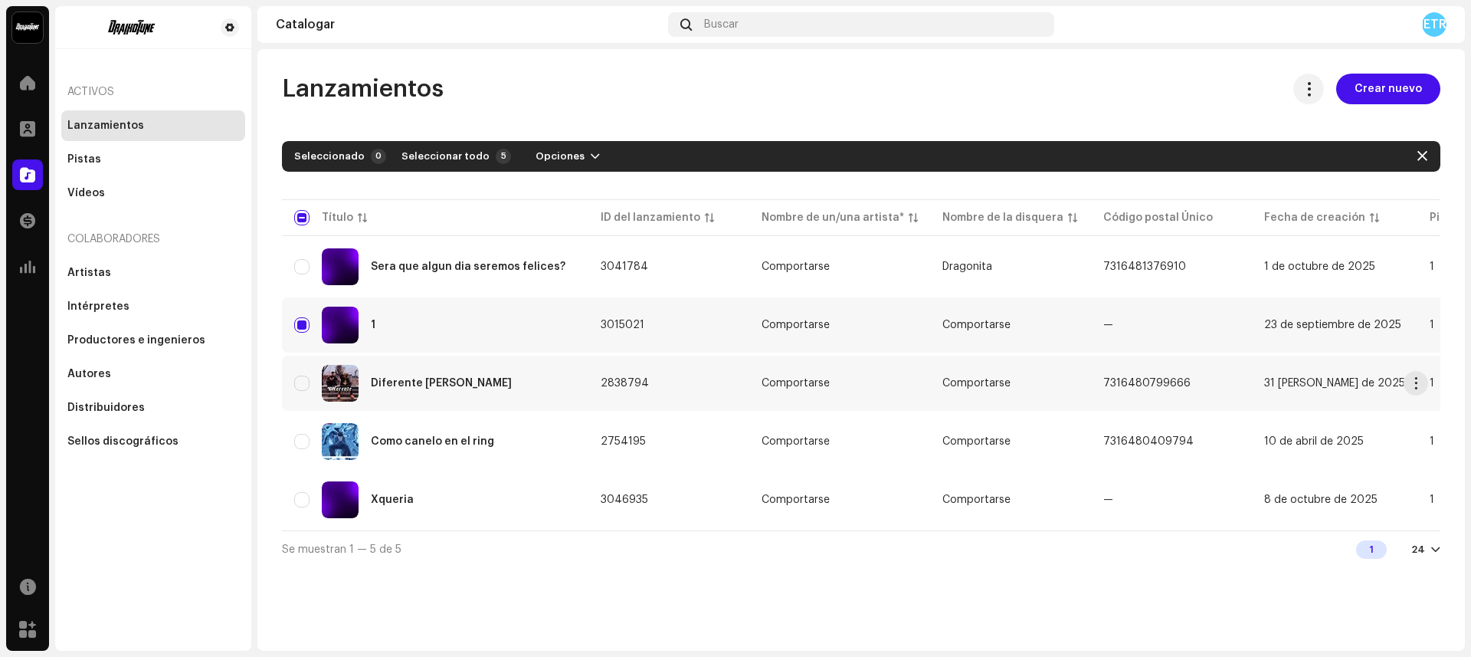
checkbox input "false"
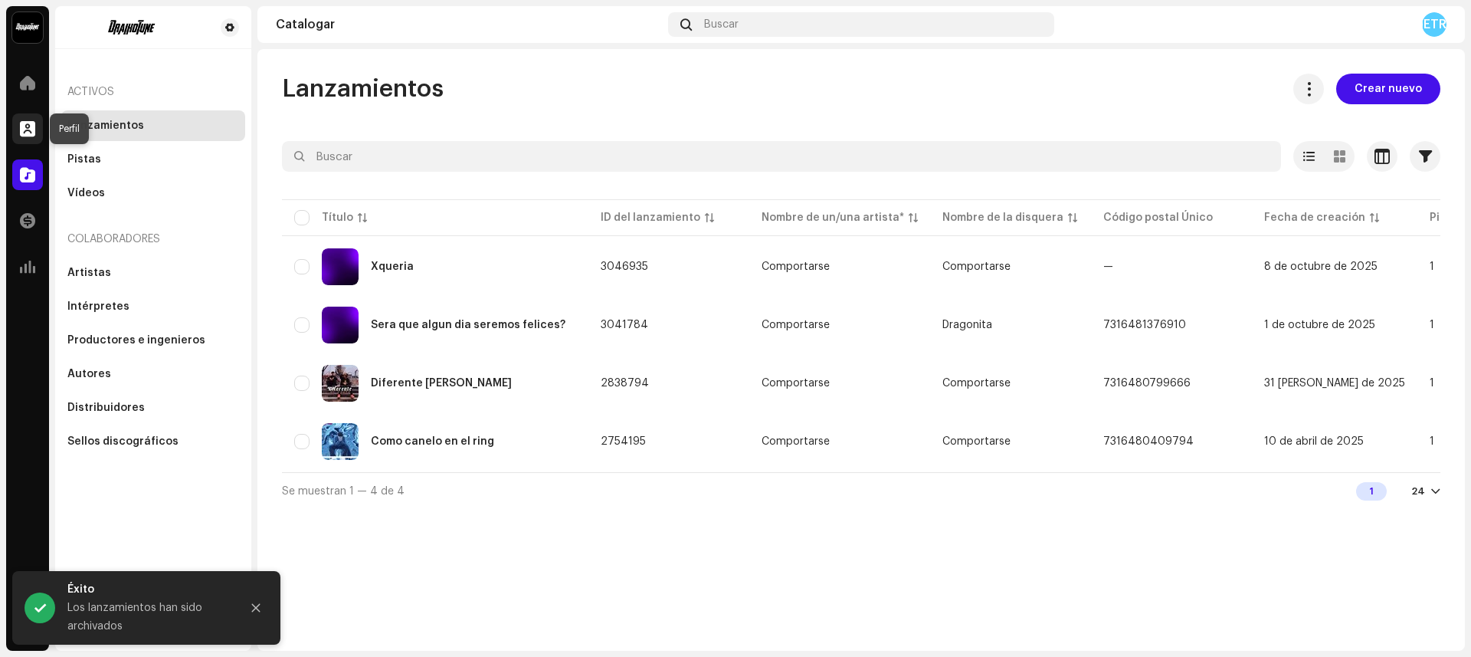
click at [26, 127] on span at bounding box center [27, 129] width 15 height 12
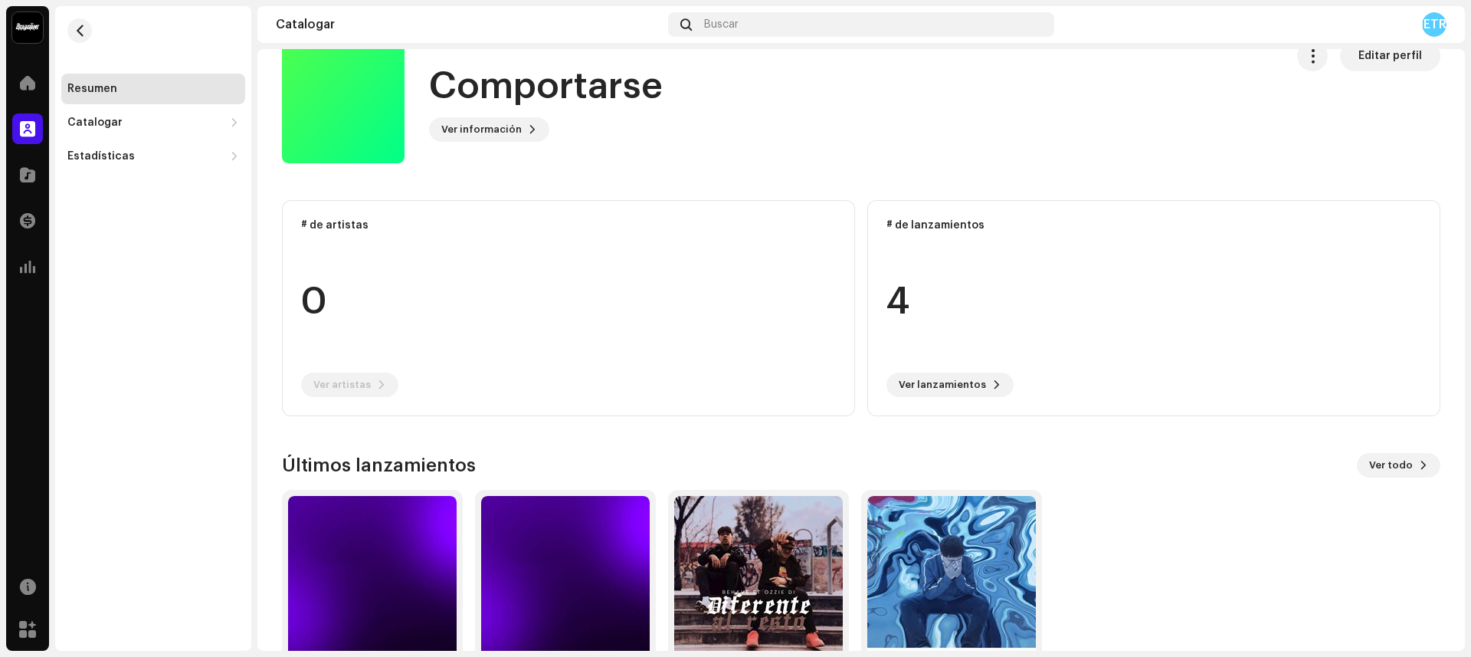
scroll to position [117, 0]
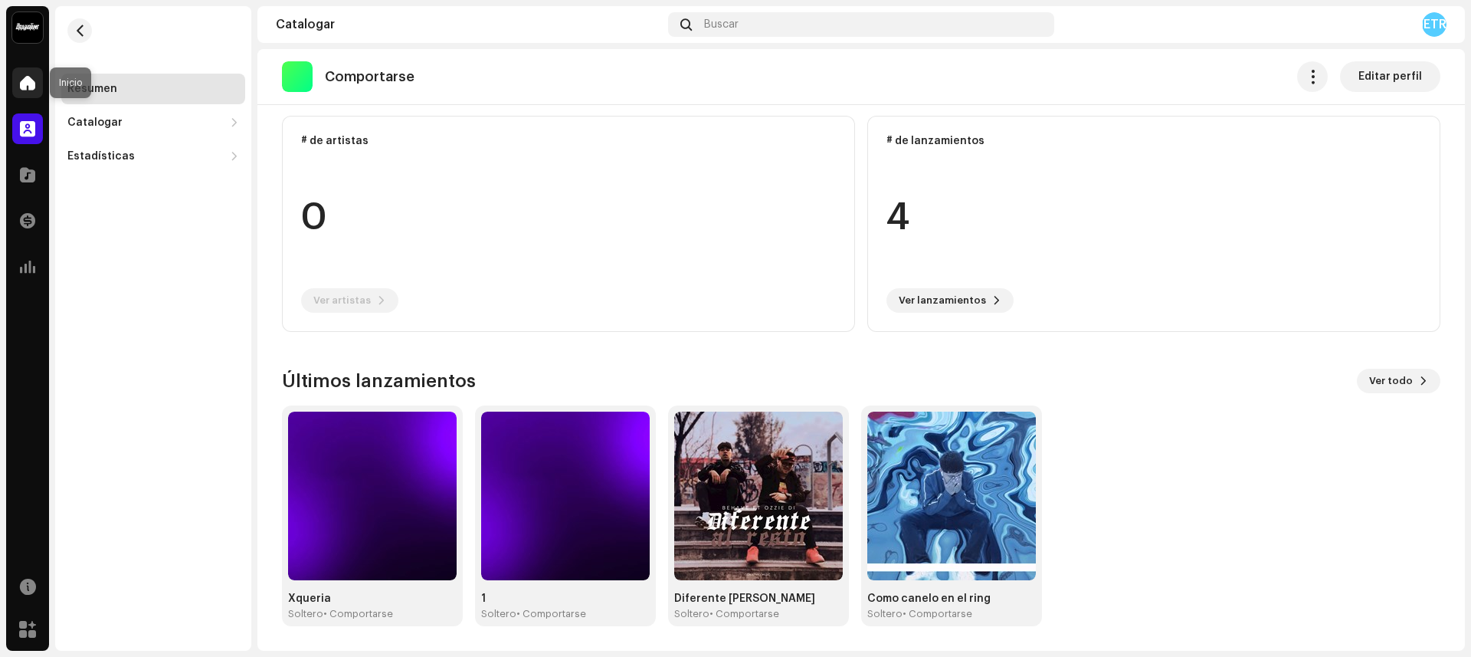
click at [32, 77] on span at bounding box center [27, 83] width 15 height 12
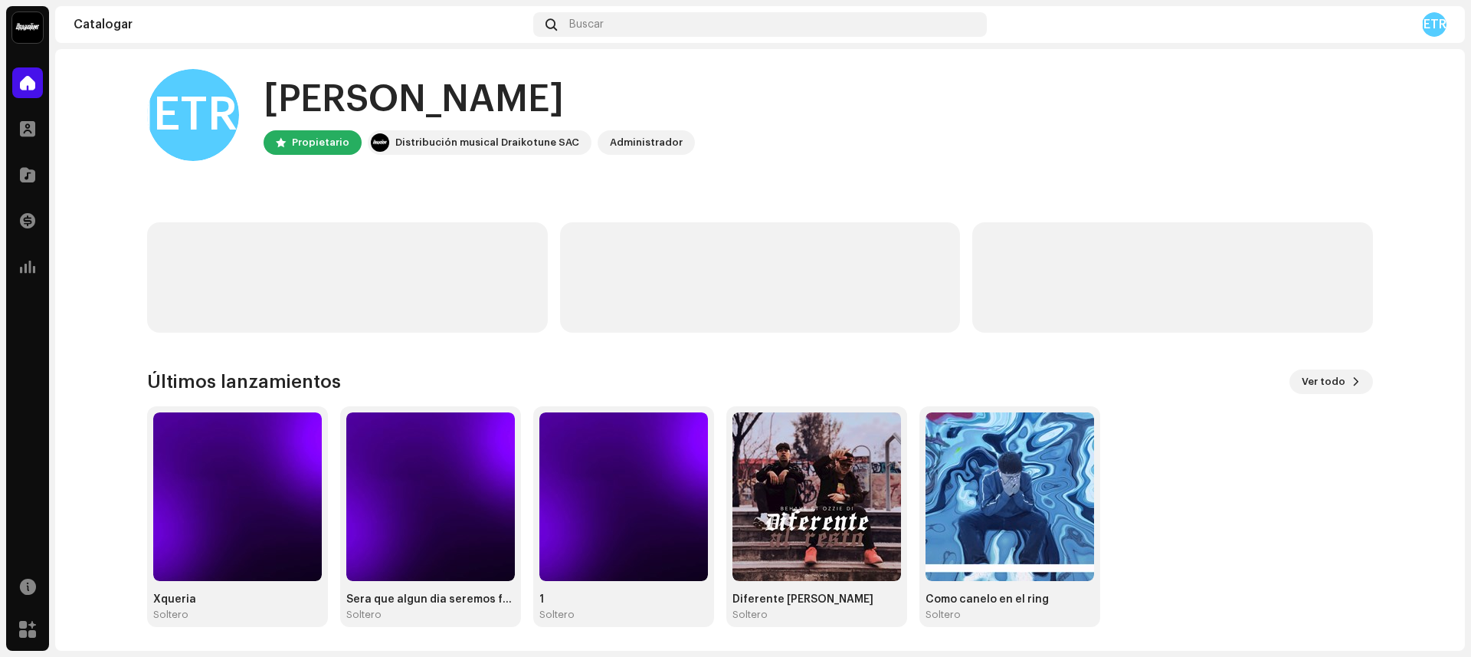
scroll to position [5, 0]
